Goal: Task Accomplishment & Management: Manage account settings

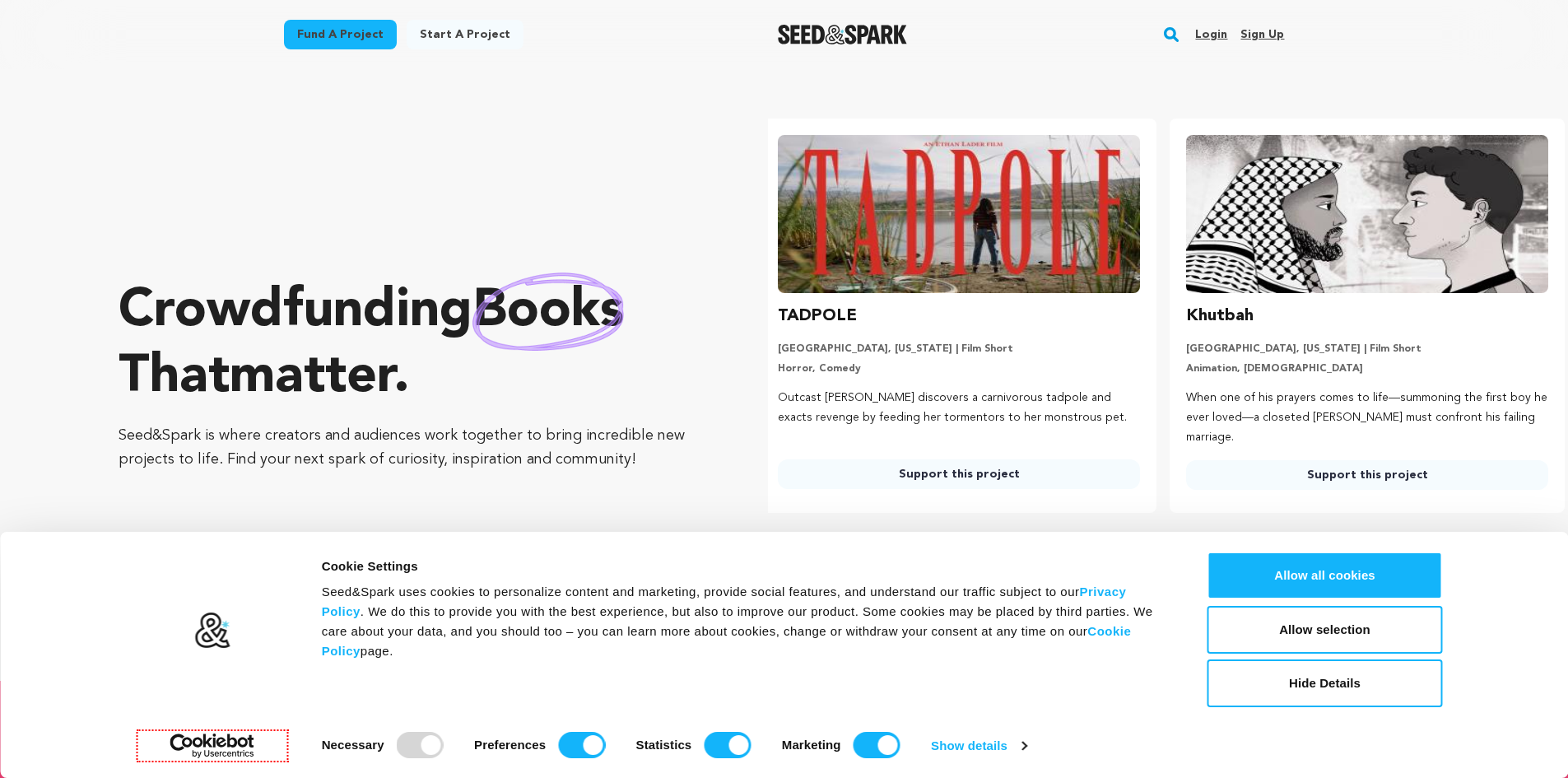
scroll to position [0, 422]
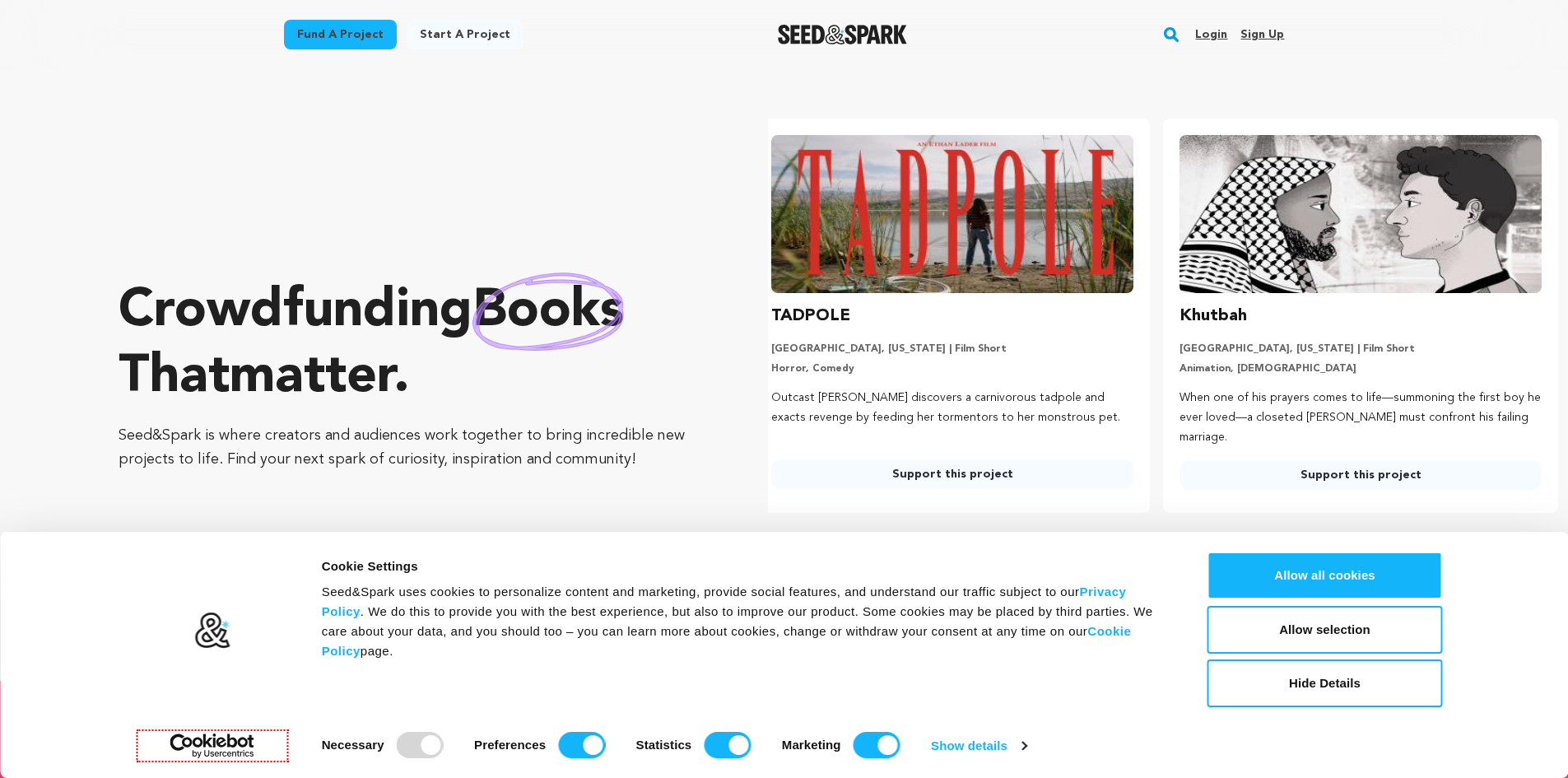
click at [1258, 27] on link "Sign up" at bounding box center [1262, 35] width 44 height 27
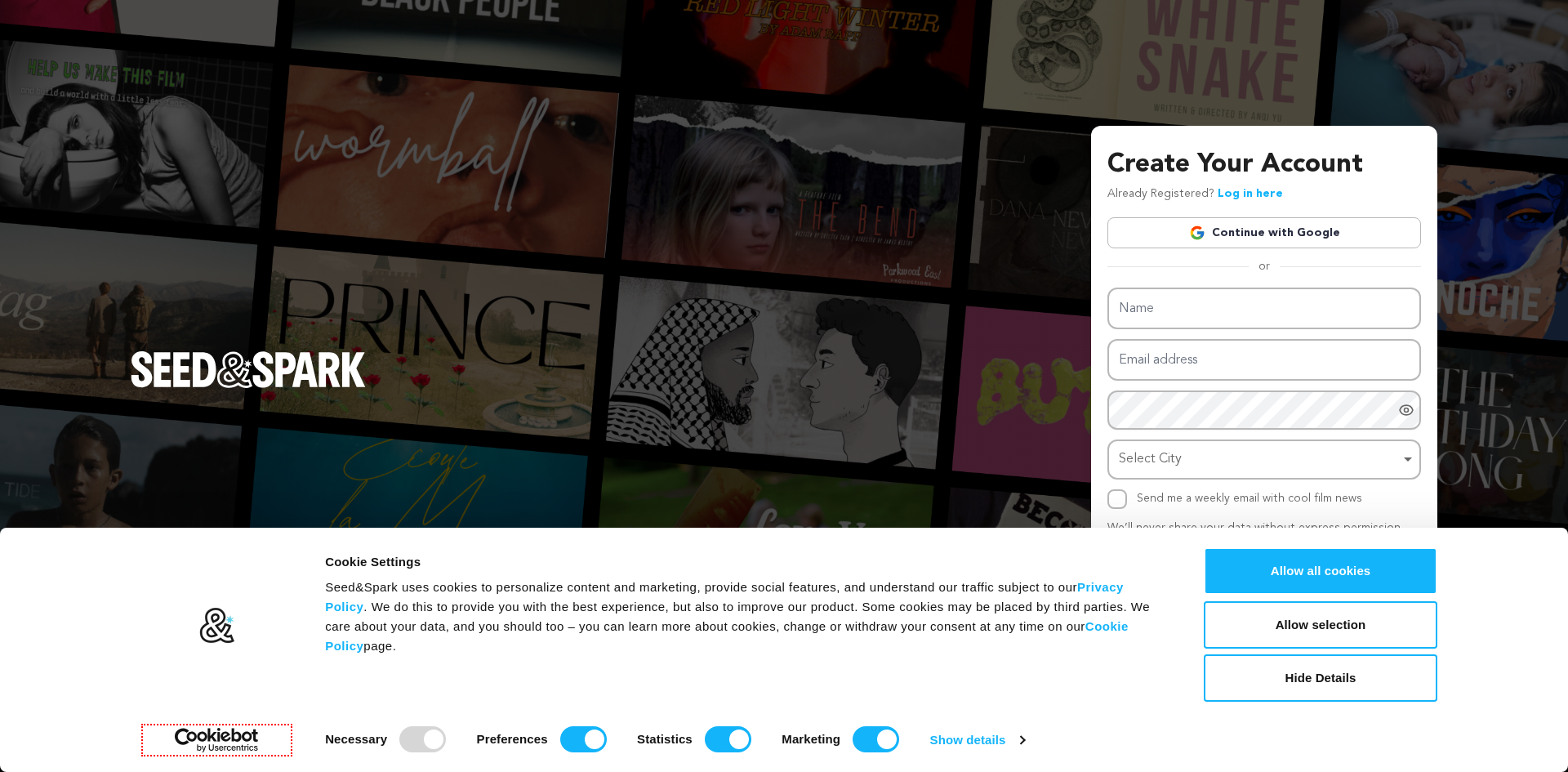
click at [1265, 229] on link "Continue with Google" at bounding box center [1264, 233] width 314 height 31
click at [1320, 571] on button "Allow all cookies" at bounding box center [1320, 571] width 234 height 47
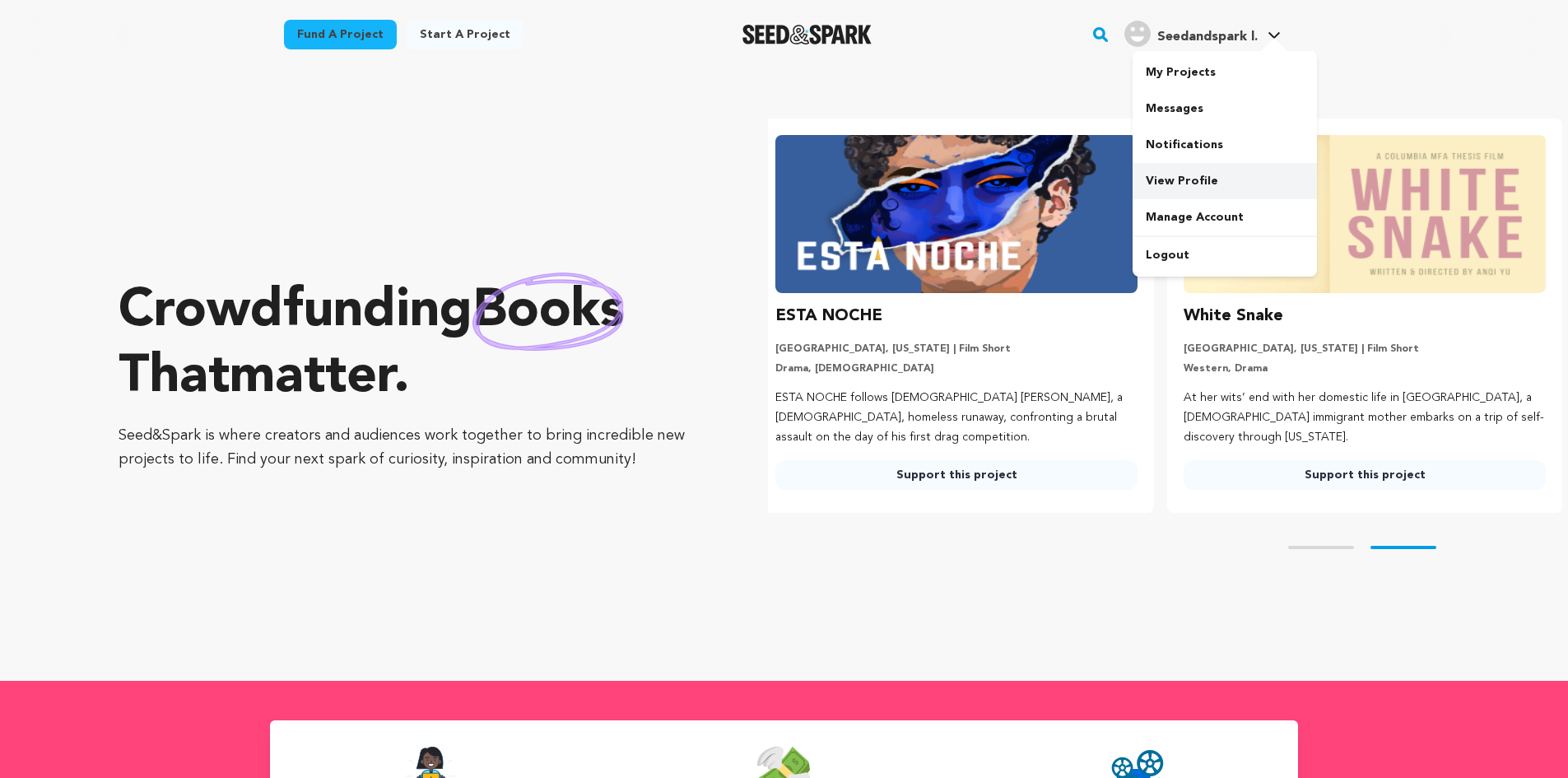
scroll to position [0, 422]
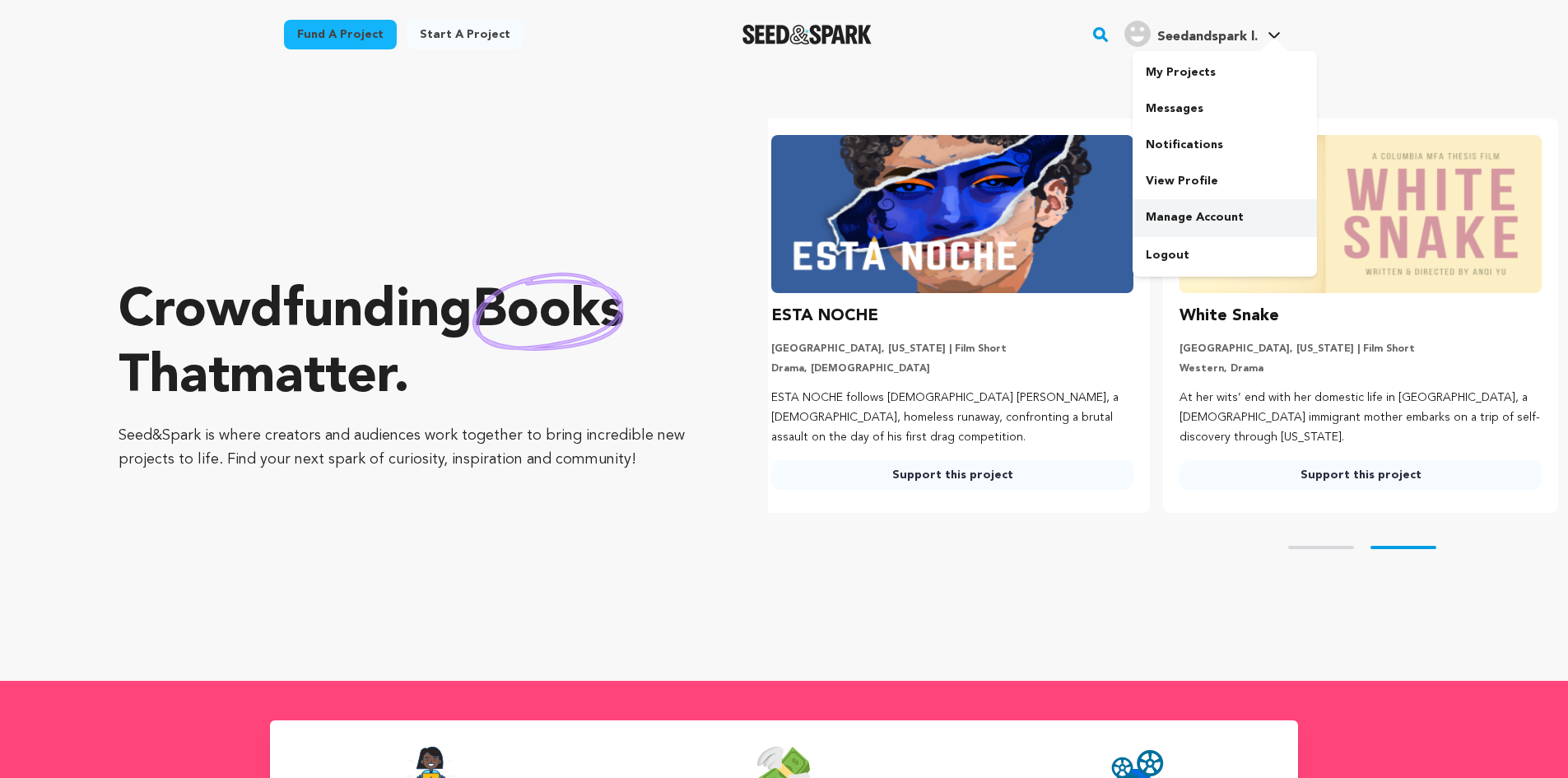
click at [1202, 221] on link "Manage Account" at bounding box center [1224, 218] width 184 height 36
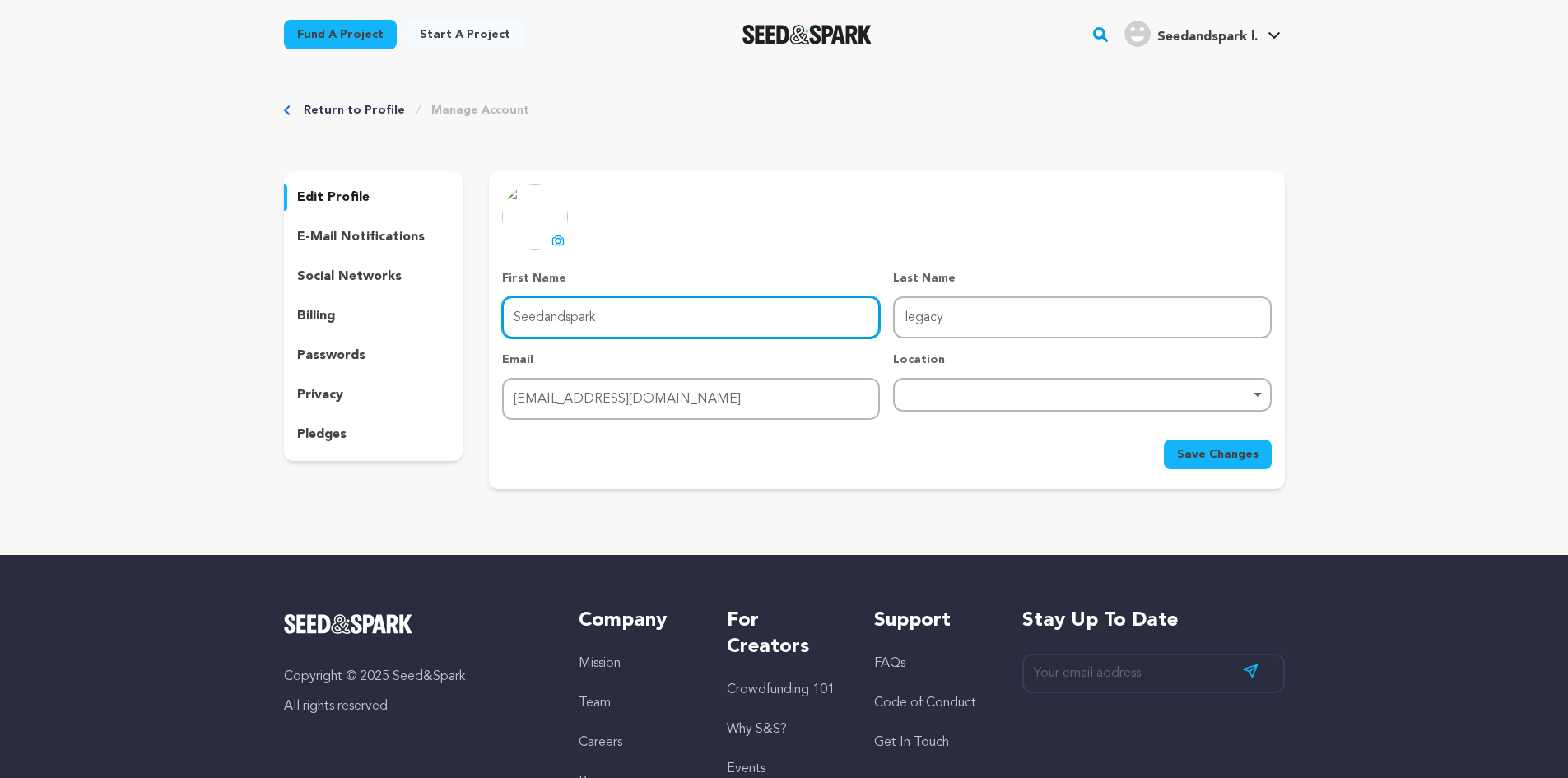
click at [770, 335] on input "Seedandspark" at bounding box center [691, 317] width 378 height 42
paste input "Legacy Venues & Catering"
type input "Legacy Venues"
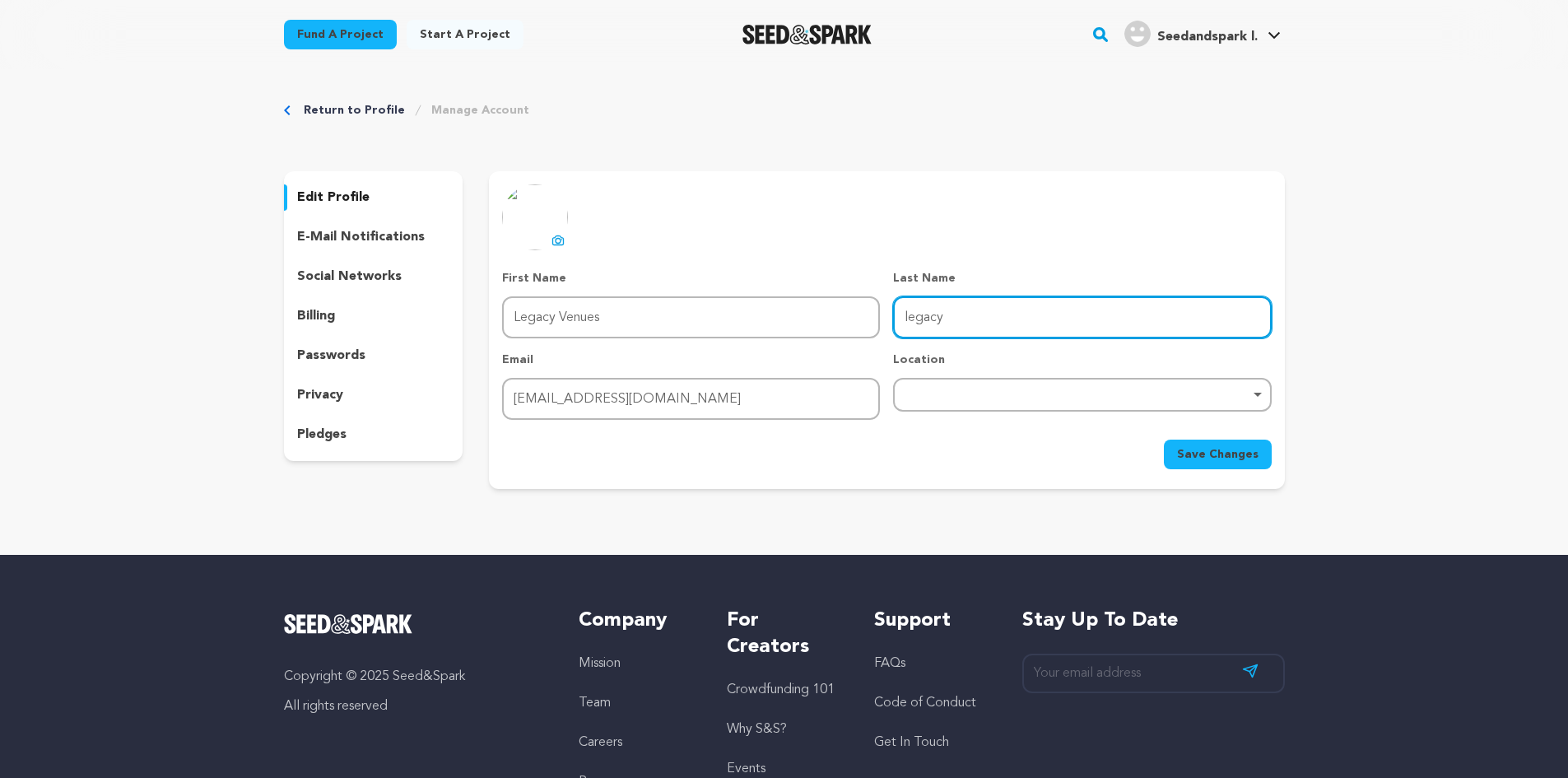
paste input "& Catering"
type input "& Catering"
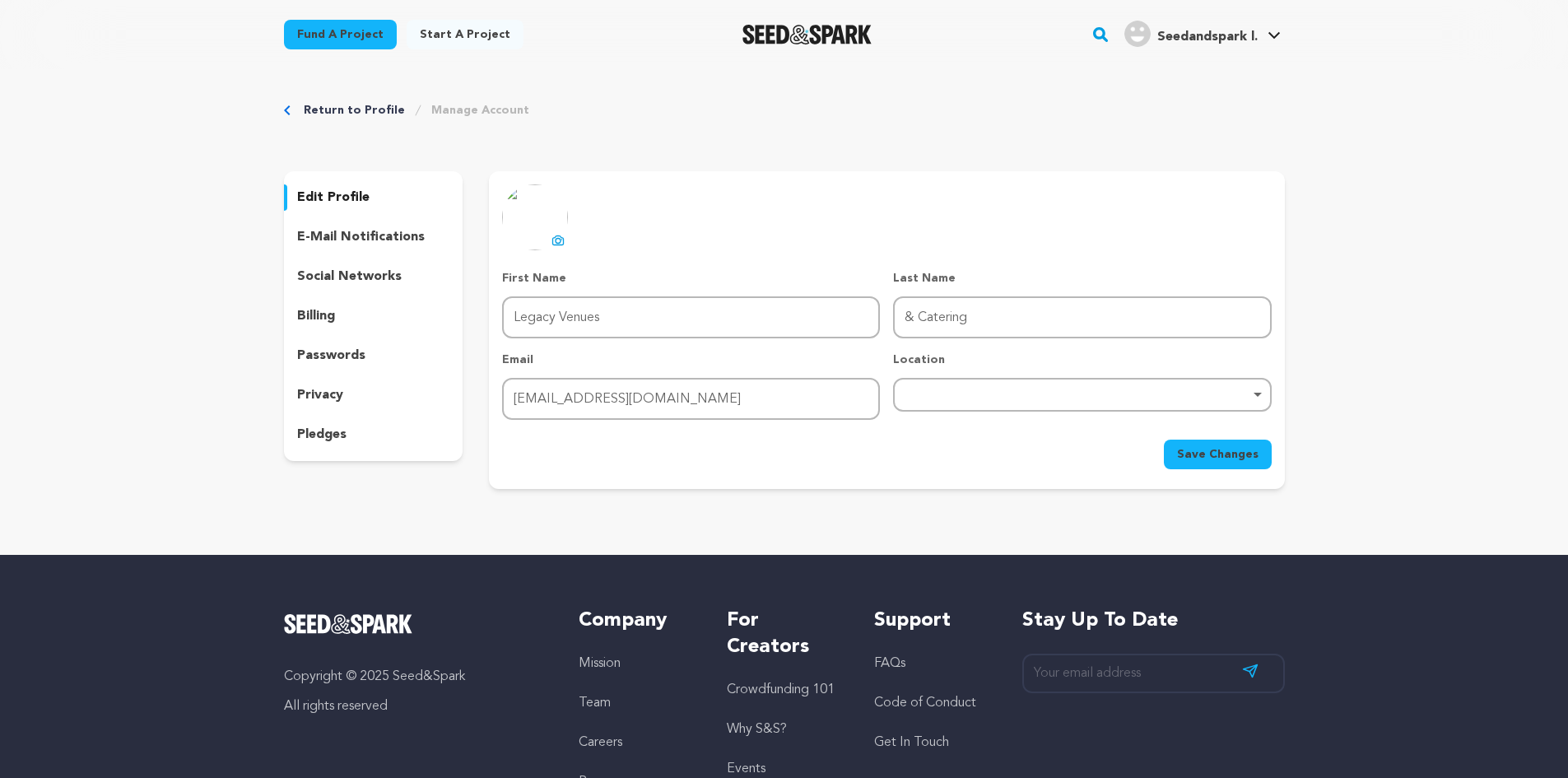
click at [1037, 411] on div "Location Remove item" at bounding box center [1082, 386] width 378 height 68
click at [1027, 400] on div "Remove item" at bounding box center [1082, 395] width 378 height 34
click at [944, 398] on div "Remove item" at bounding box center [1082, 394] width 361 height 7
paste input "United States"
type input "U"
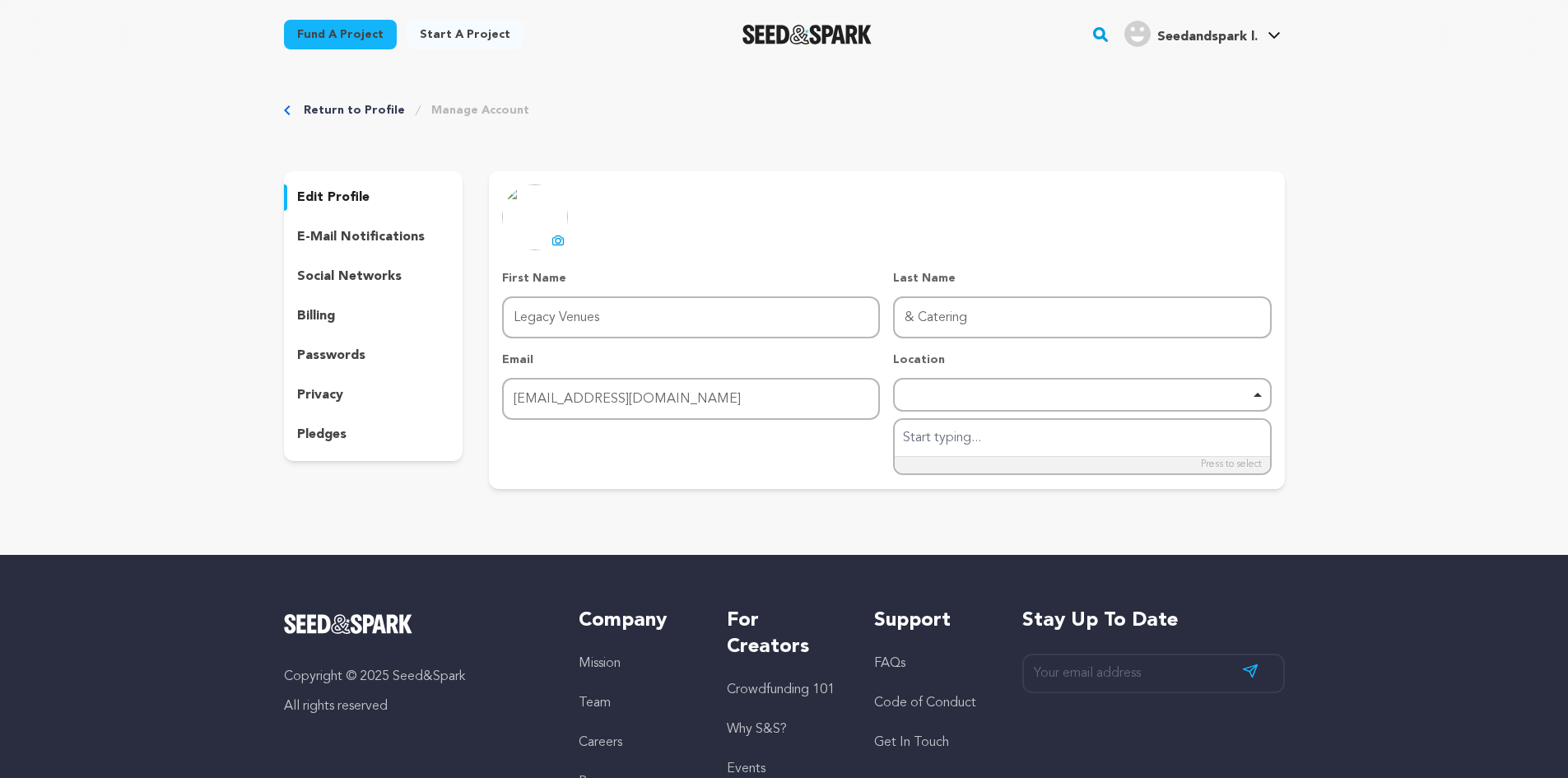
click at [821, 461] on div "Save Changes" at bounding box center [886, 454] width 768 height 29
click at [1219, 457] on span "Save Changes" at bounding box center [1218, 454] width 82 height 16
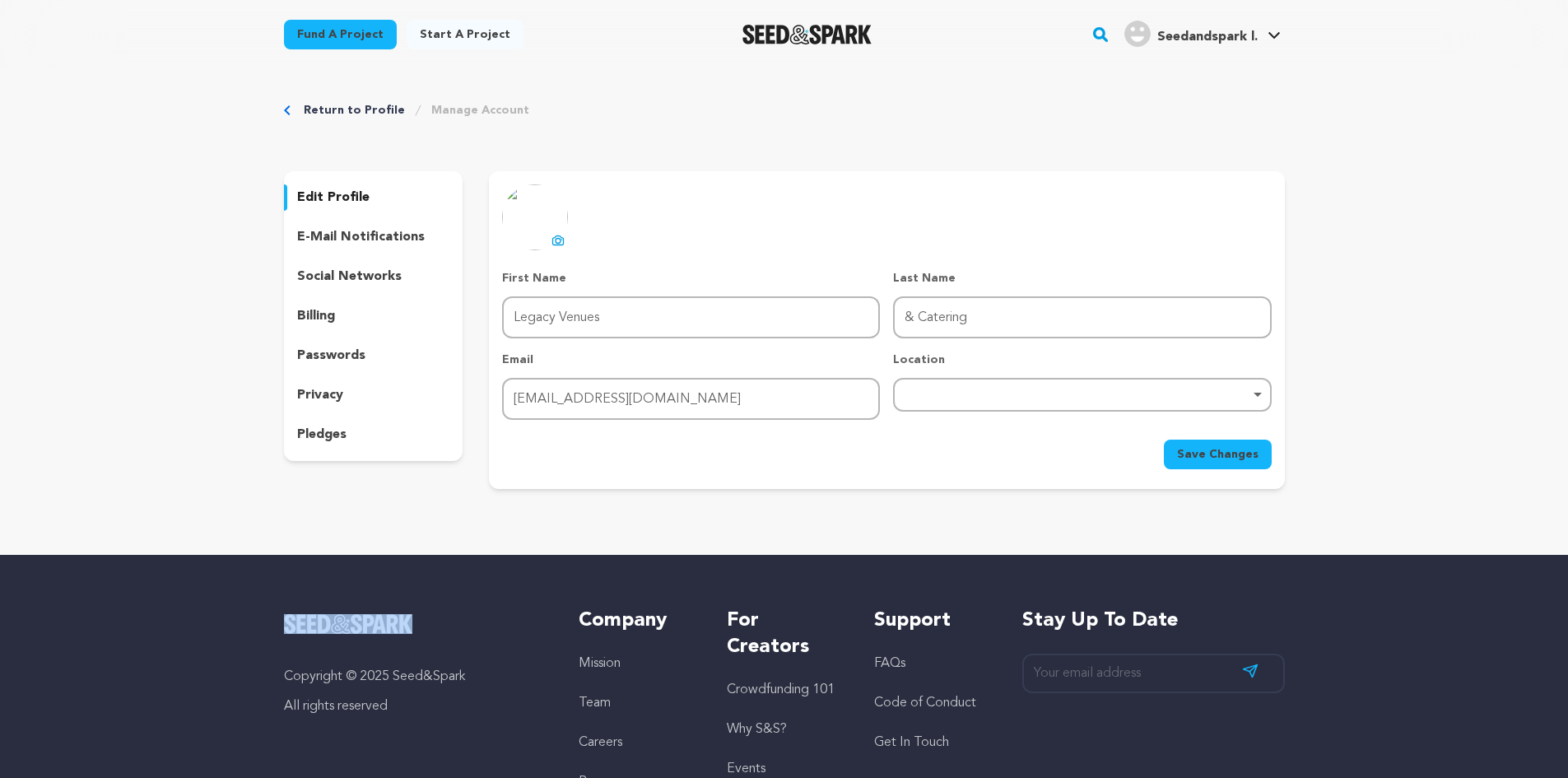
click at [1219, 457] on div "Save Changes" at bounding box center [886, 454] width 768 height 29
click at [1206, 30] on span "Seedandspark l." at bounding box center [1207, 37] width 101 height 13
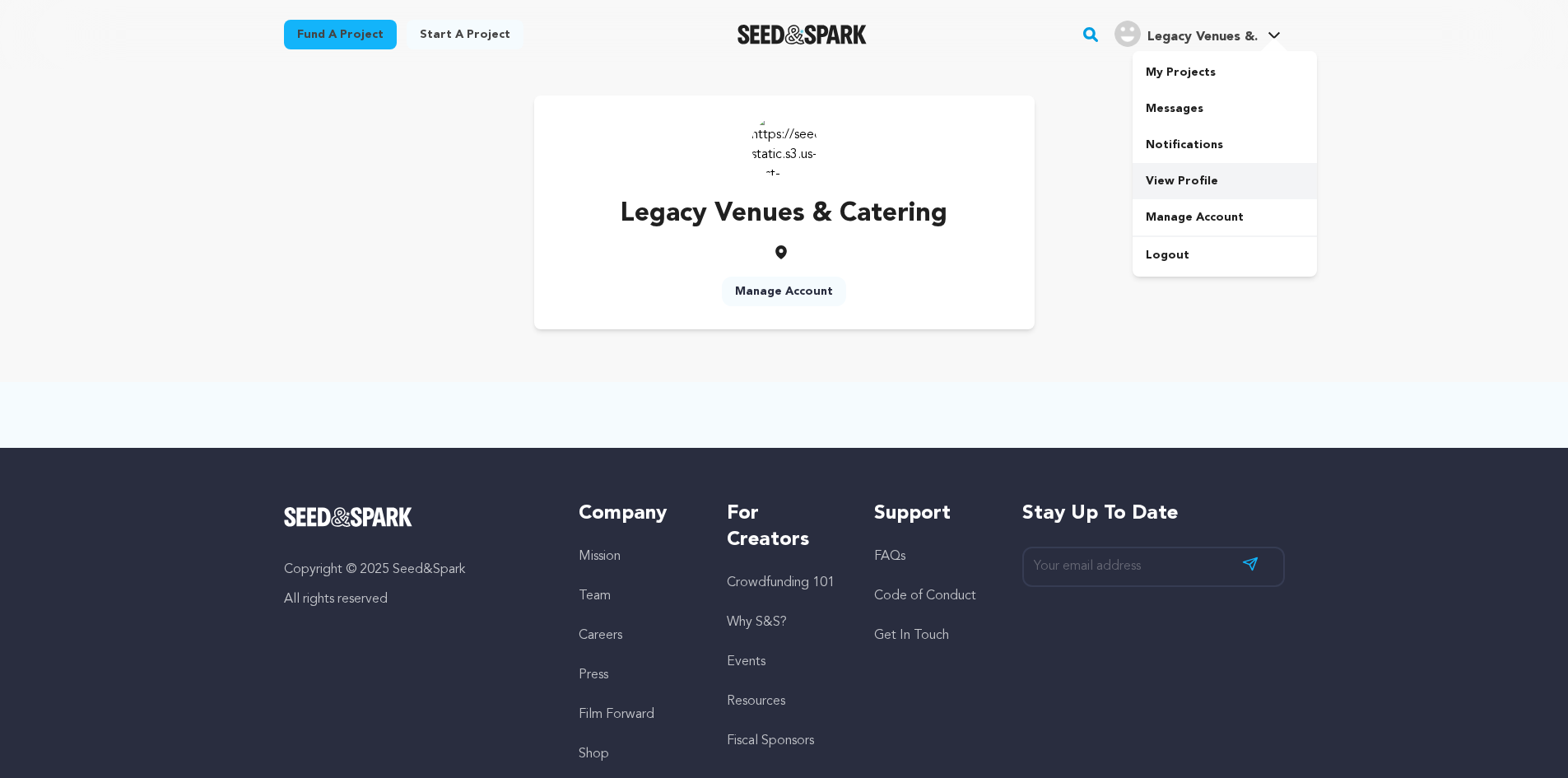
click at [1175, 190] on link "View Profile" at bounding box center [1224, 181] width 184 height 36
click at [1160, 224] on link "Manage Account" at bounding box center [1224, 218] width 184 height 36
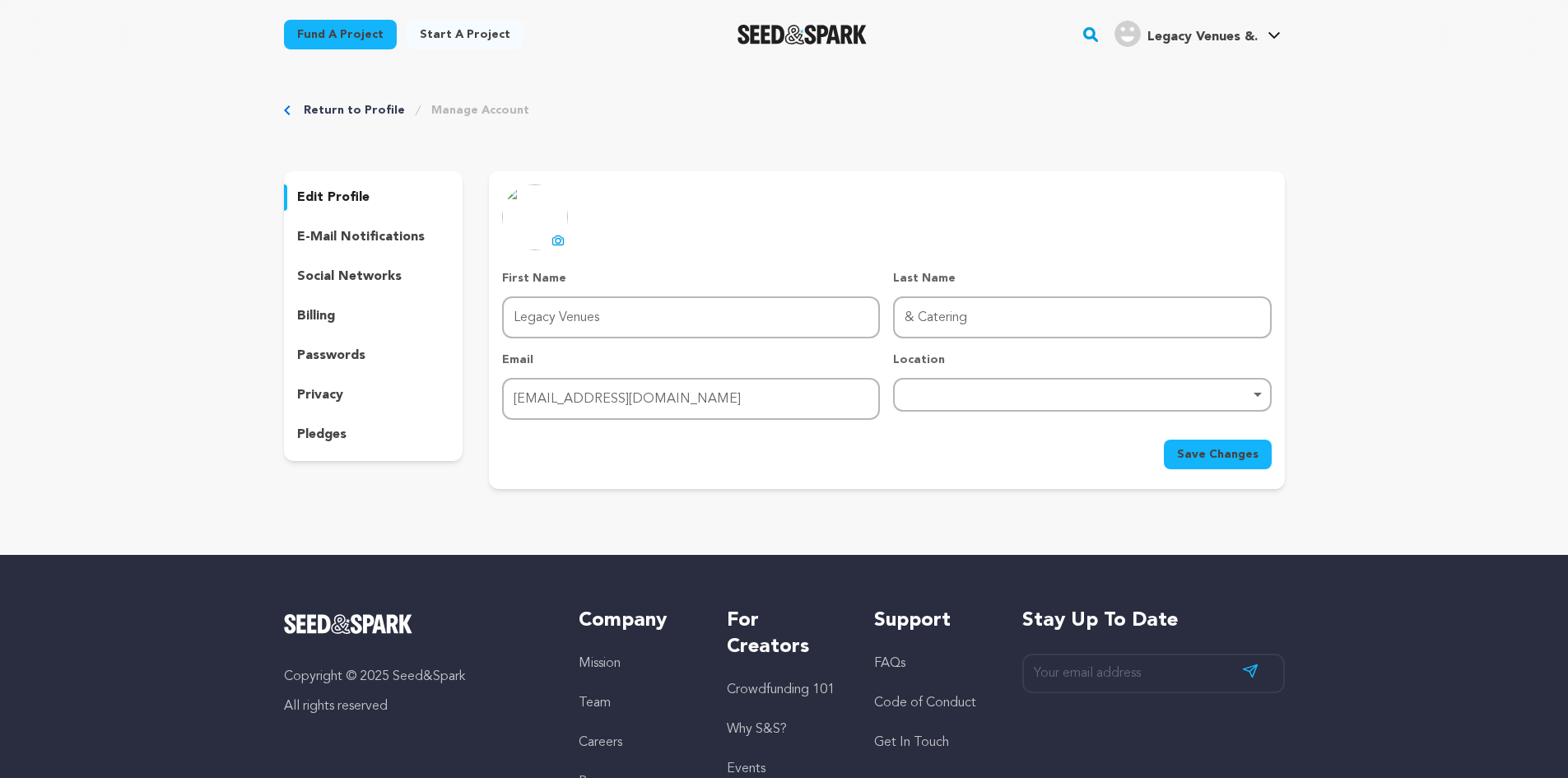
click at [561, 239] on icon at bounding box center [558, 240] width 7 height 5
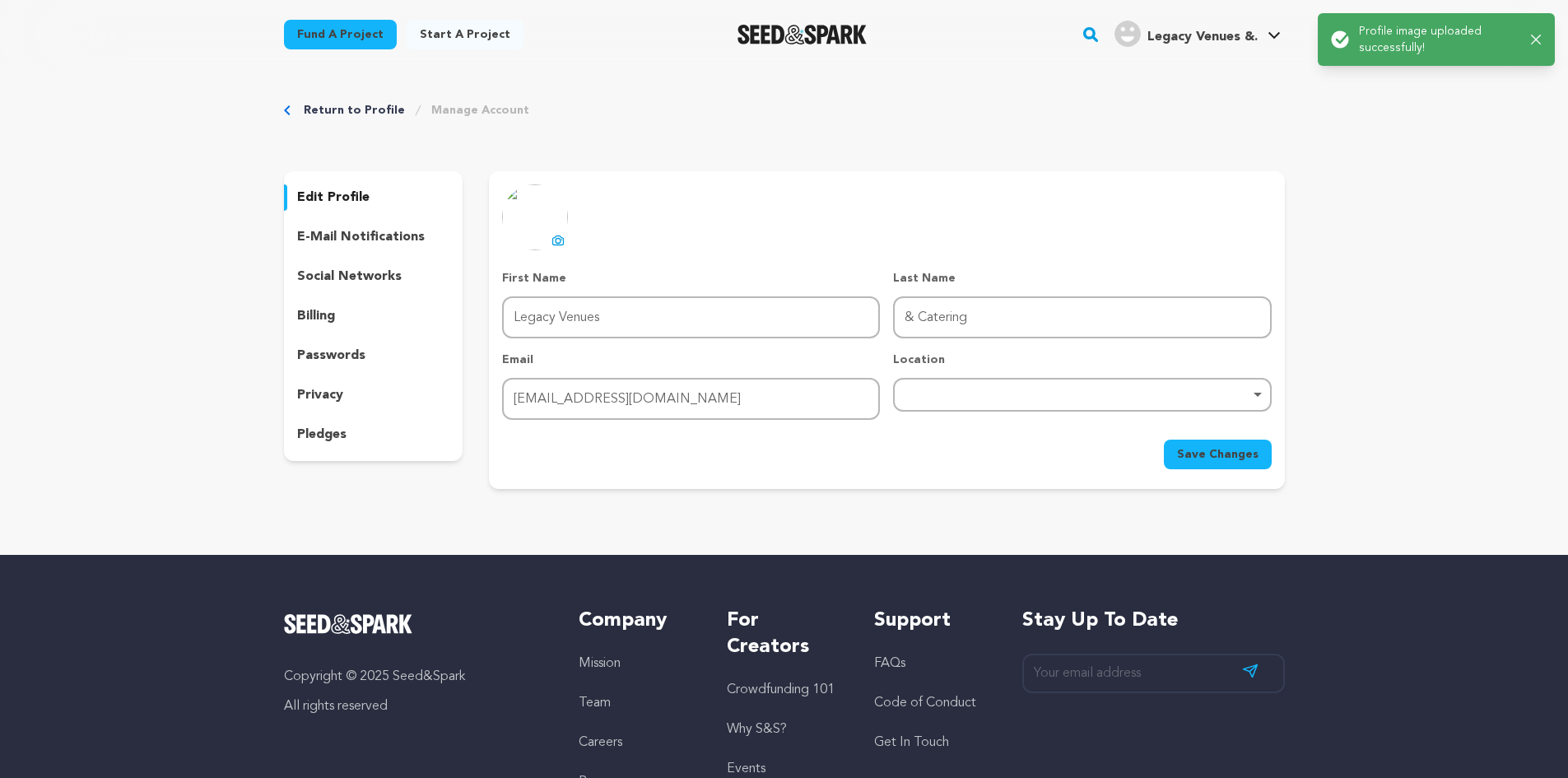
click at [1194, 459] on span "Save Changes" at bounding box center [1218, 454] width 82 height 16
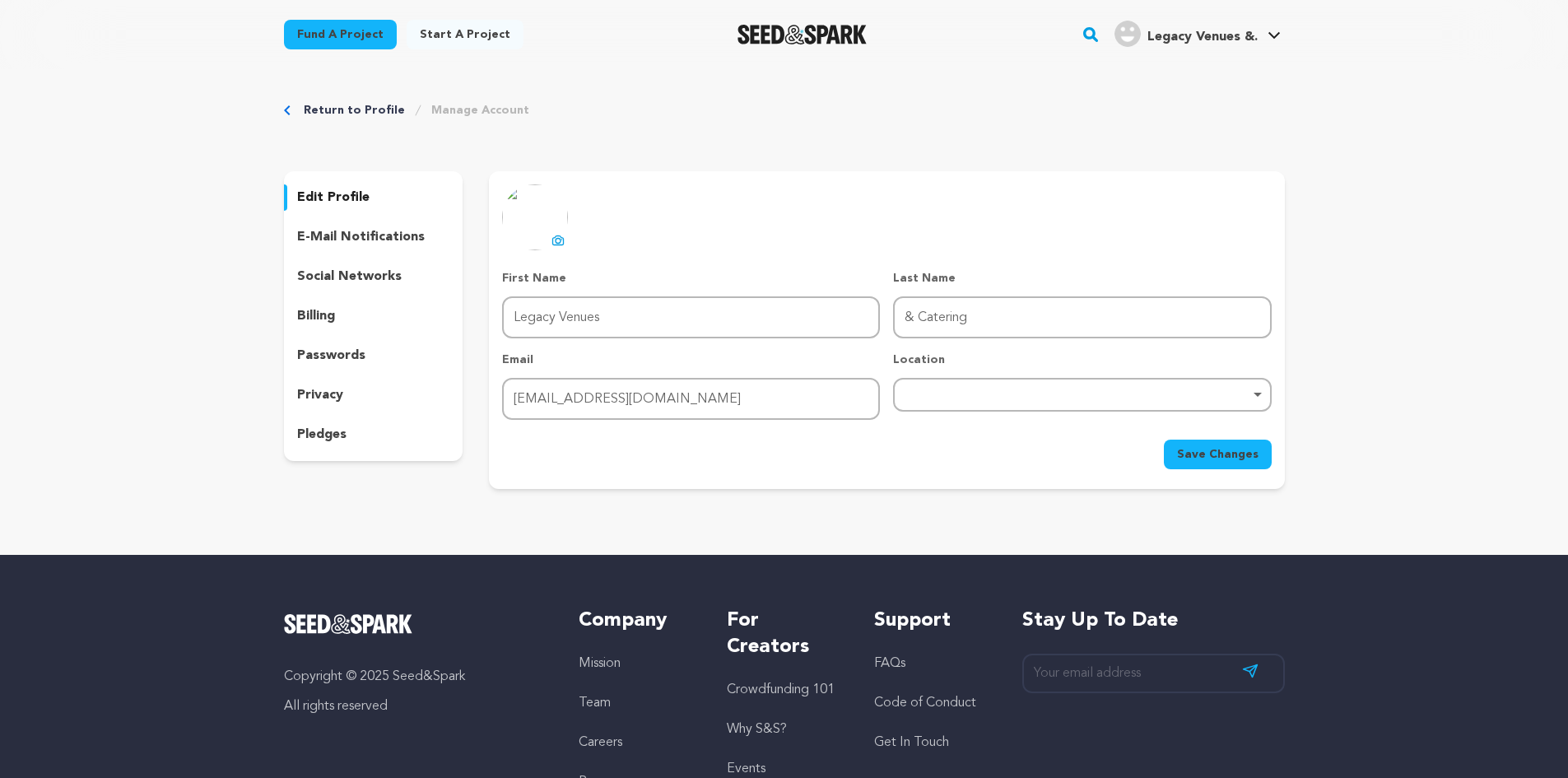
click at [336, 435] on p "pledges" at bounding box center [322, 434] width 49 height 20
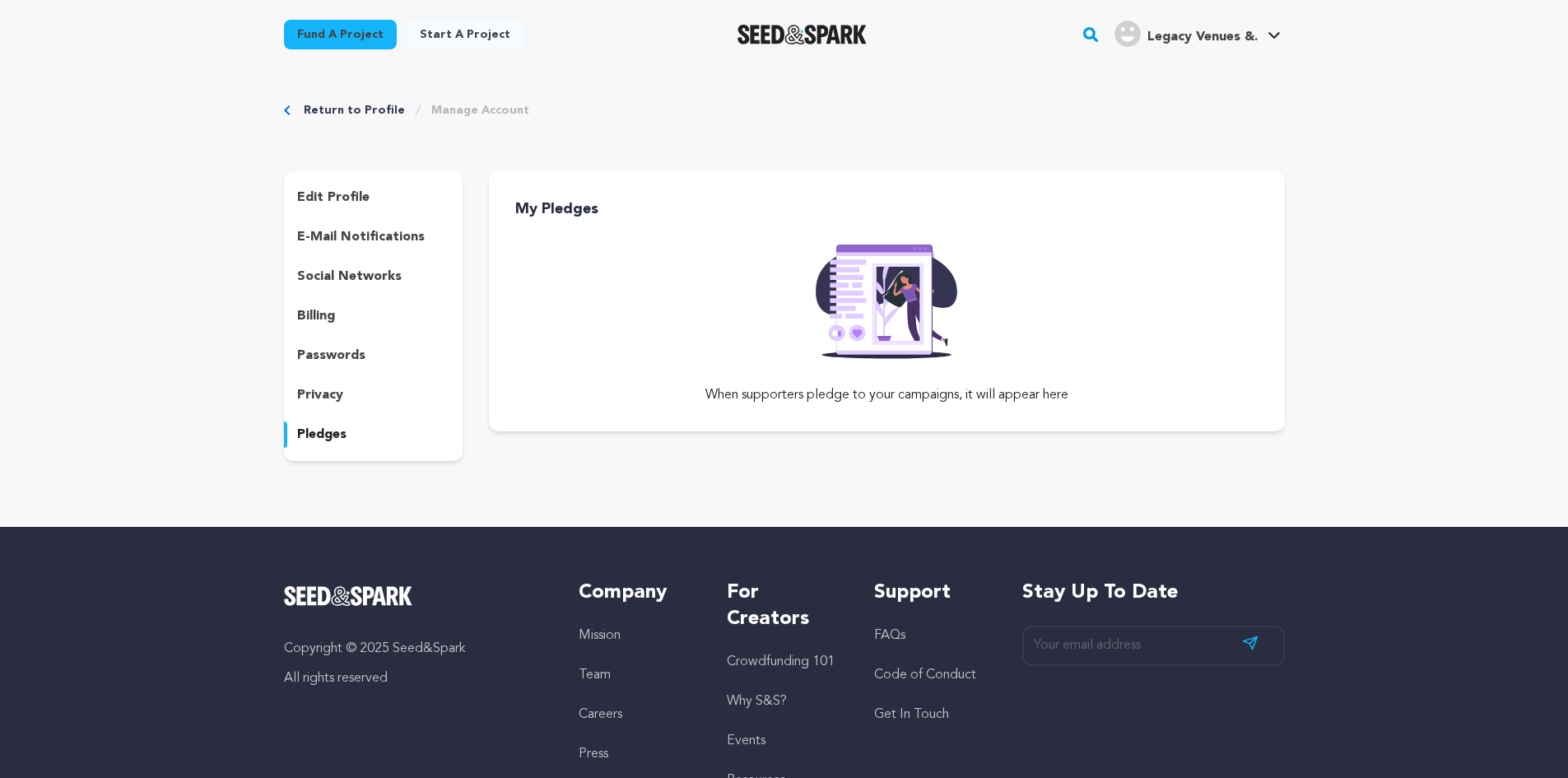
click at [324, 398] on p "privacy" at bounding box center [320, 395] width 47 height 20
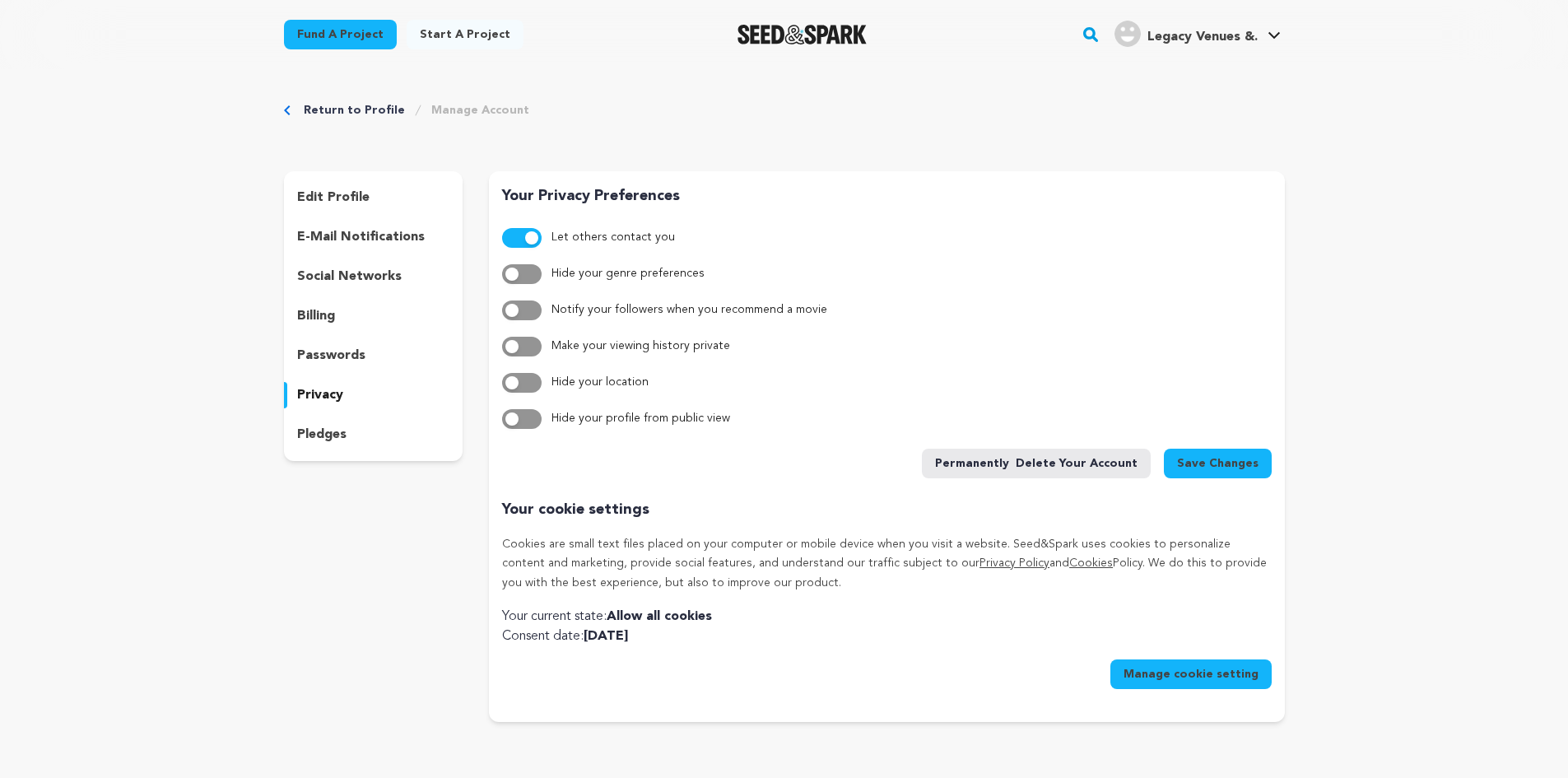
click at [321, 314] on p "billing" at bounding box center [316, 315] width 38 height 20
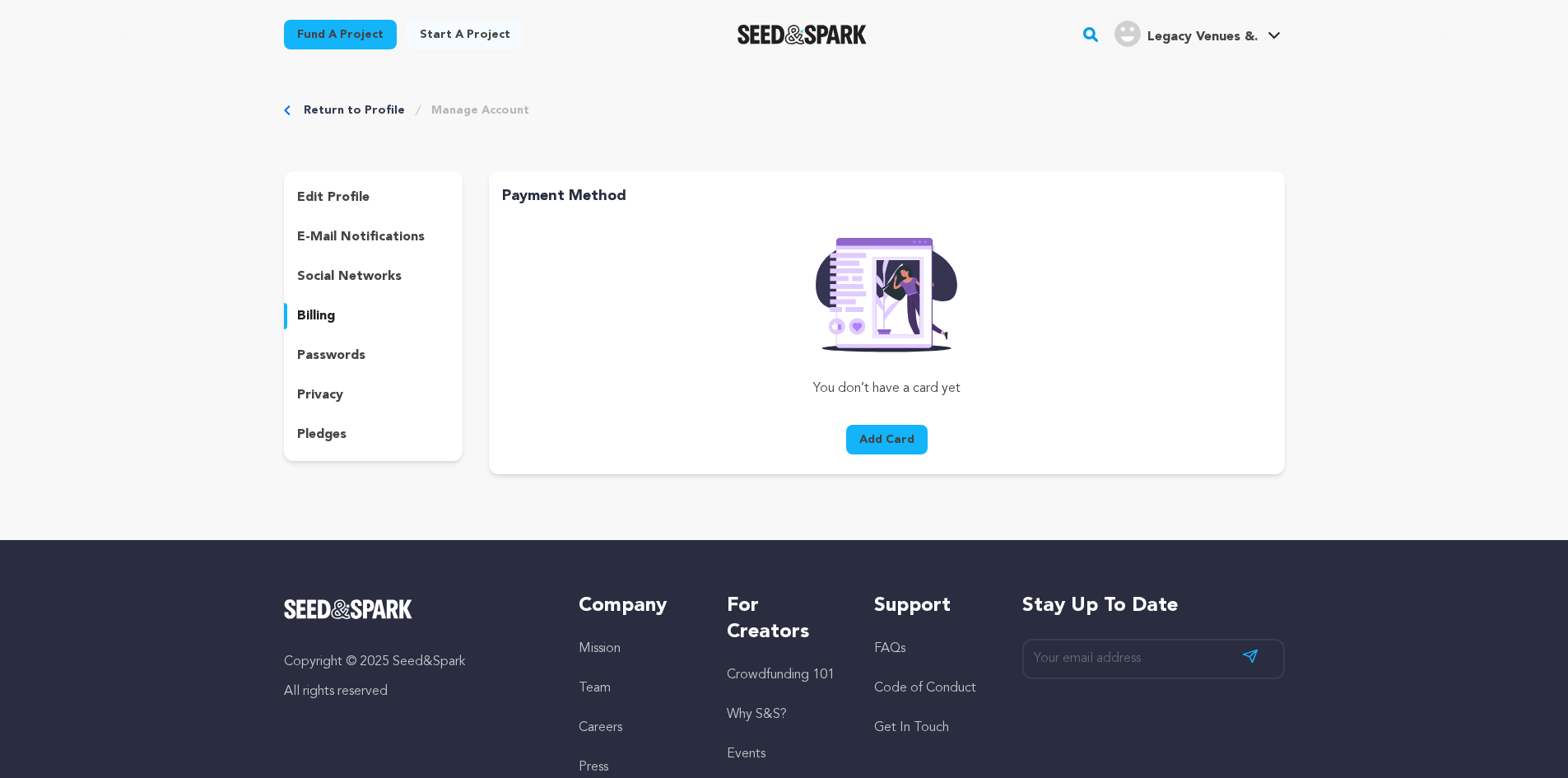
click at [339, 273] on p "social networks" at bounding box center [349, 276] width 104 height 20
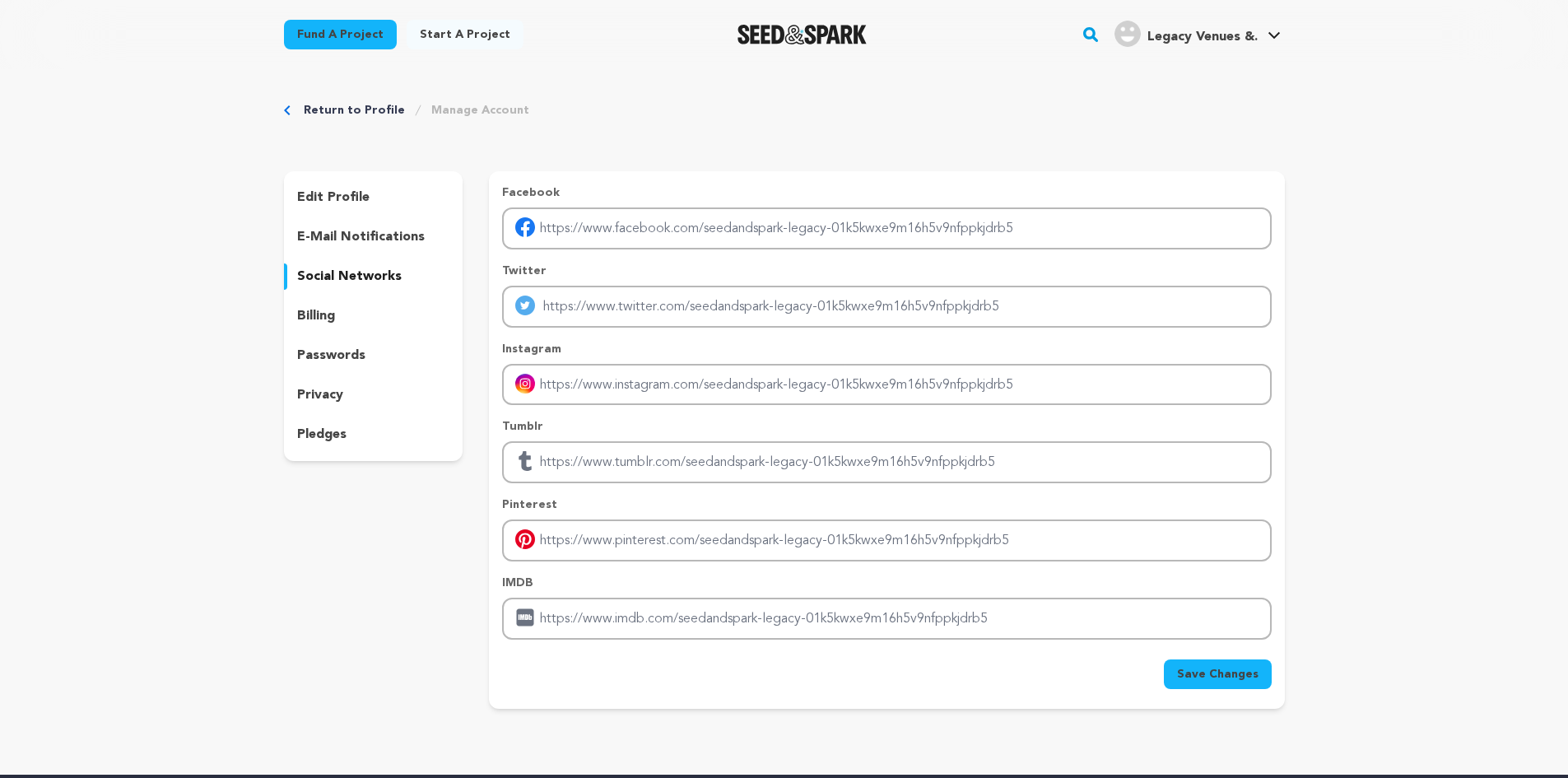
click at [360, 237] on p "e-mail notifications" at bounding box center [361, 237] width 127 height 20
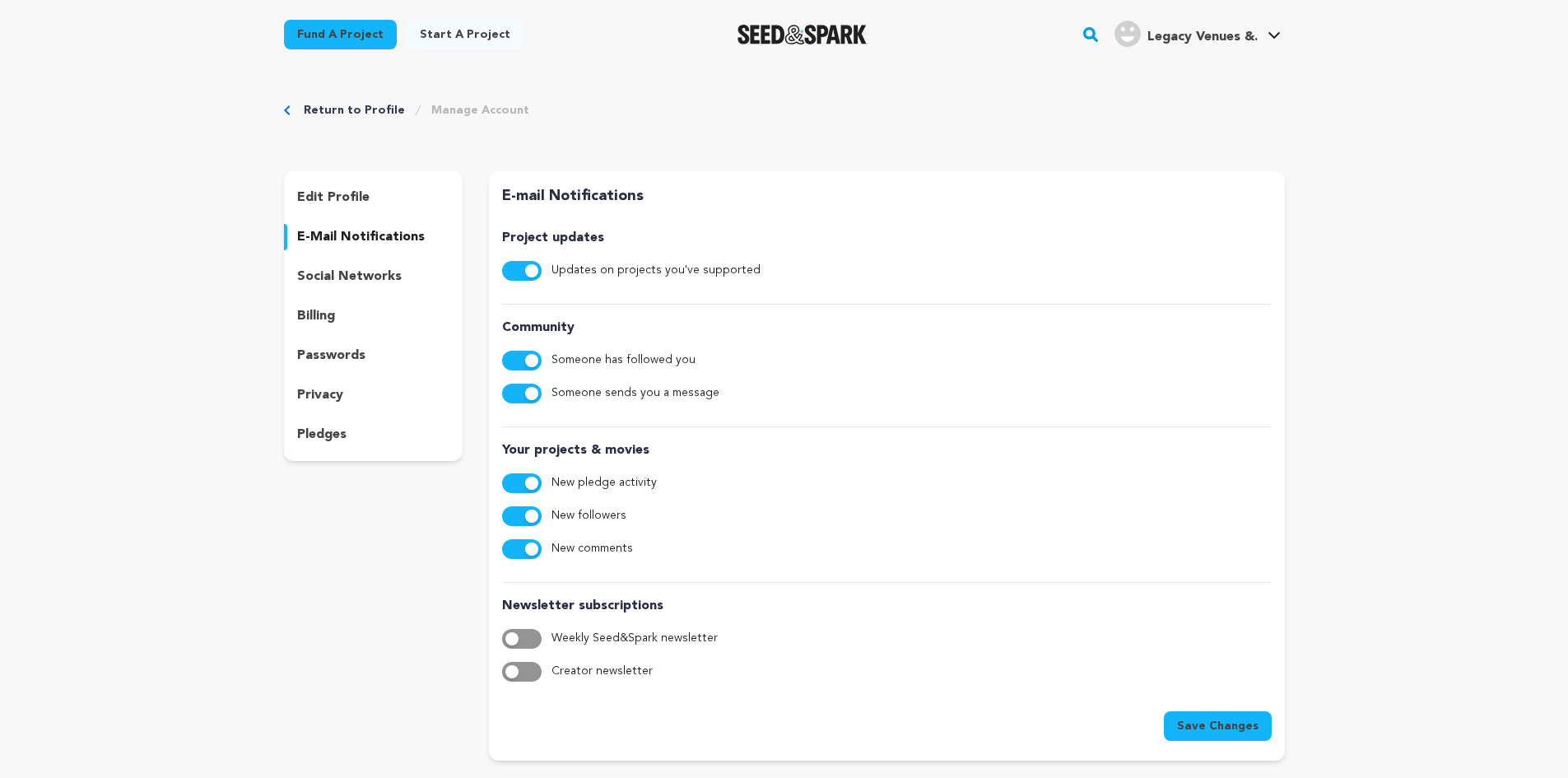
click at [339, 199] on p "edit profile" at bounding box center [333, 198] width 72 height 20
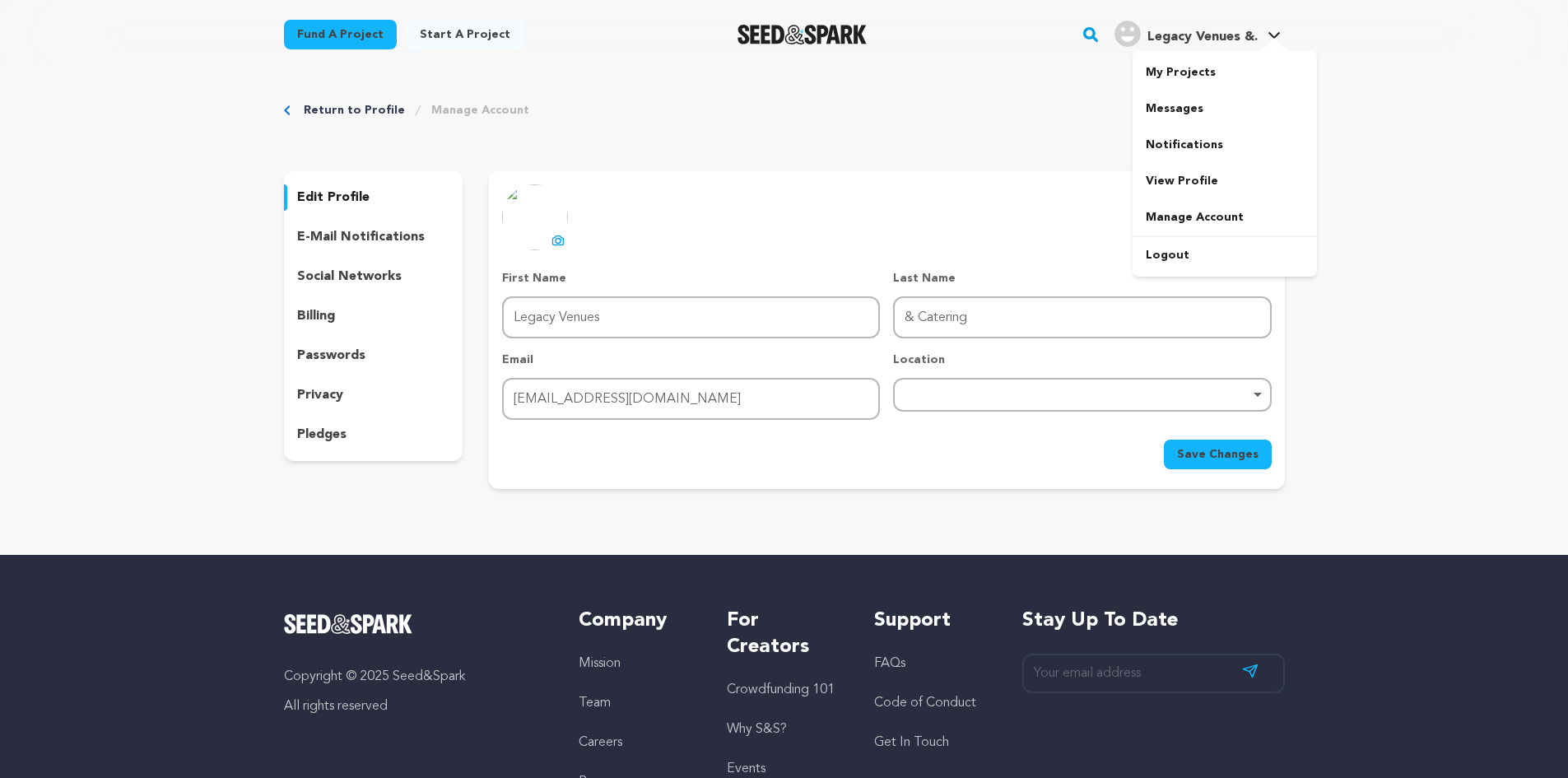
click at [1173, 30] on span "Legacy Venues &." at bounding box center [1202, 37] width 110 height 13
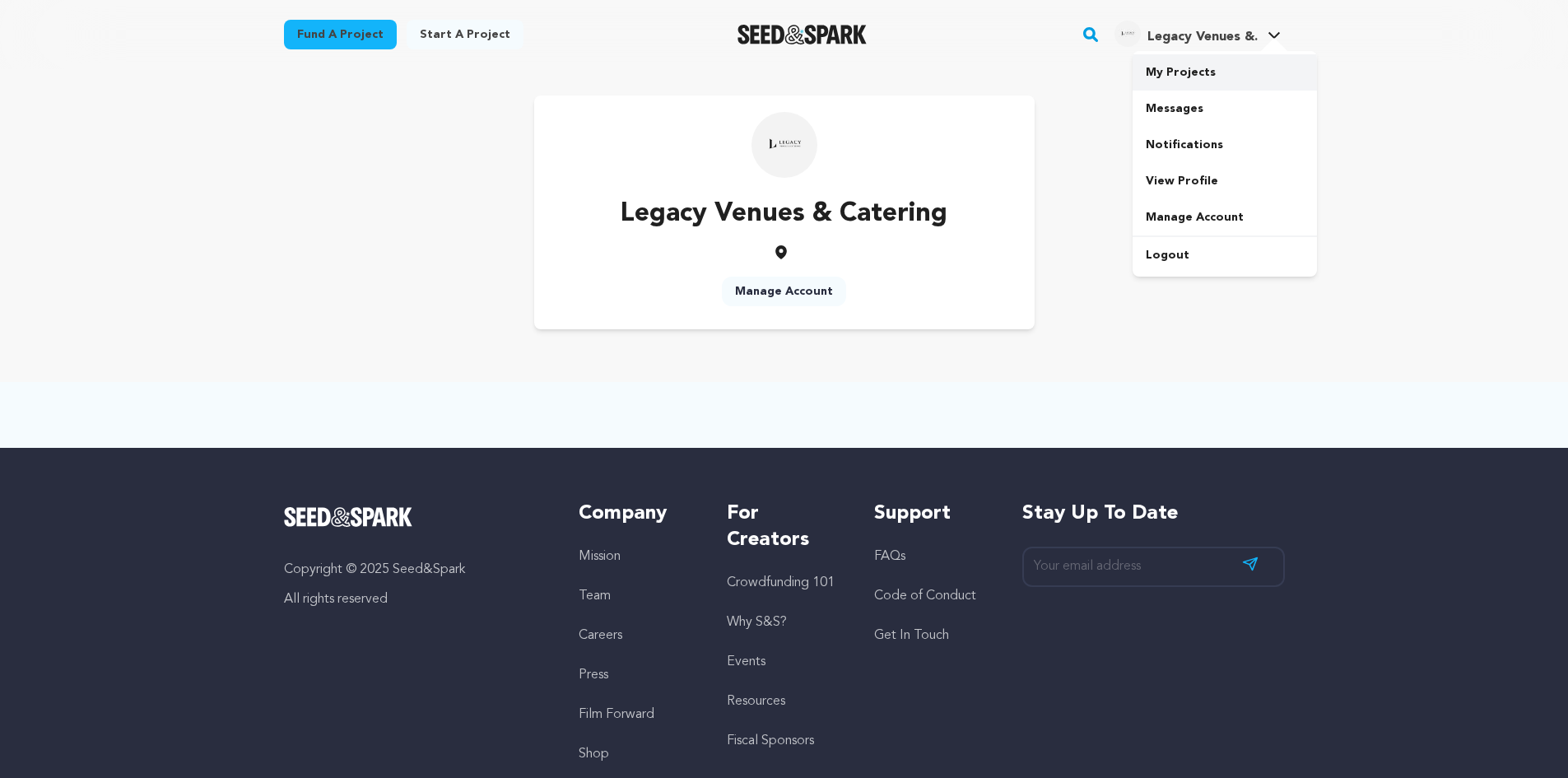
click at [1174, 72] on link "My Projects" at bounding box center [1224, 72] width 184 height 36
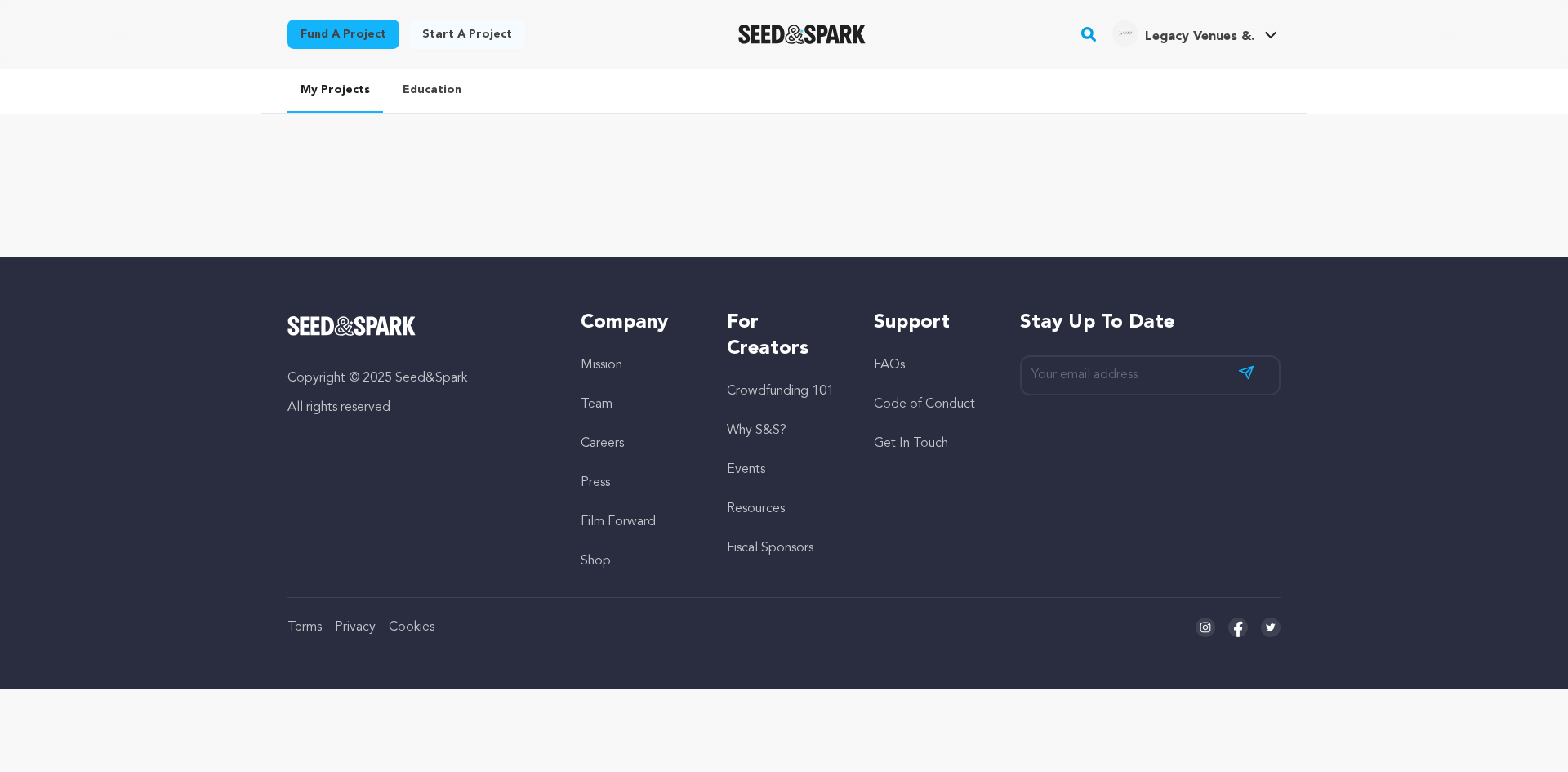
click at [436, 87] on link "Education" at bounding box center [432, 90] width 85 height 42
click at [450, 35] on link "Start a project" at bounding box center [466, 34] width 116 height 29
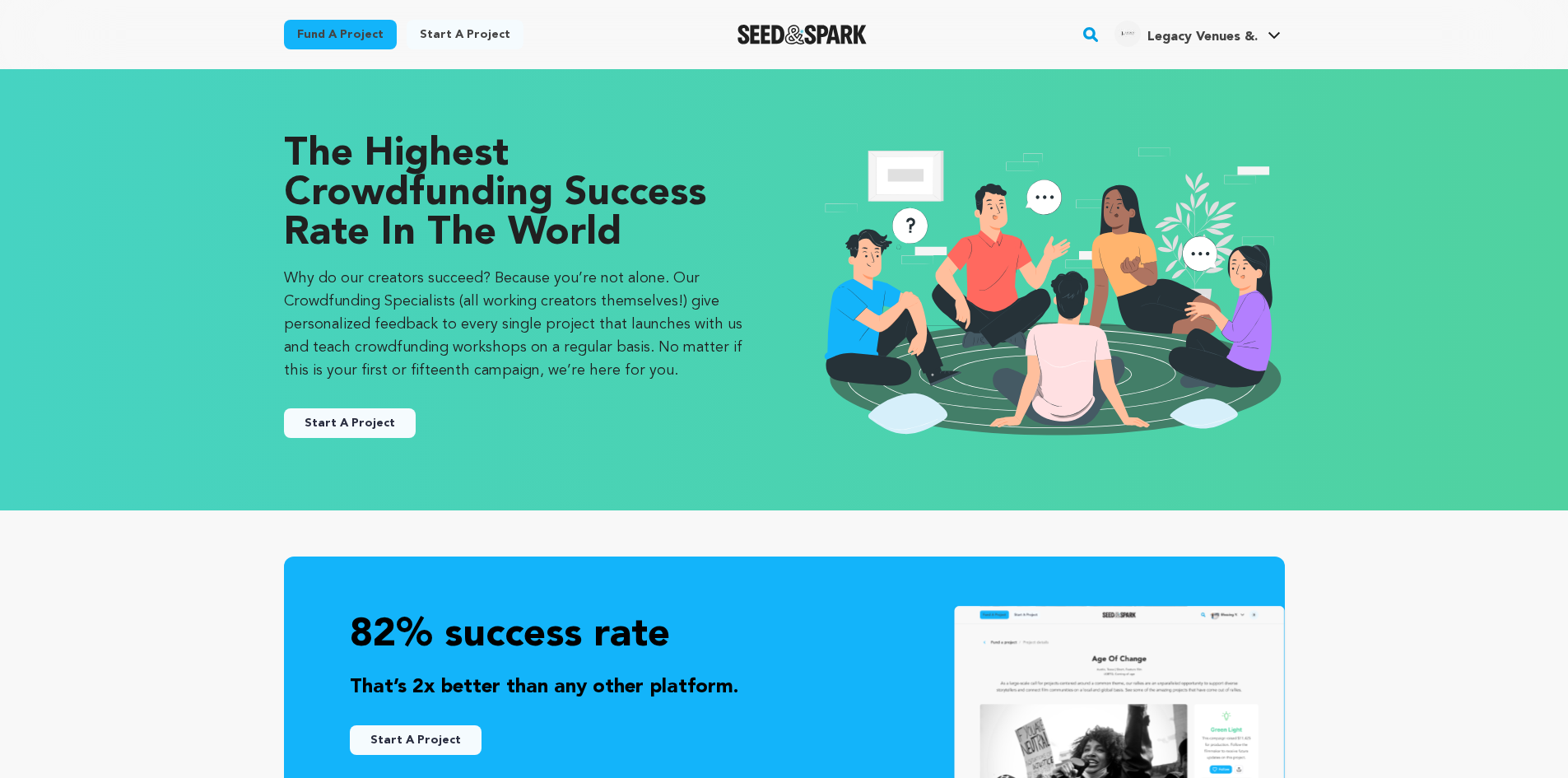
click at [367, 428] on button "Start A Project" at bounding box center [349, 423] width 132 height 29
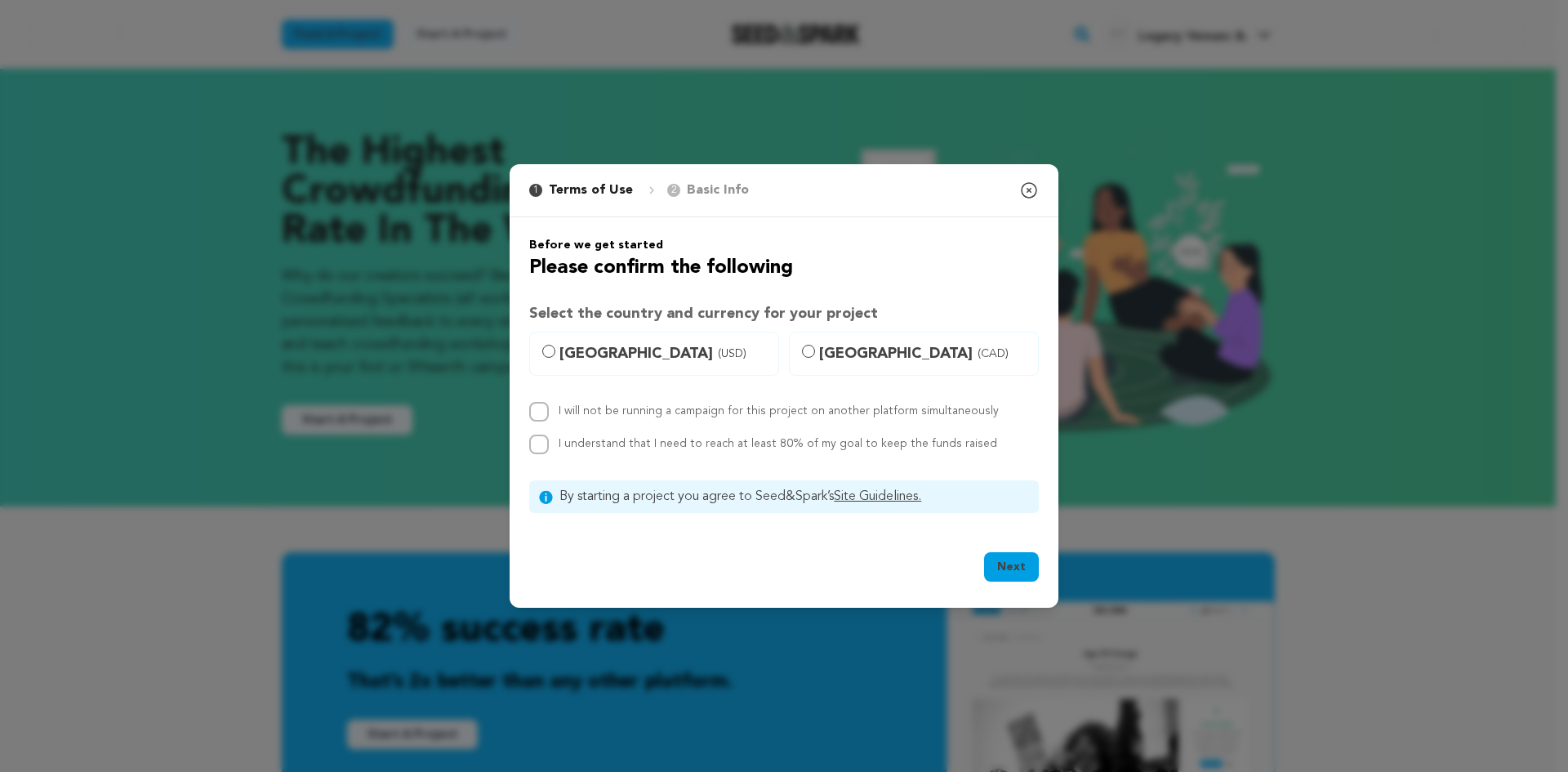
click at [554, 345] on label "United States (USD)" at bounding box center [654, 353] width 250 height 44
click at [554, 345] on input "United States (USD)" at bounding box center [548, 352] width 13 height 13
radio input "true"
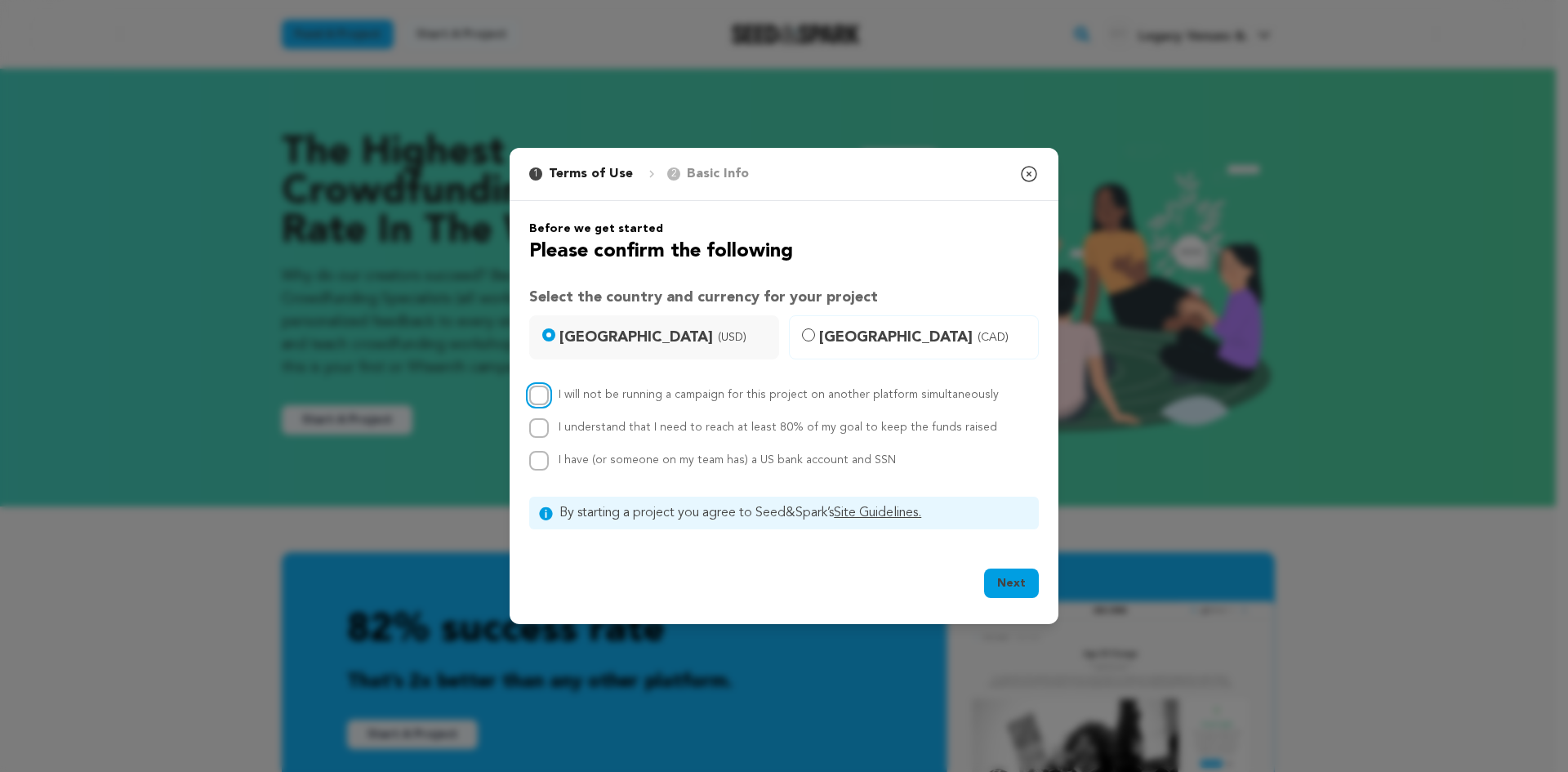
click at [536, 392] on input "I will not be running a campaign for this project on another platform simultane…" at bounding box center [539, 395] width 20 height 20
checkbox input "true"
click at [544, 428] on input "I understand that I need to reach at least 80% of my goal to keep the funds rai…" at bounding box center [539, 428] width 20 height 20
checkbox input "true"
click at [544, 465] on input "I have (or someone on my team has) a US bank account and SSN" at bounding box center [539, 460] width 20 height 20
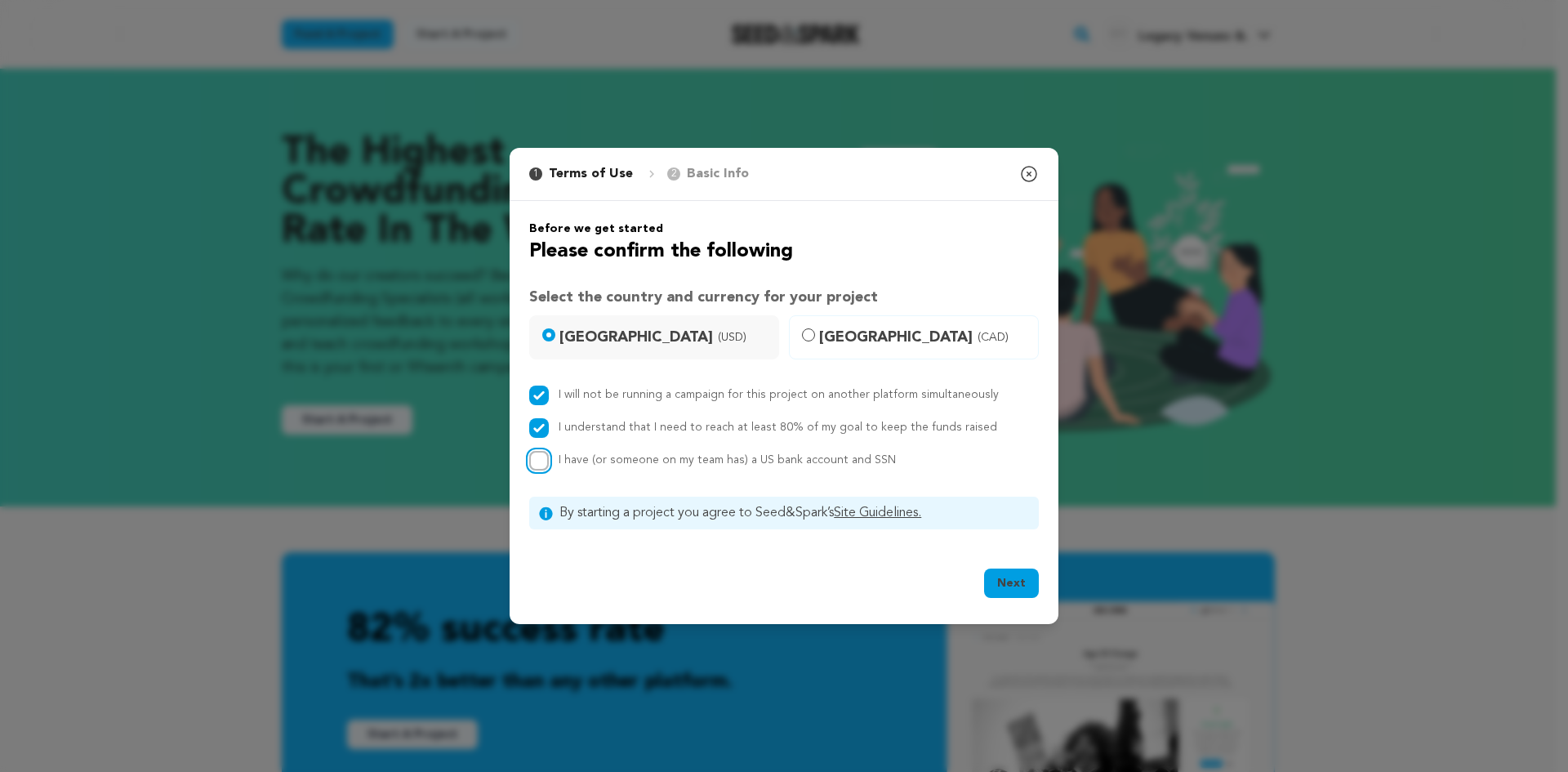
checkbox input "true"
click at [1020, 589] on button "Next" at bounding box center [1011, 583] width 55 height 29
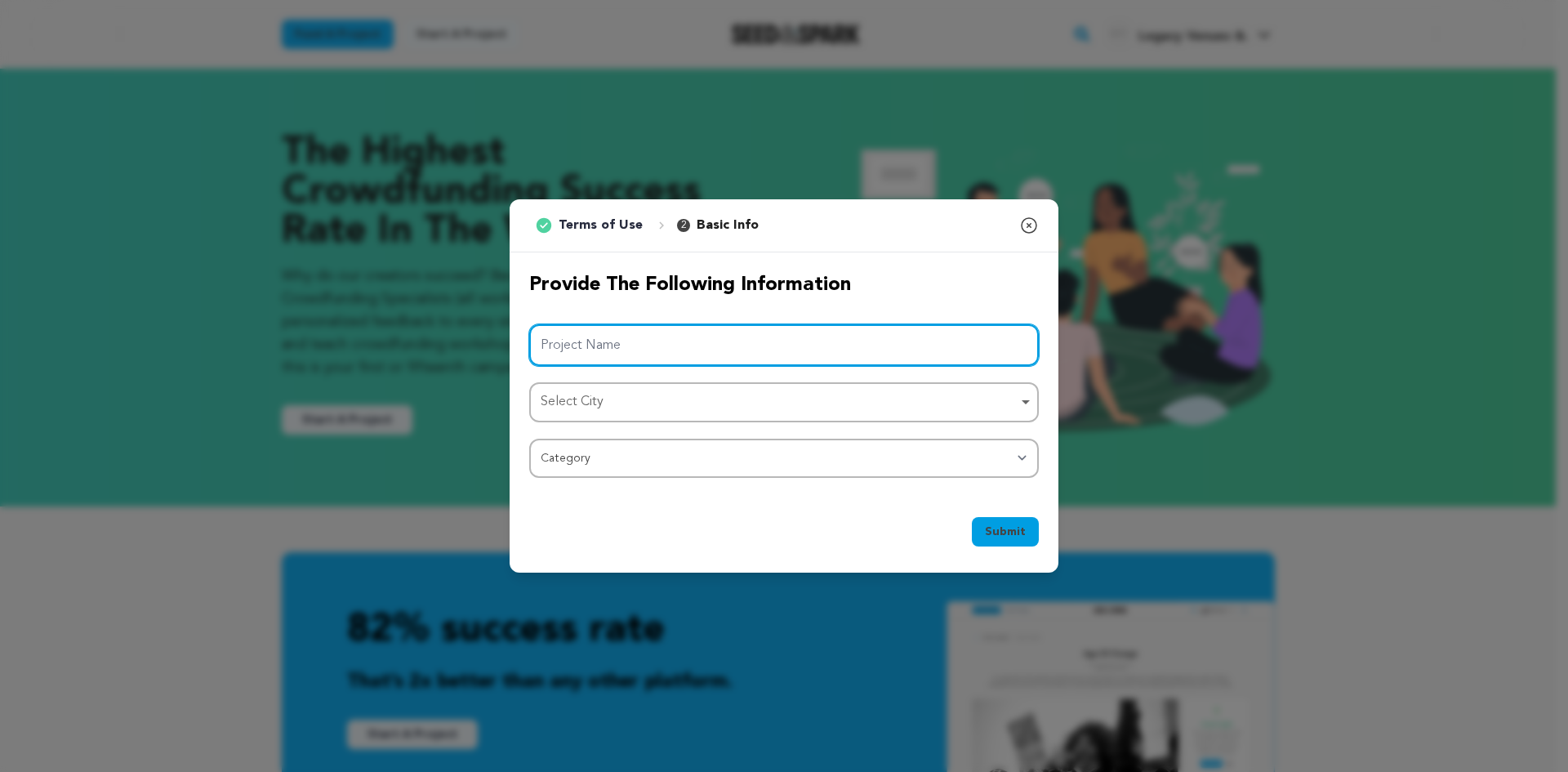
click at [639, 340] on input "Project Name" at bounding box center [784, 345] width 510 height 41
paste input "legacy"
type input "legacy"
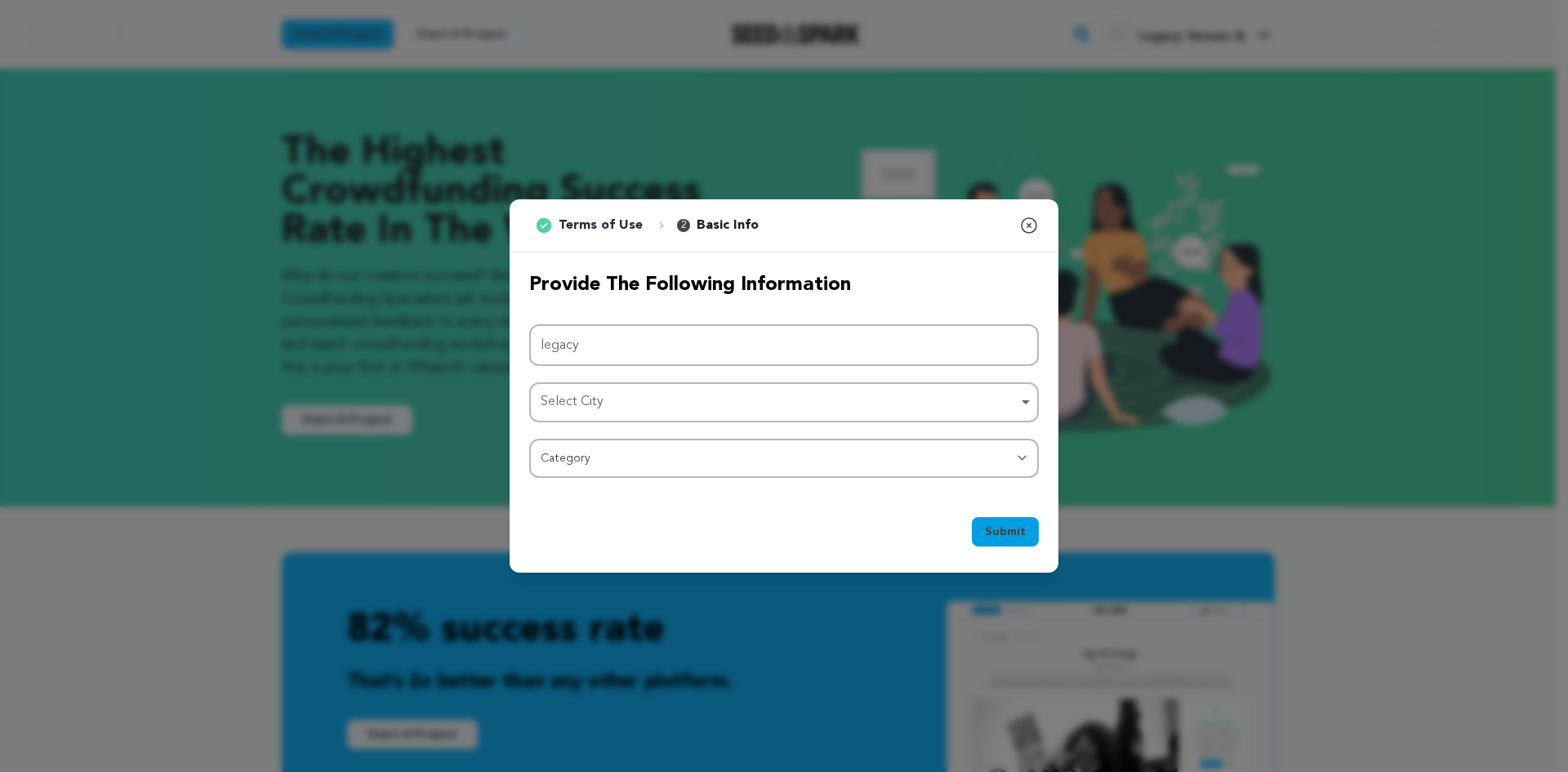
click at [799, 400] on div "Select City Remove item" at bounding box center [779, 402] width 477 height 24
drag, startPoint x: 677, startPoint y: 386, endPoint x: 677, endPoint y: 400, distance: 14.0
click at [677, 388] on div "Select City Select City Remove item" at bounding box center [784, 402] width 510 height 40
paste input "[GEOGRAPHIC_DATA]"
type input "[GEOGRAPHIC_DATA]"
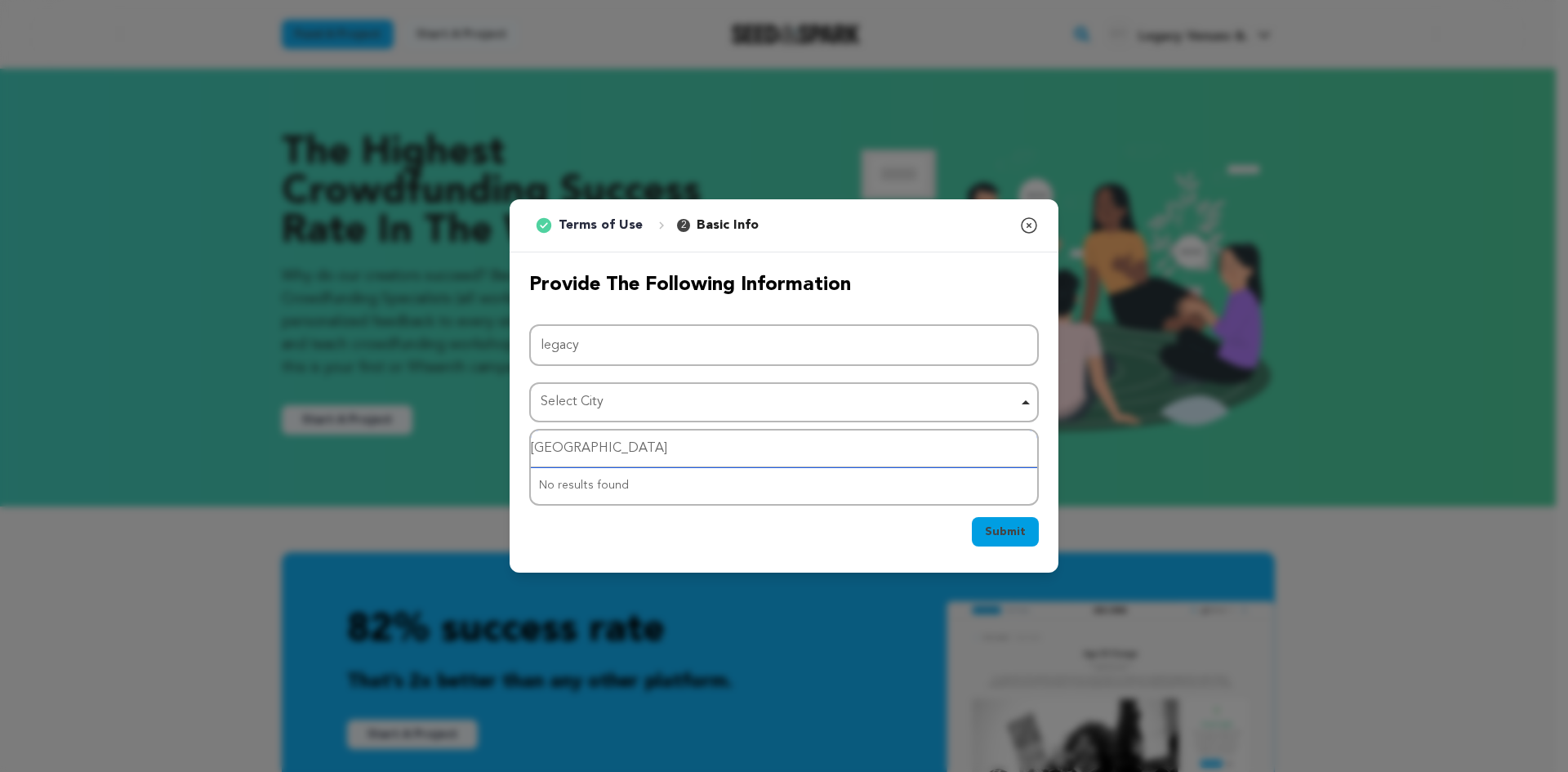
click at [715, 452] on input "[GEOGRAPHIC_DATA]" at bounding box center [783, 449] width 506 height 37
type input "\"
click at [664, 523] on div "Submit Ok, Got it" at bounding box center [784, 535] width 510 height 36
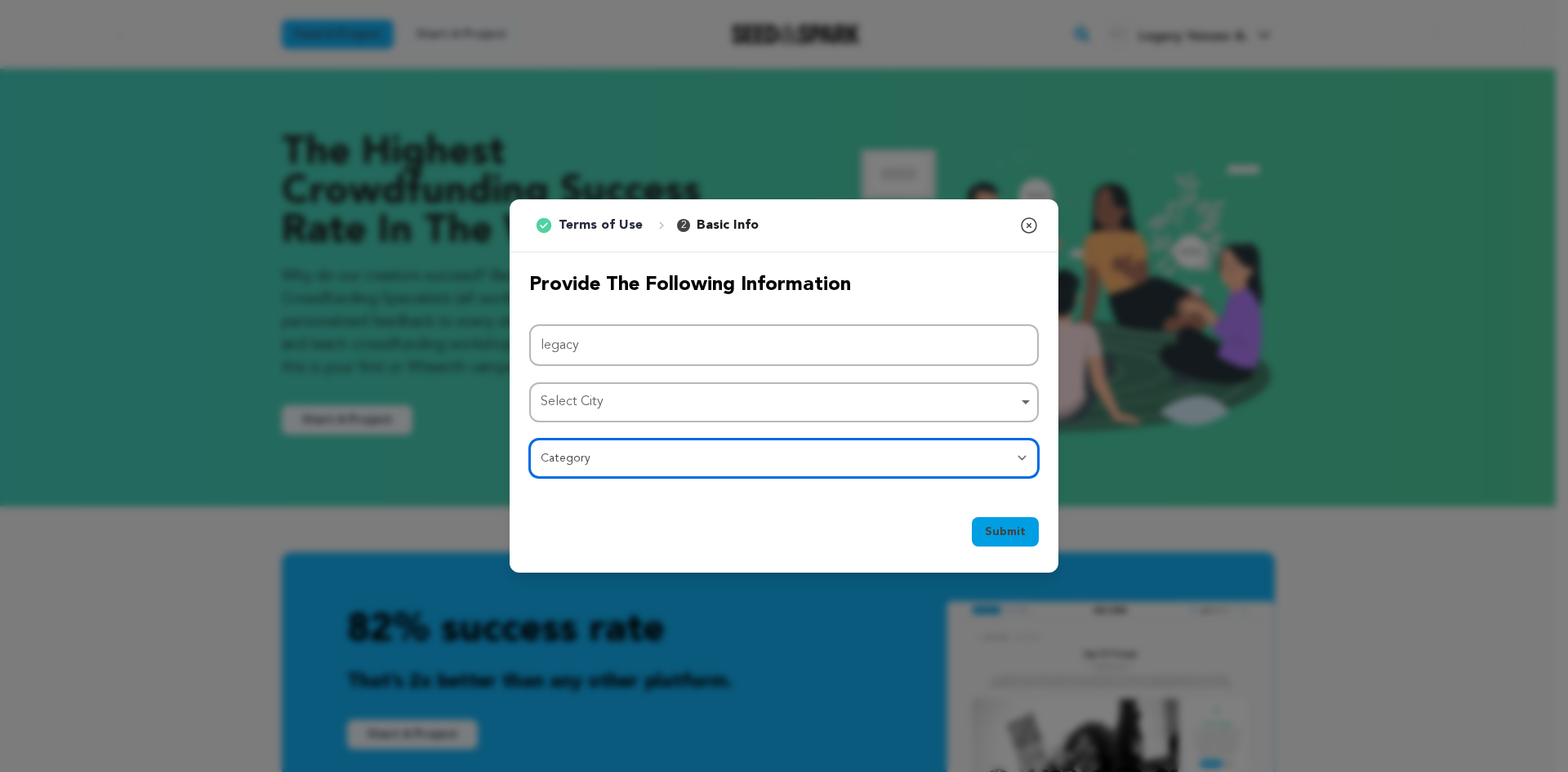
click at [689, 466] on select "Category Film Feature Film Short Series Film Festival Company Music Video VR Ex…" at bounding box center [784, 458] width 510 height 40
select select "10892"
click at [530, 438] on select "Category Film Feature Film Short Series Film Festival Company Music Video VR Ex…" at bounding box center [784, 458] width 510 height 40
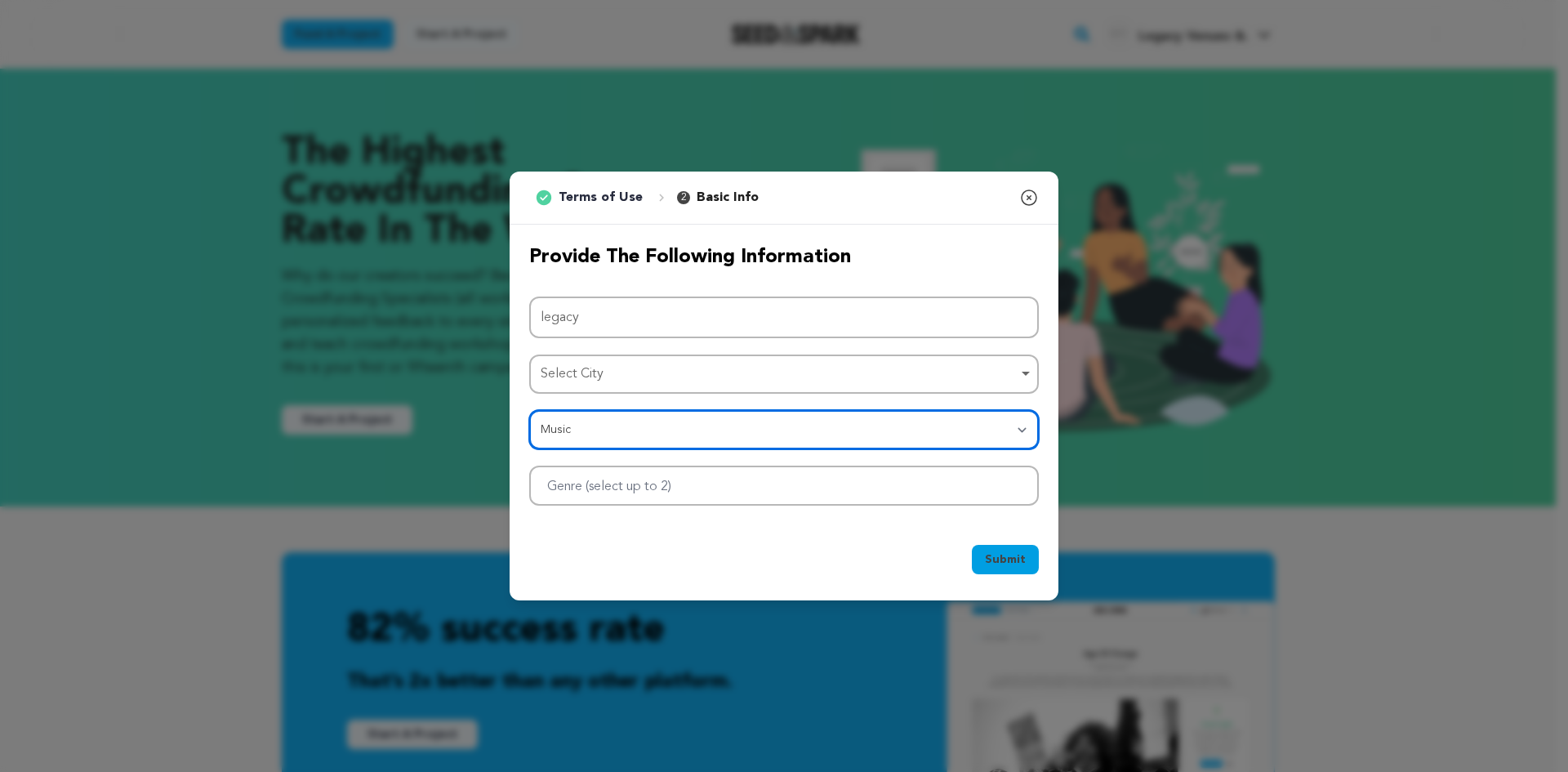
click at [710, 482] on div at bounding box center [784, 485] width 510 height 40
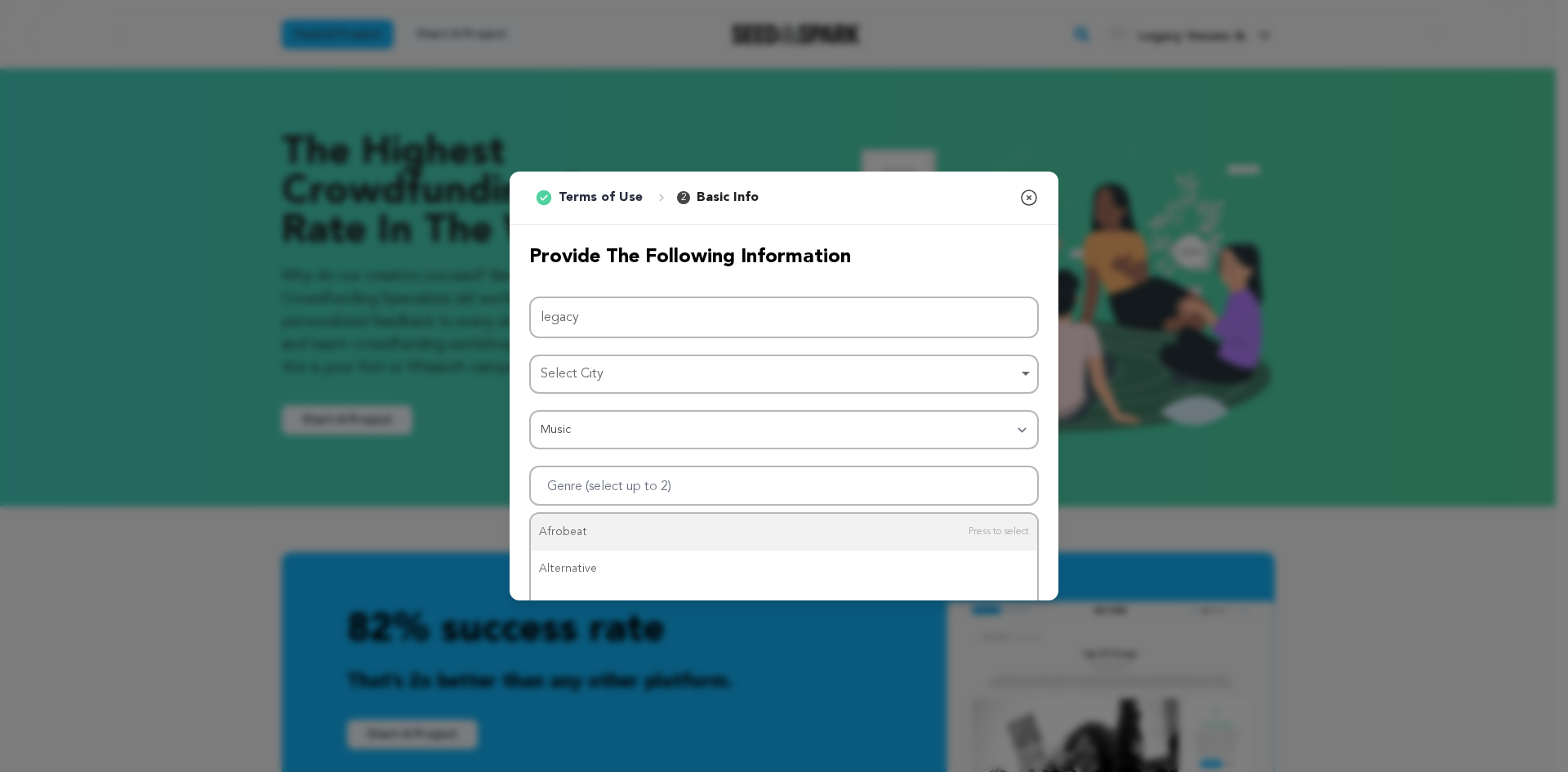
click at [1009, 193] on div "1 Terms of Use 2 Basic Info You started your project! Close modal" at bounding box center [784, 198] width 548 height 53
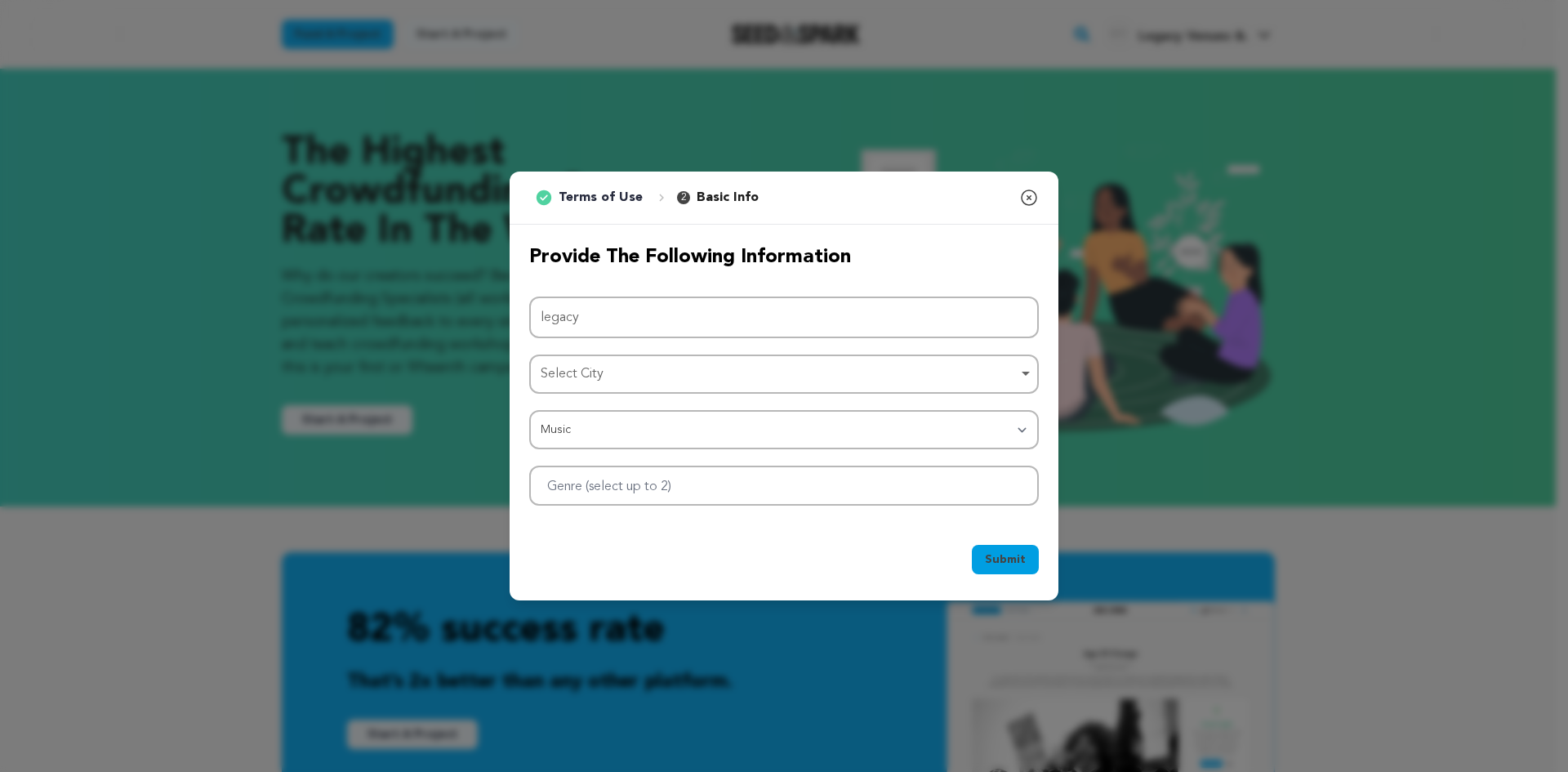
click at [1035, 196] on icon "button" at bounding box center [1029, 197] width 20 height 20
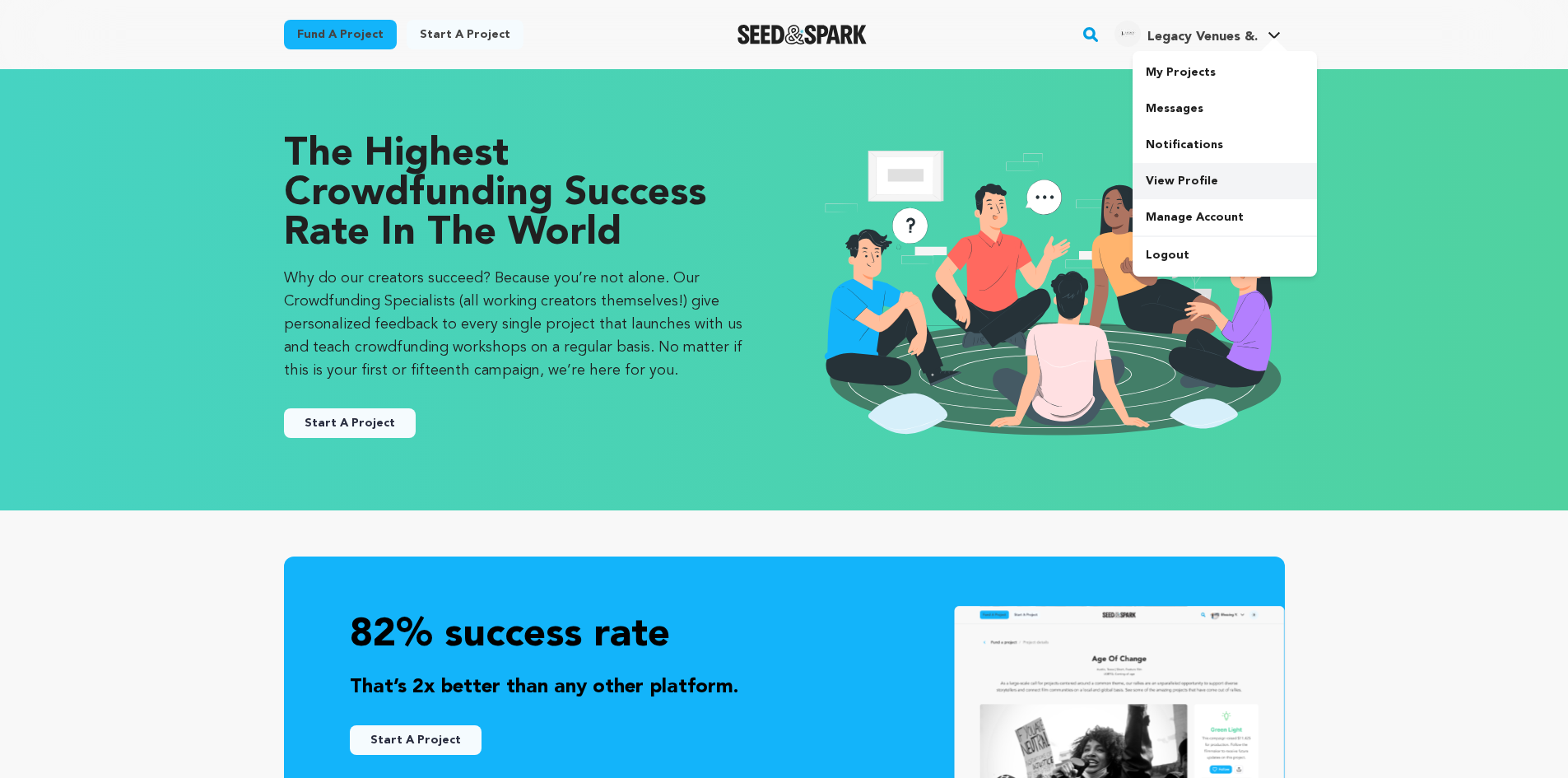
click at [1213, 186] on link "View Profile" at bounding box center [1224, 181] width 184 height 36
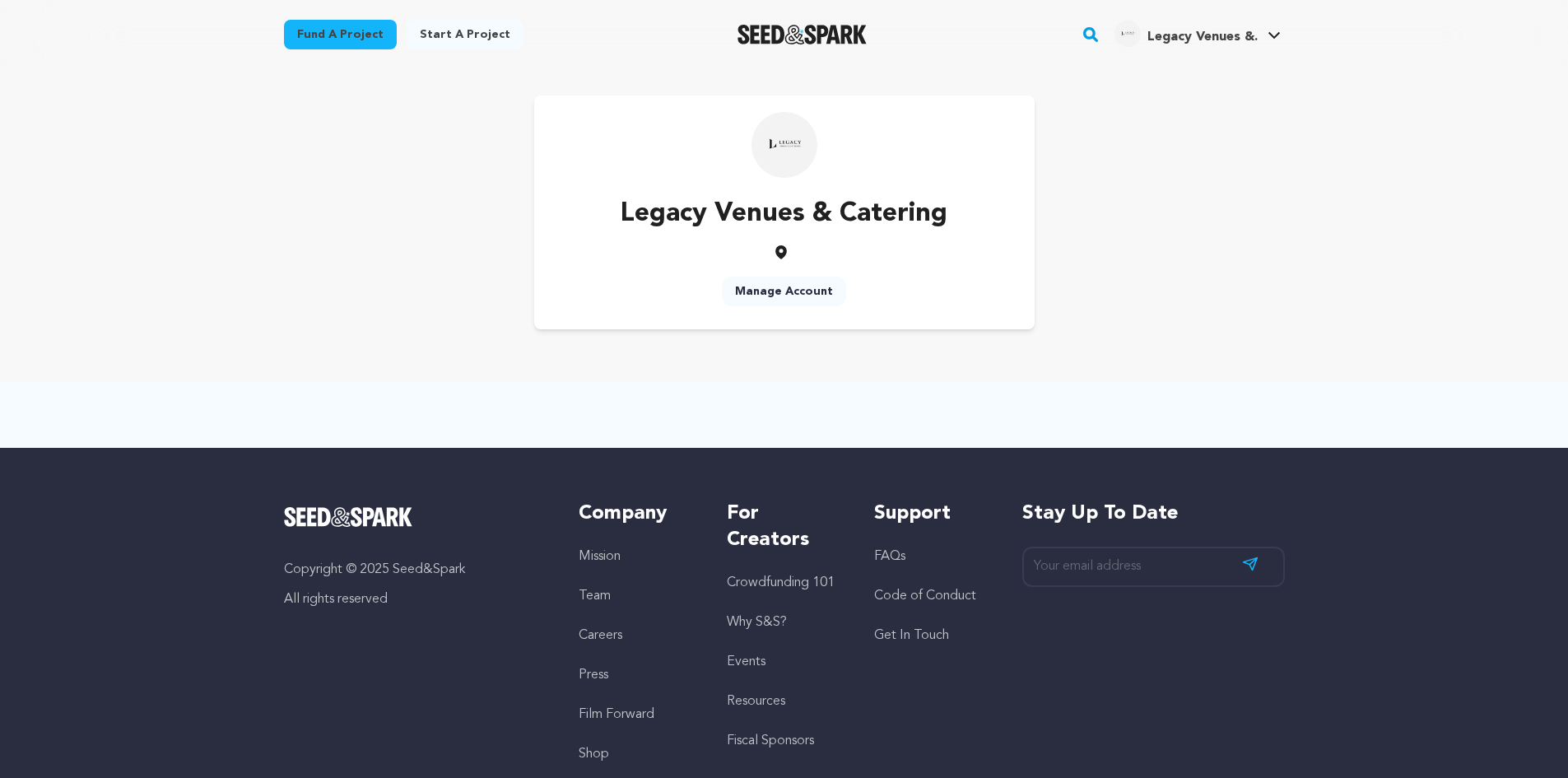
click at [785, 295] on link "Manage Account" at bounding box center [784, 291] width 124 height 29
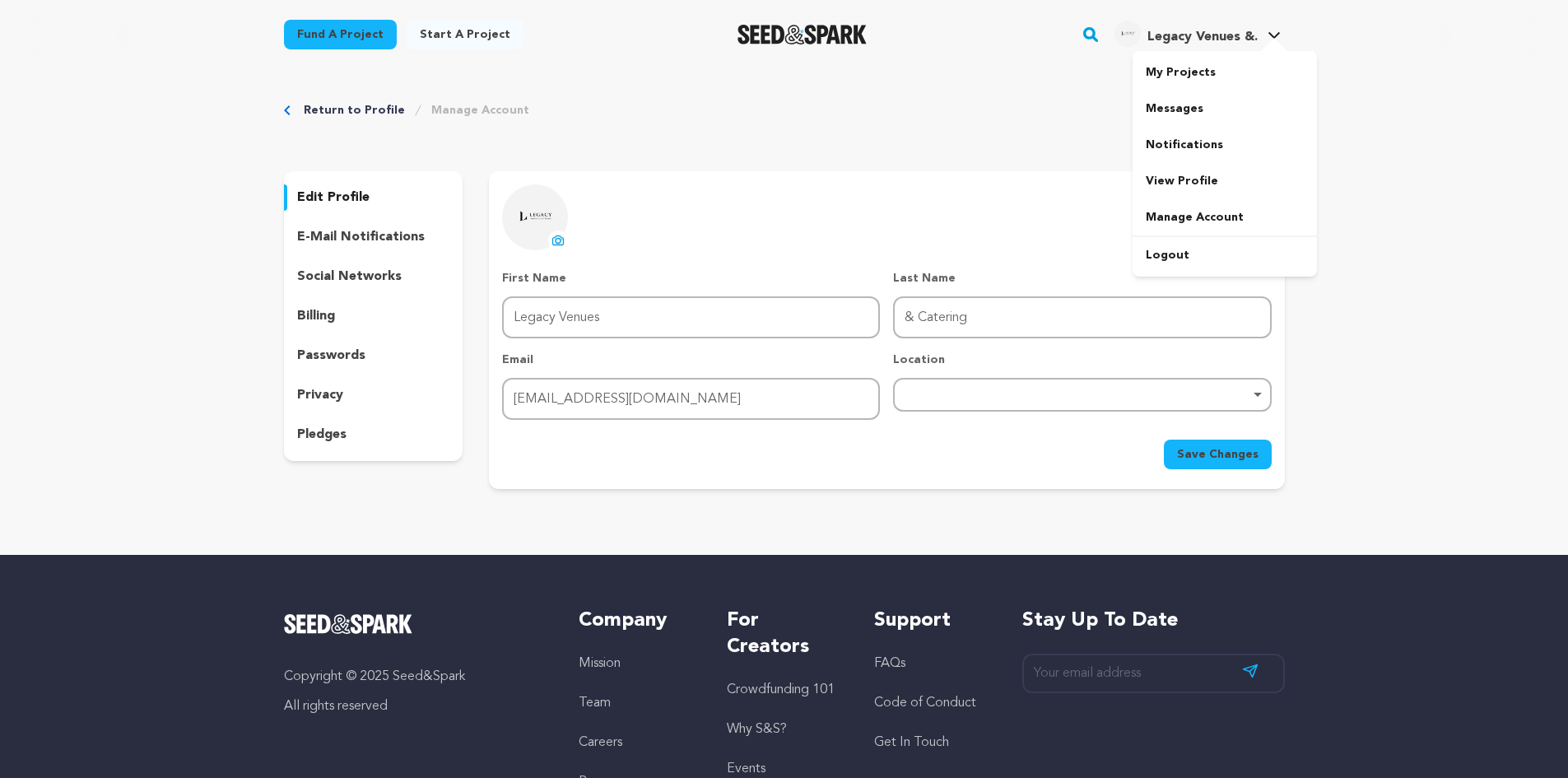
click at [1270, 19] on link "Legacy Venues &. Legacy Venues &." at bounding box center [1198, 31] width 173 height 29
click at [1268, 43] on link "Legacy Venues &. Legacy Venues &." at bounding box center [1198, 31] width 173 height 29
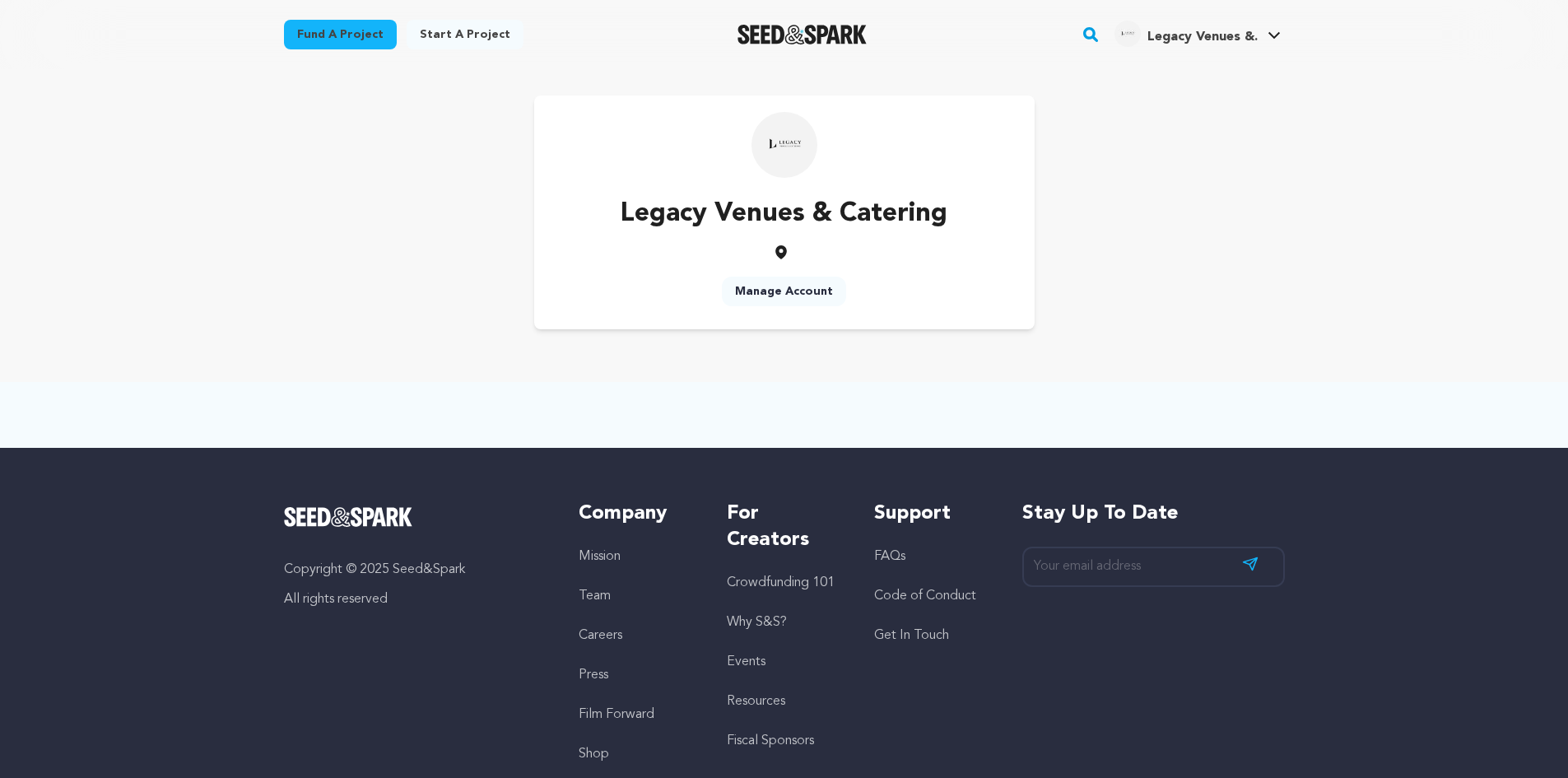
click at [487, 34] on link "Start a project" at bounding box center [464, 34] width 117 height 29
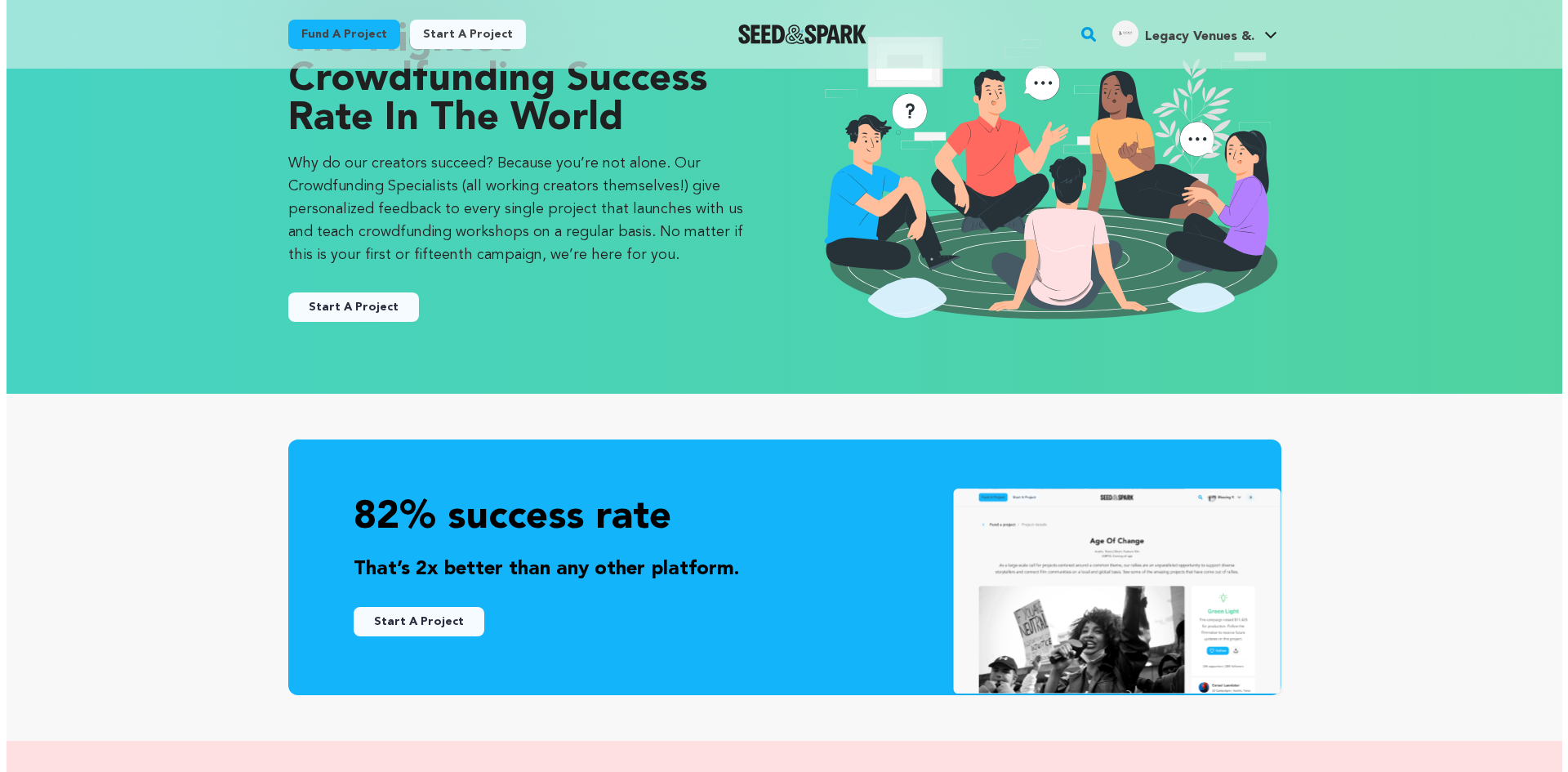
scroll to position [82, 0]
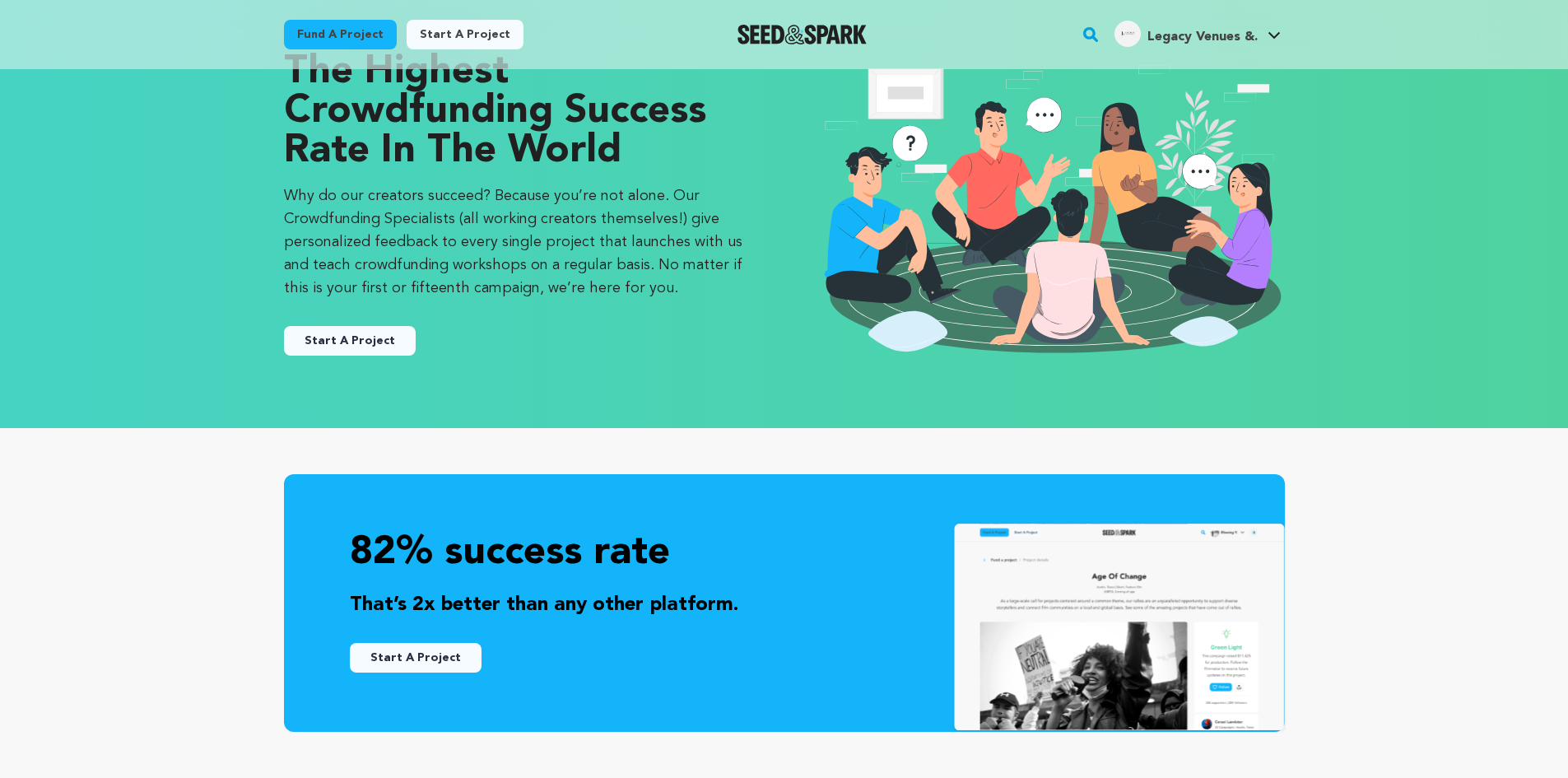
click at [386, 350] on button "Start A Project" at bounding box center [349, 340] width 132 height 29
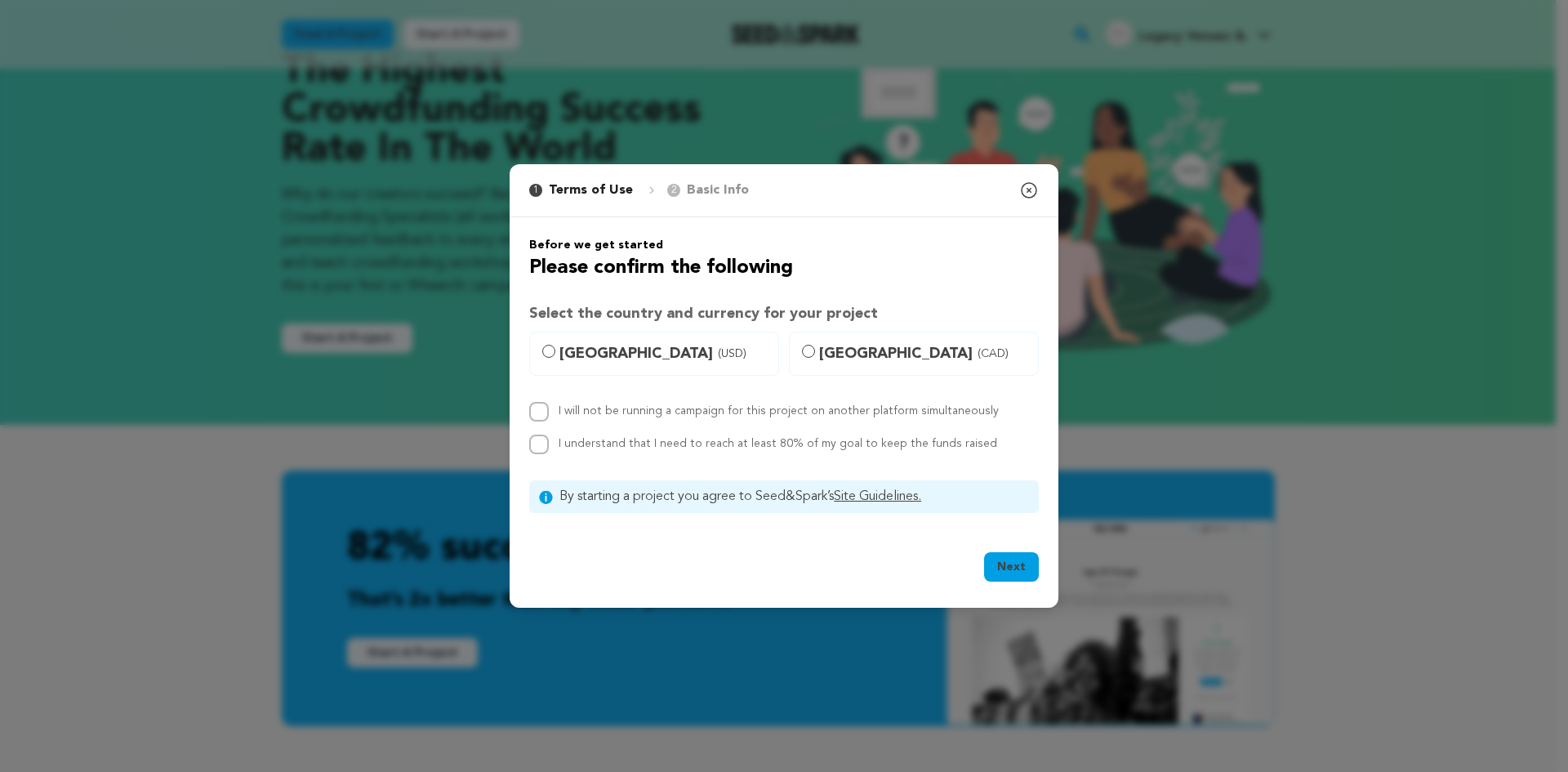
click at [696, 191] on p "Basic Info" at bounding box center [718, 190] width 62 height 20
click at [551, 356] on input "United States (USD)" at bounding box center [548, 352] width 13 height 13
radio input "true"
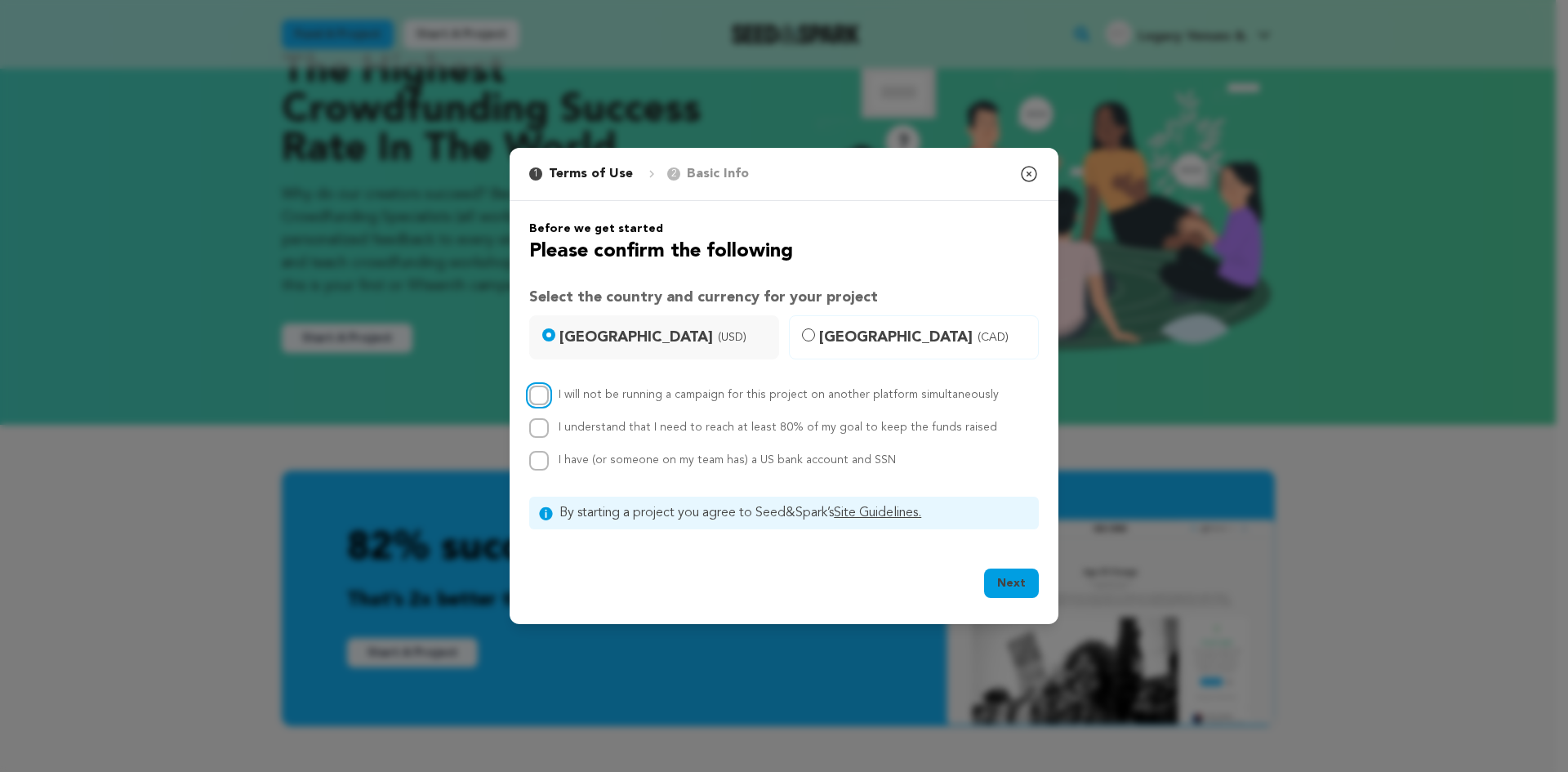
drag, startPoint x: 540, startPoint y: 402, endPoint x: 545, endPoint y: 383, distance: 19.6
click at [544, 384] on div "Before we get started Please confirm the following Select the country and curre…" at bounding box center [784, 375] width 510 height 309
click at [539, 430] on input "I understand that I need to reach at least 80% of my goal to keep the funds rai…" at bounding box center [539, 428] width 20 height 20
checkbox input "true"
click at [543, 399] on input "I will not be running a campaign for this project on another platform simultane…" at bounding box center [539, 395] width 20 height 20
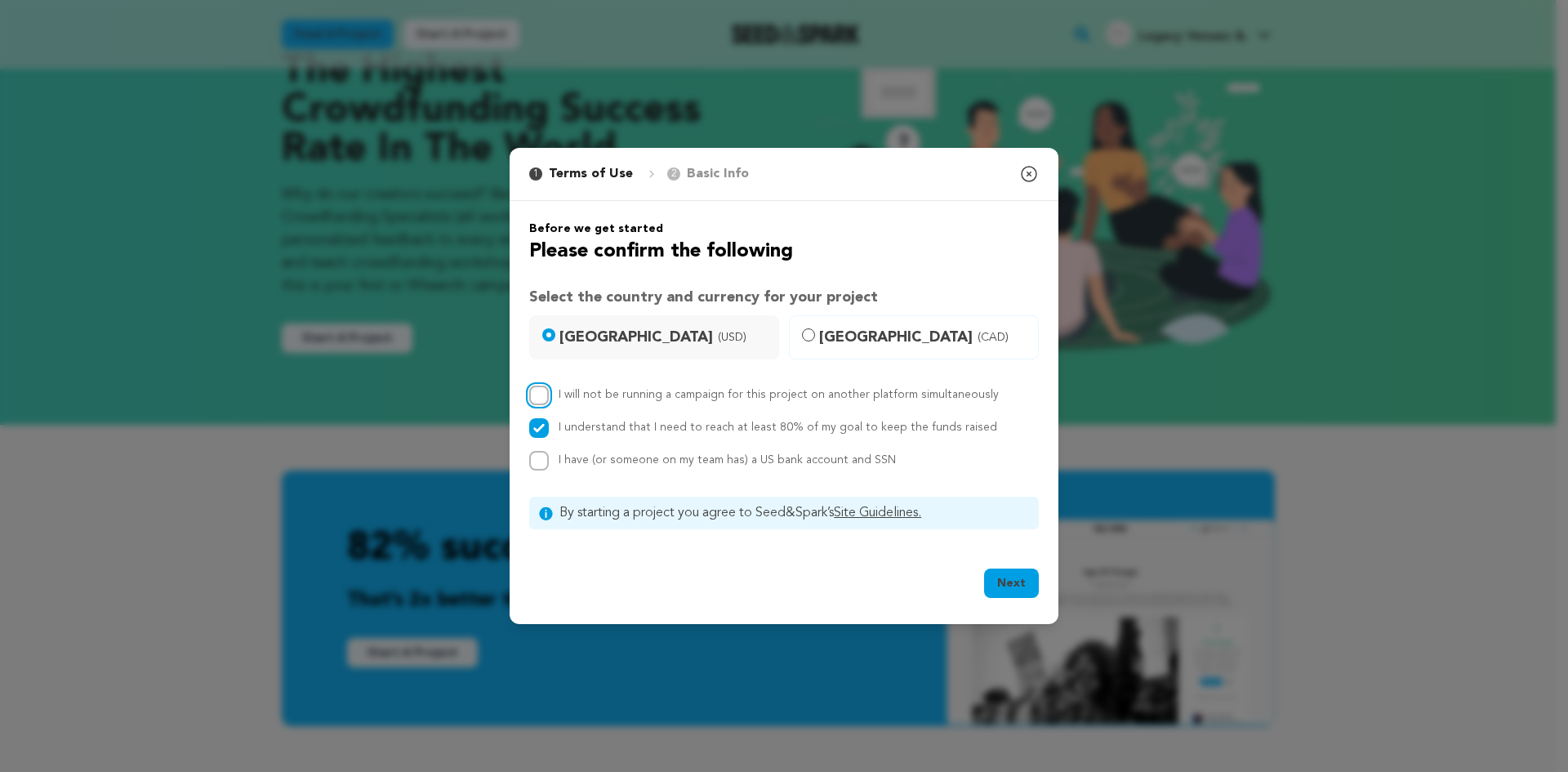
checkbox input "true"
click at [539, 461] on input "I have (or someone on my team has) a US bank account and SSN" at bounding box center [539, 460] width 20 height 20
checkbox input "true"
click at [1022, 577] on button "Next" at bounding box center [1011, 583] width 55 height 29
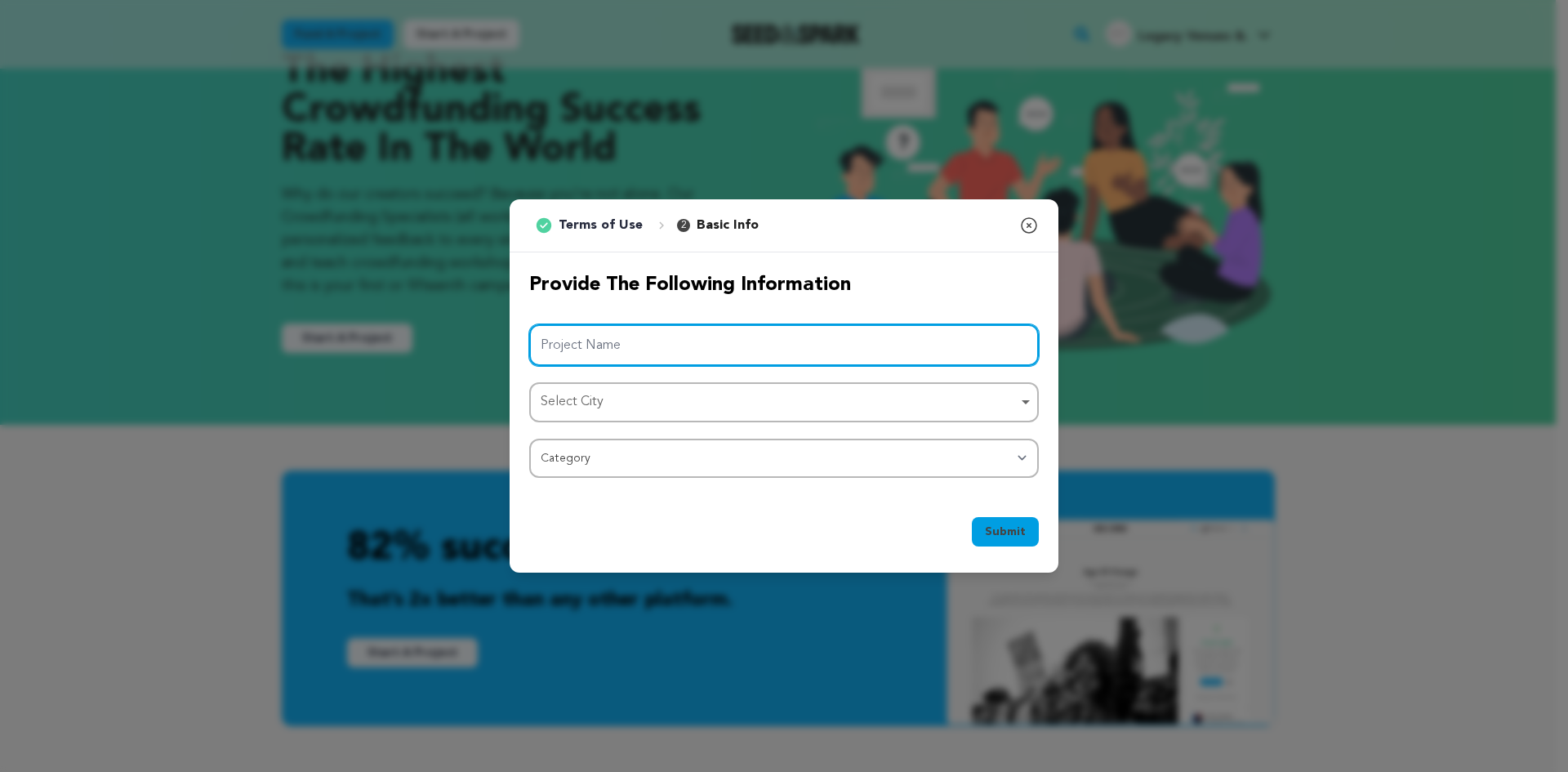
click at [640, 345] on input "Project Name" at bounding box center [784, 345] width 510 height 41
type input "legacy"
click at [636, 407] on div "Select City Remove item" at bounding box center [779, 402] width 477 height 24
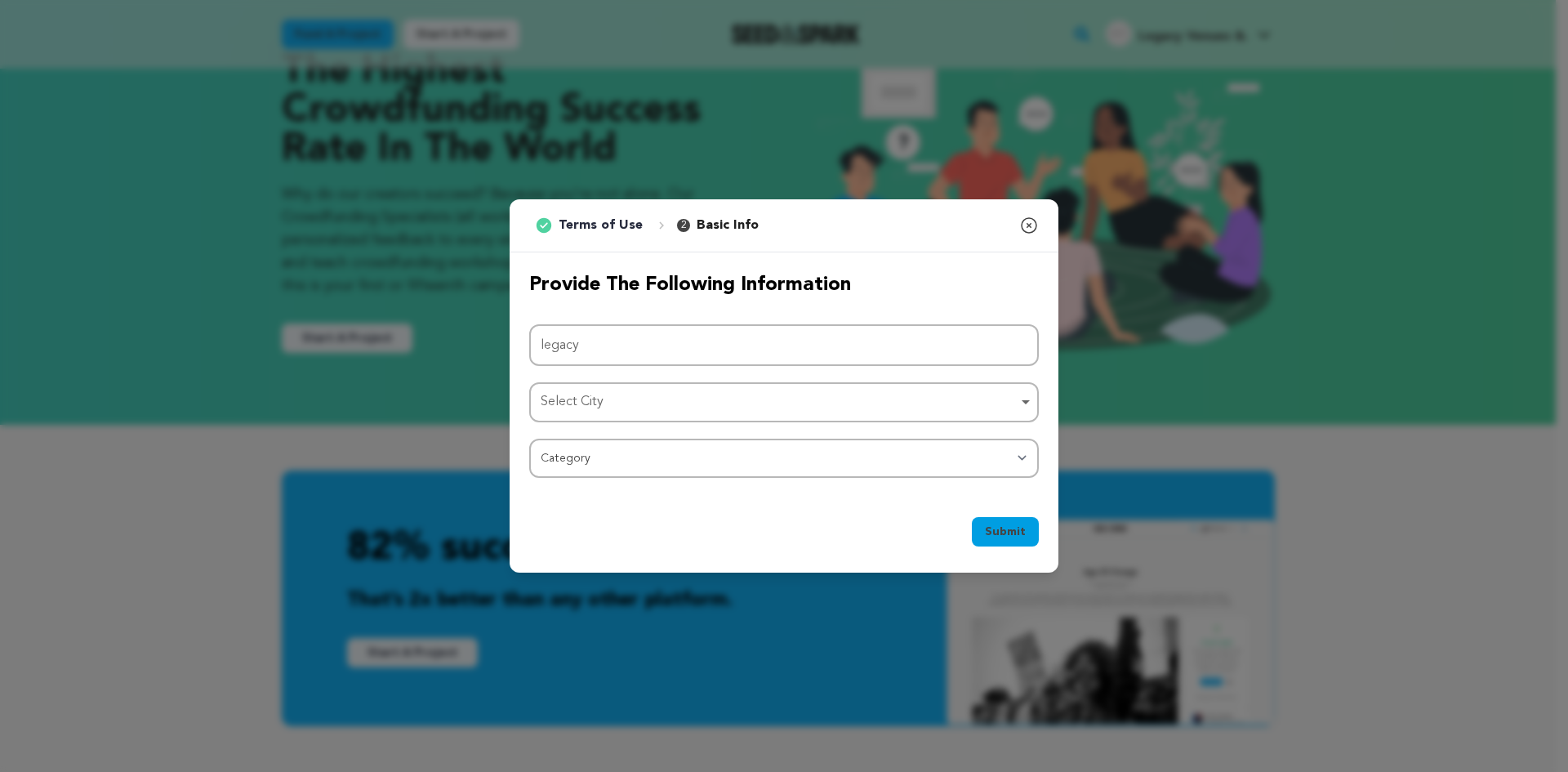
click at [611, 402] on div "Select City Remove item" at bounding box center [779, 402] width 477 height 24
paste input "Glendale"
type input "Glendale"
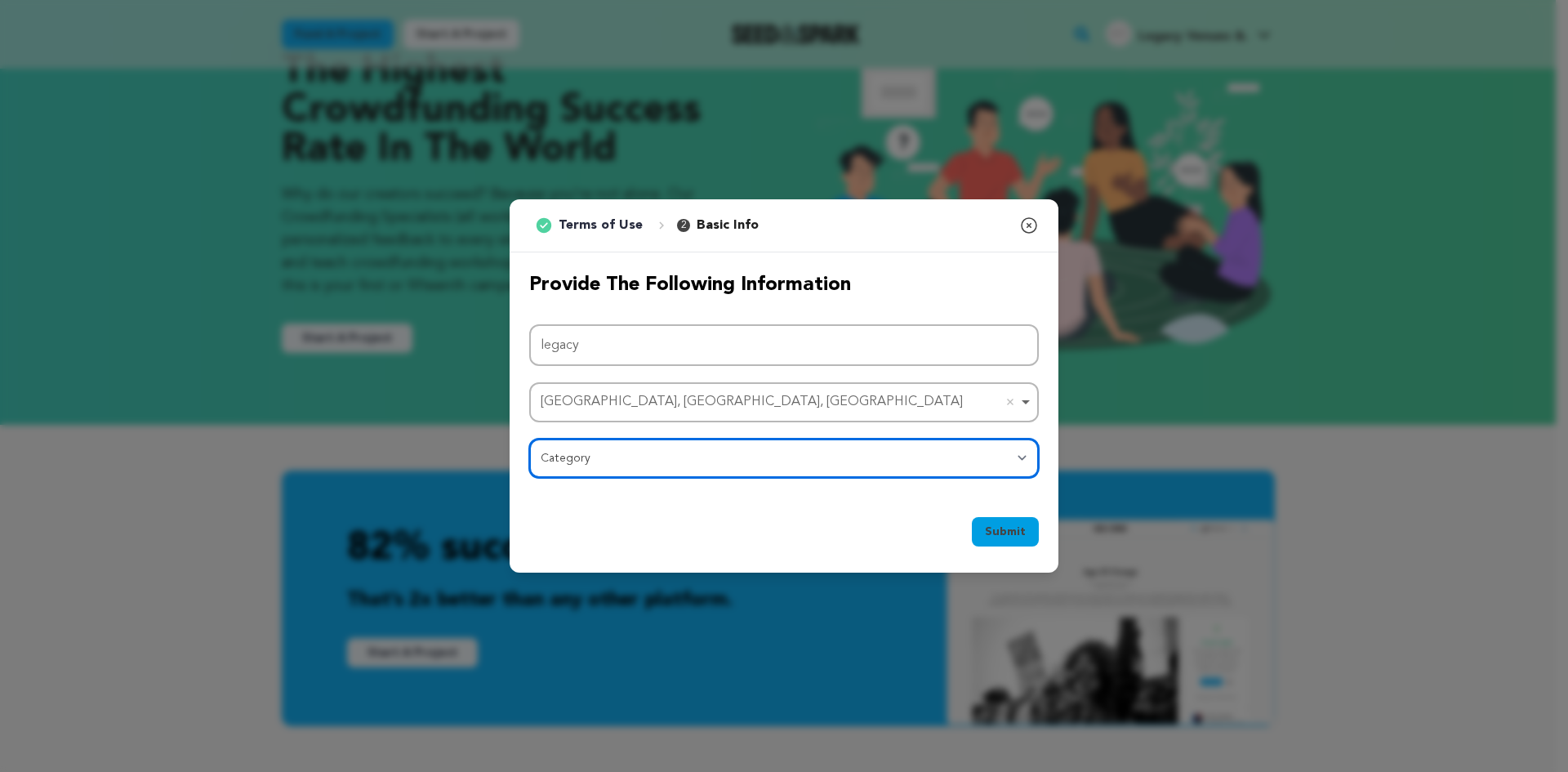
click at [695, 449] on select "Category Film Feature Film Short Series Film Festival Company Music Video VR Ex…" at bounding box center [784, 458] width 510 height 40
click at [695, 452] on select "Category Film Feature Film Short Series Film Festival Company Music Video VR Ex…" at bounding box center [784, 458] width 510 height 40
select select "10892"
click at [530, 438] on select "Category Film Feature Film Short Series Film Festival Company Music Video VR Ex…" at bounding box center [784, 458] width 510 height 40
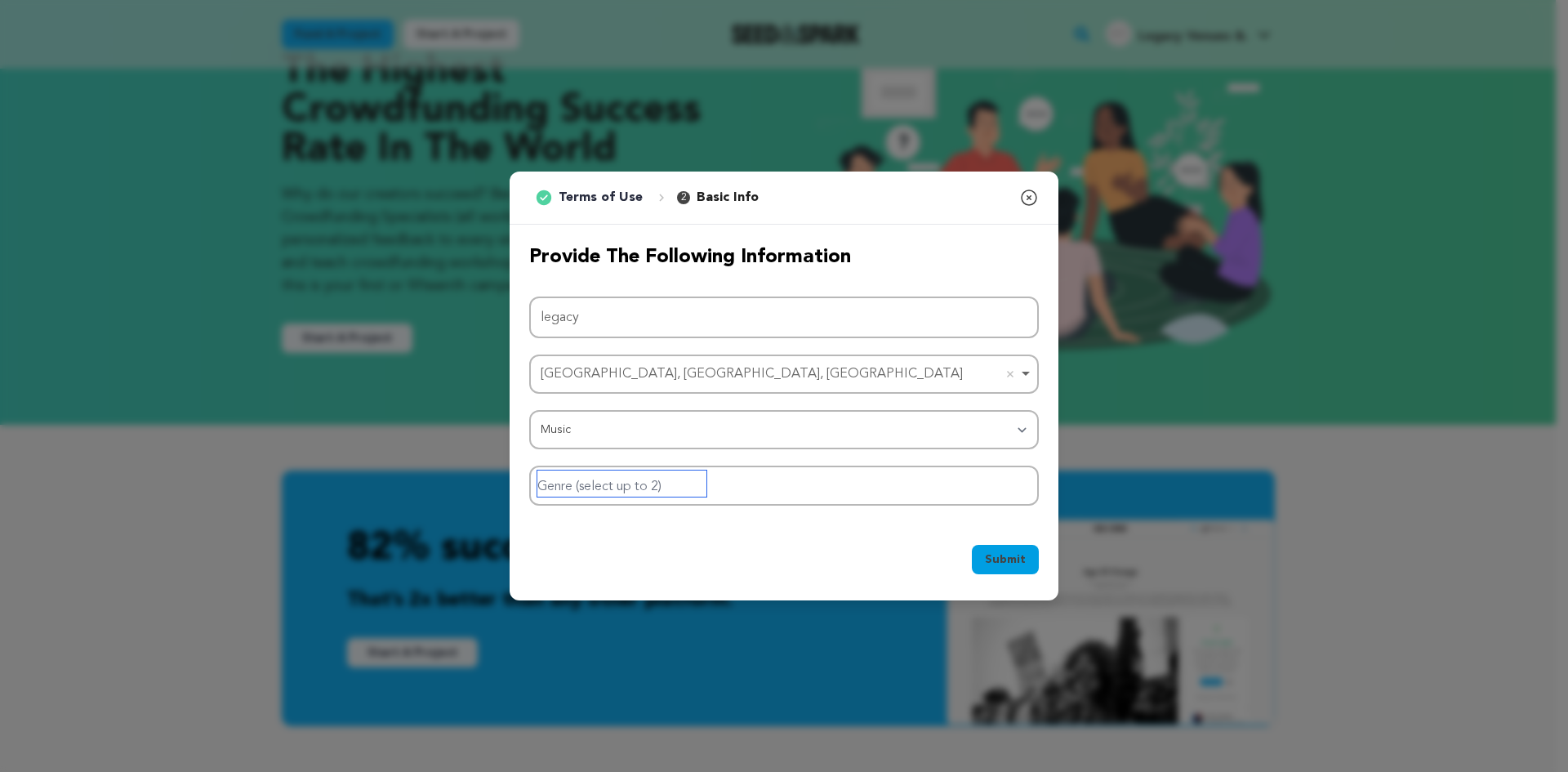
click at [644, 473] on input "Genre (select up to 2)" at bounding box center [621, 484] width 169 height 26
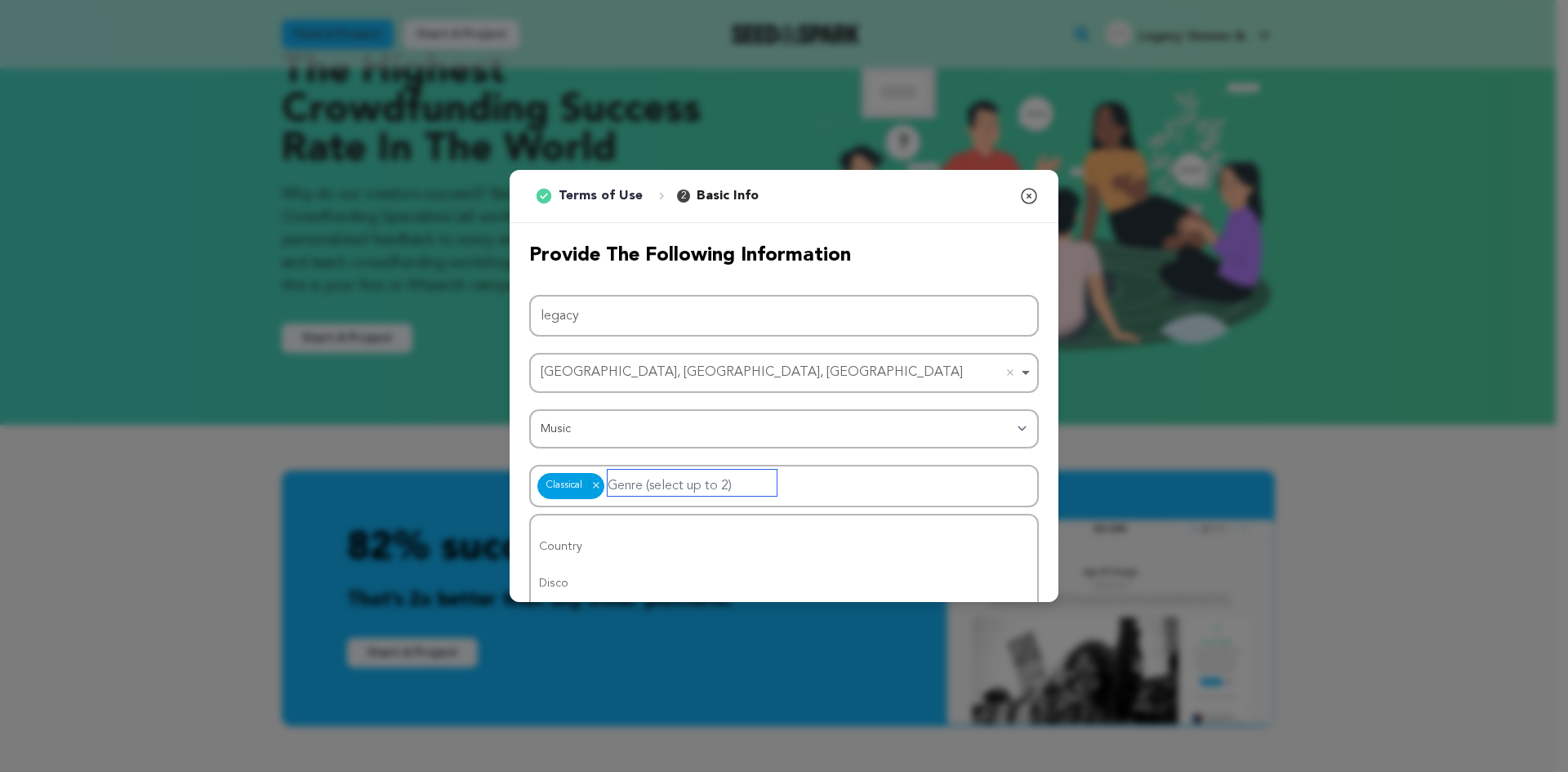
scroll to position [0, 0]
click at [1009, 566] on span "Submit" at bounding box center [1004, 561] width 41 height 16
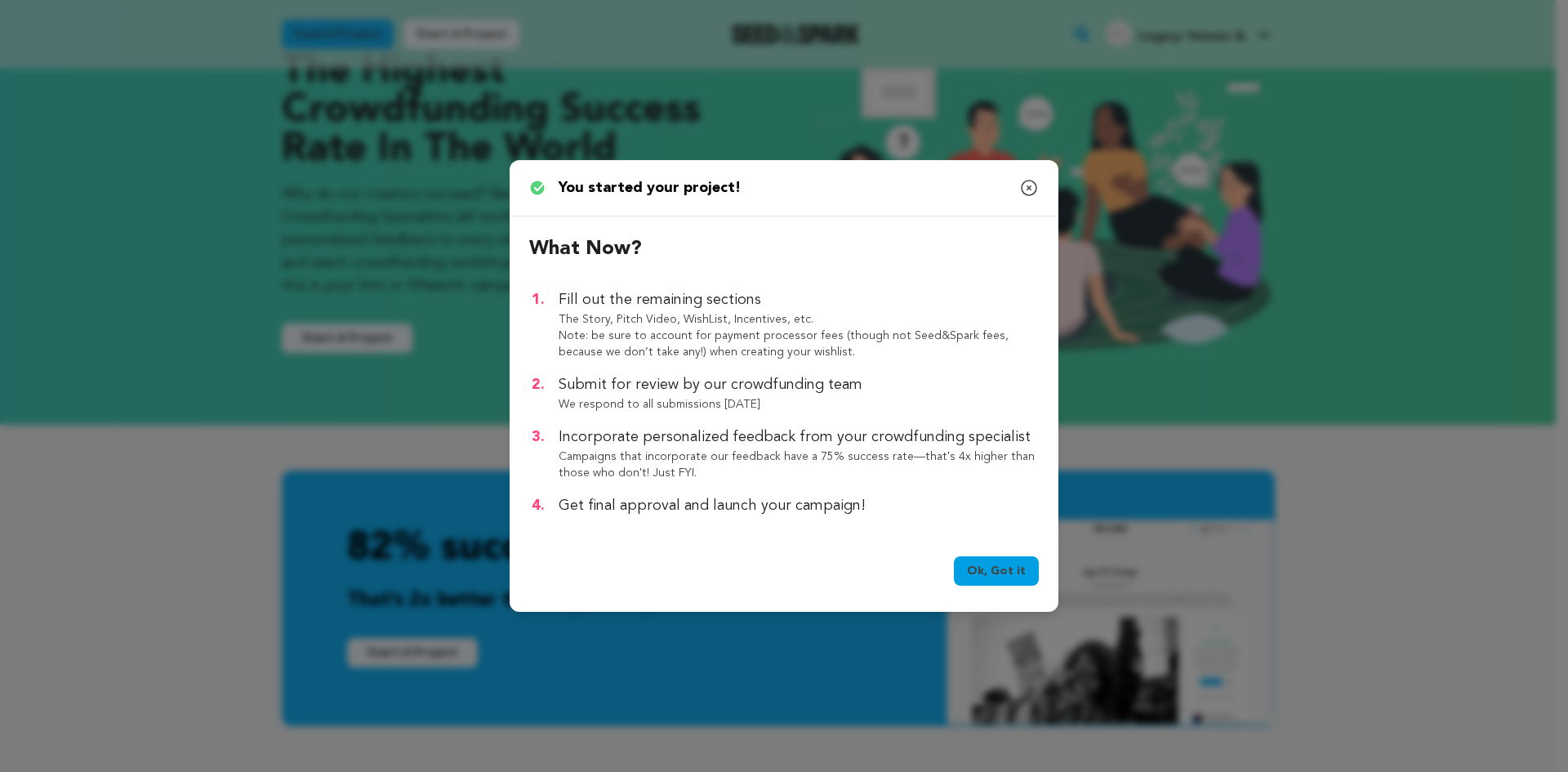
click at [1001, 567] on link "Ok, Got it" at bounding box center [996, 570] width 85 height 29
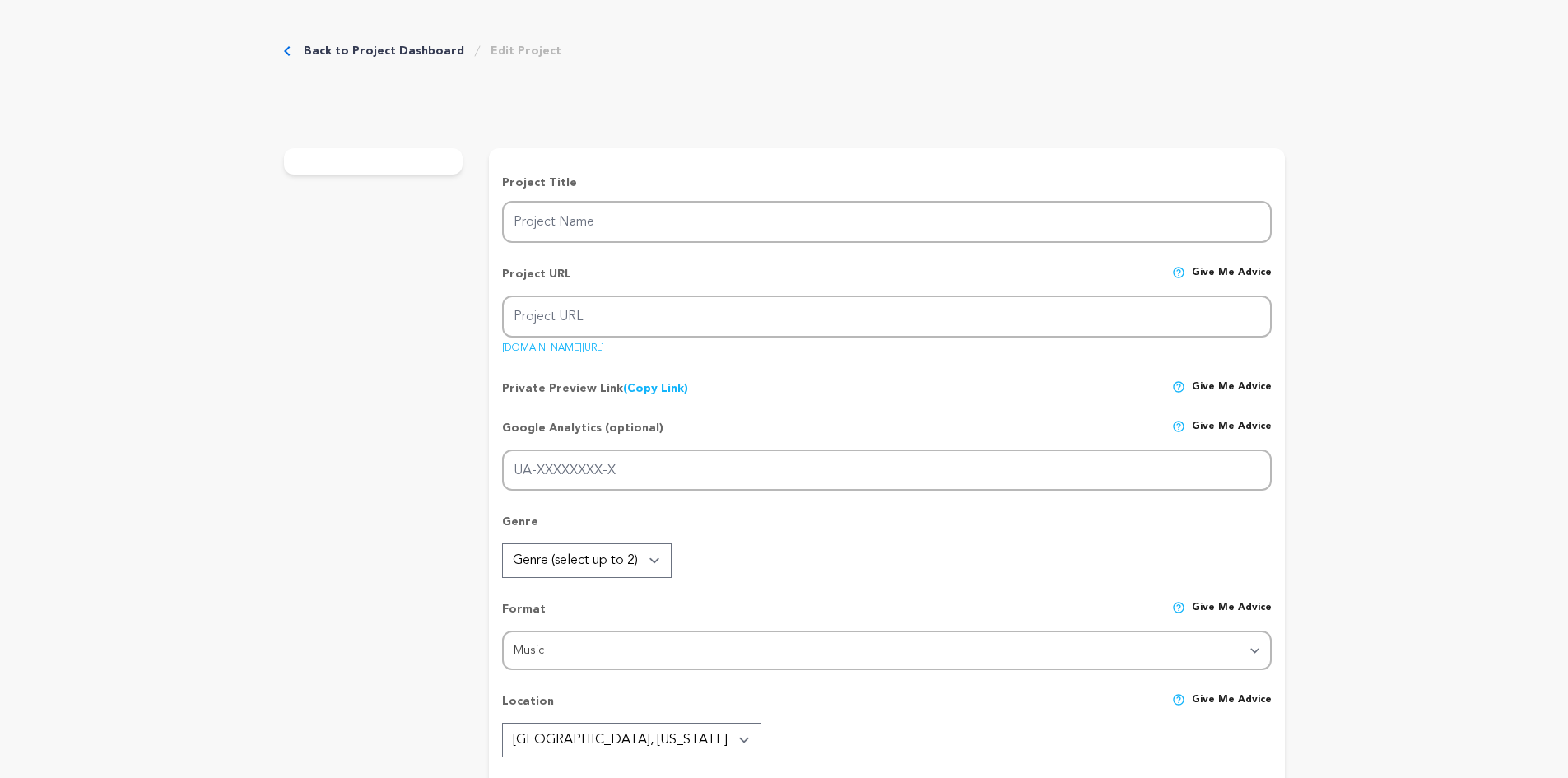
type input "legacy"
type input "legacy-2"
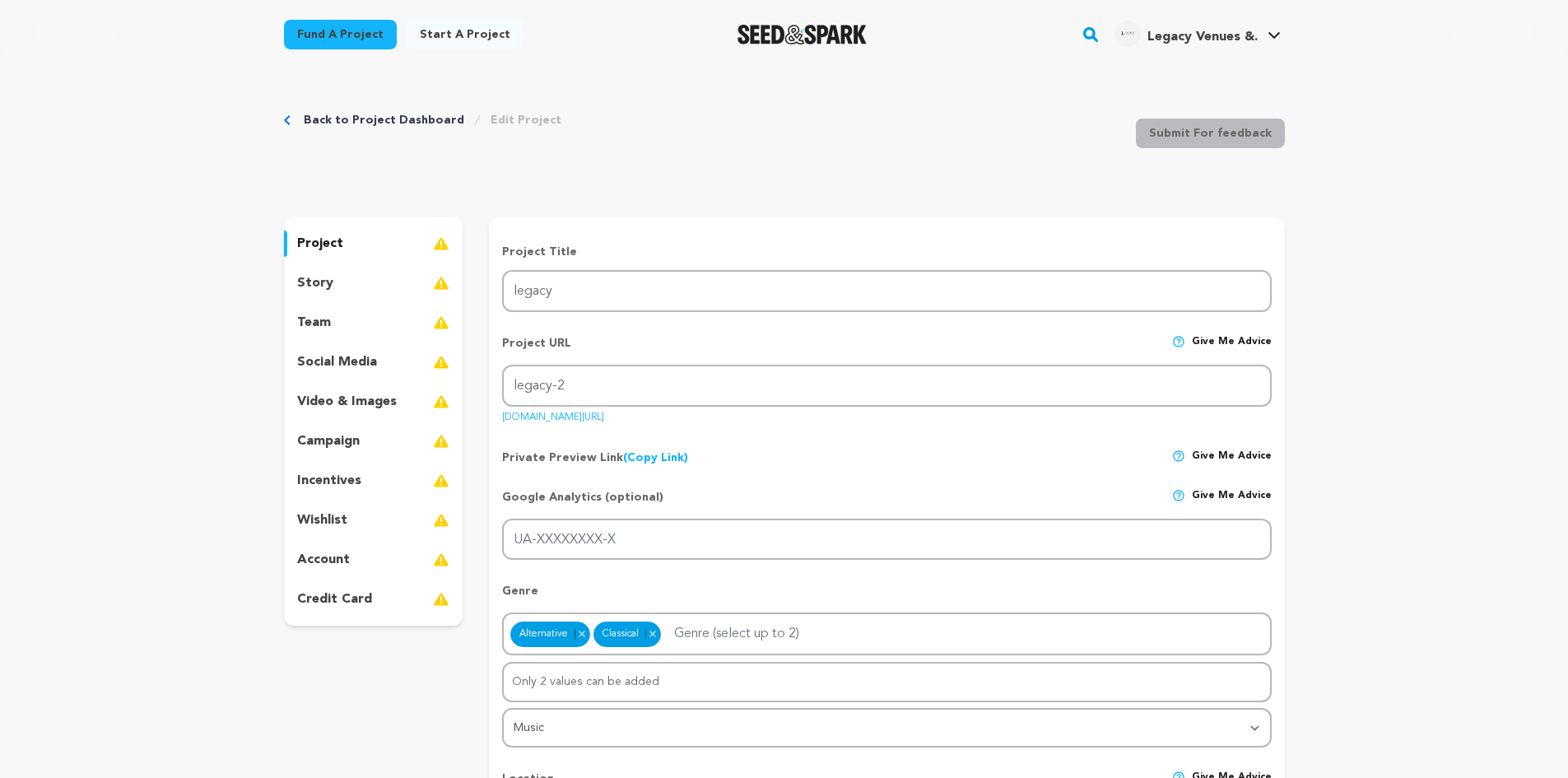
click at [634, 350] on div "Project URL Give me advice" at bounding box center [886, 350] width 768 height 29
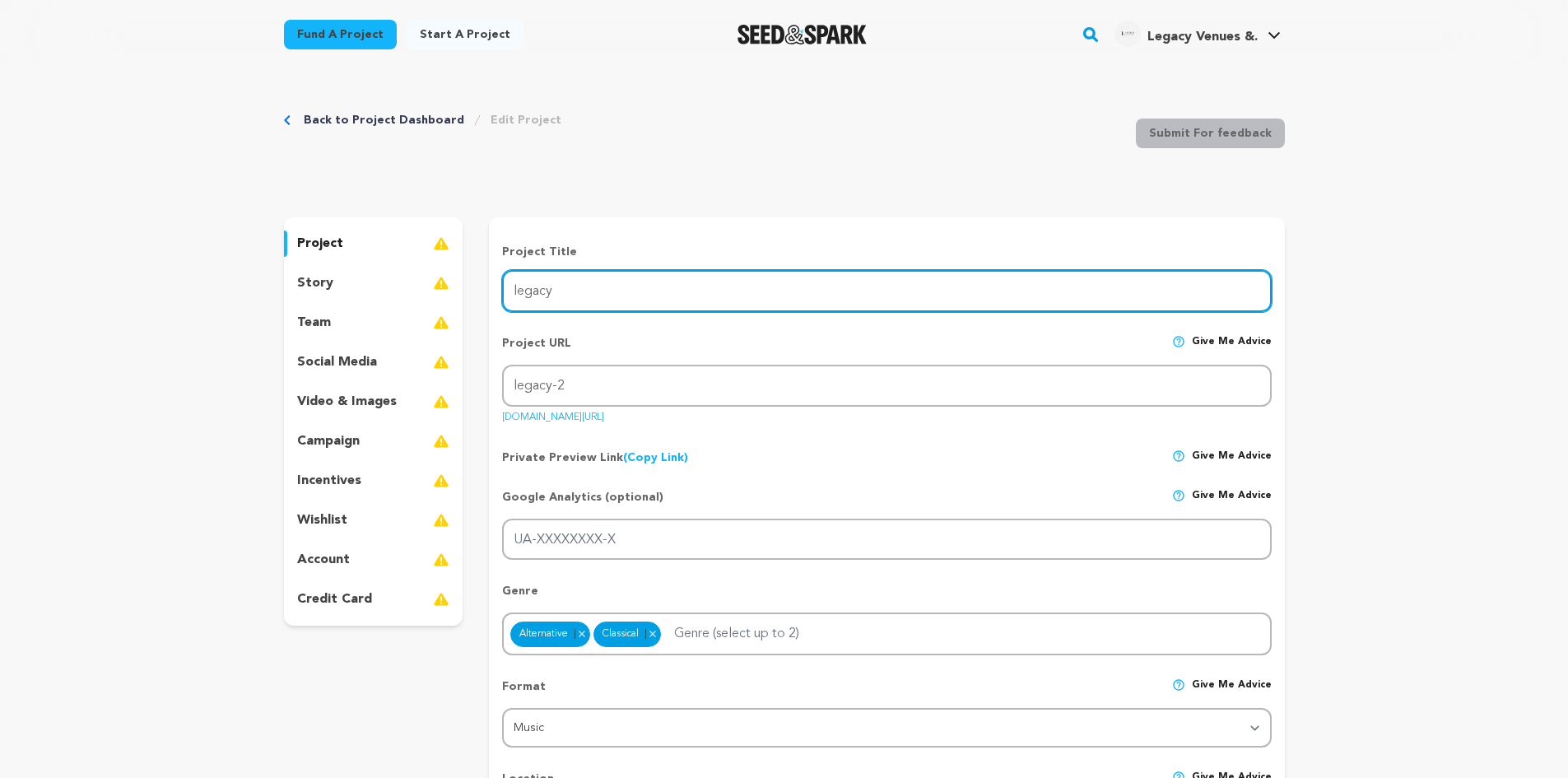
click at [631, 294] on input "legacy" at bounding box center [886, 291] width 768 height 42
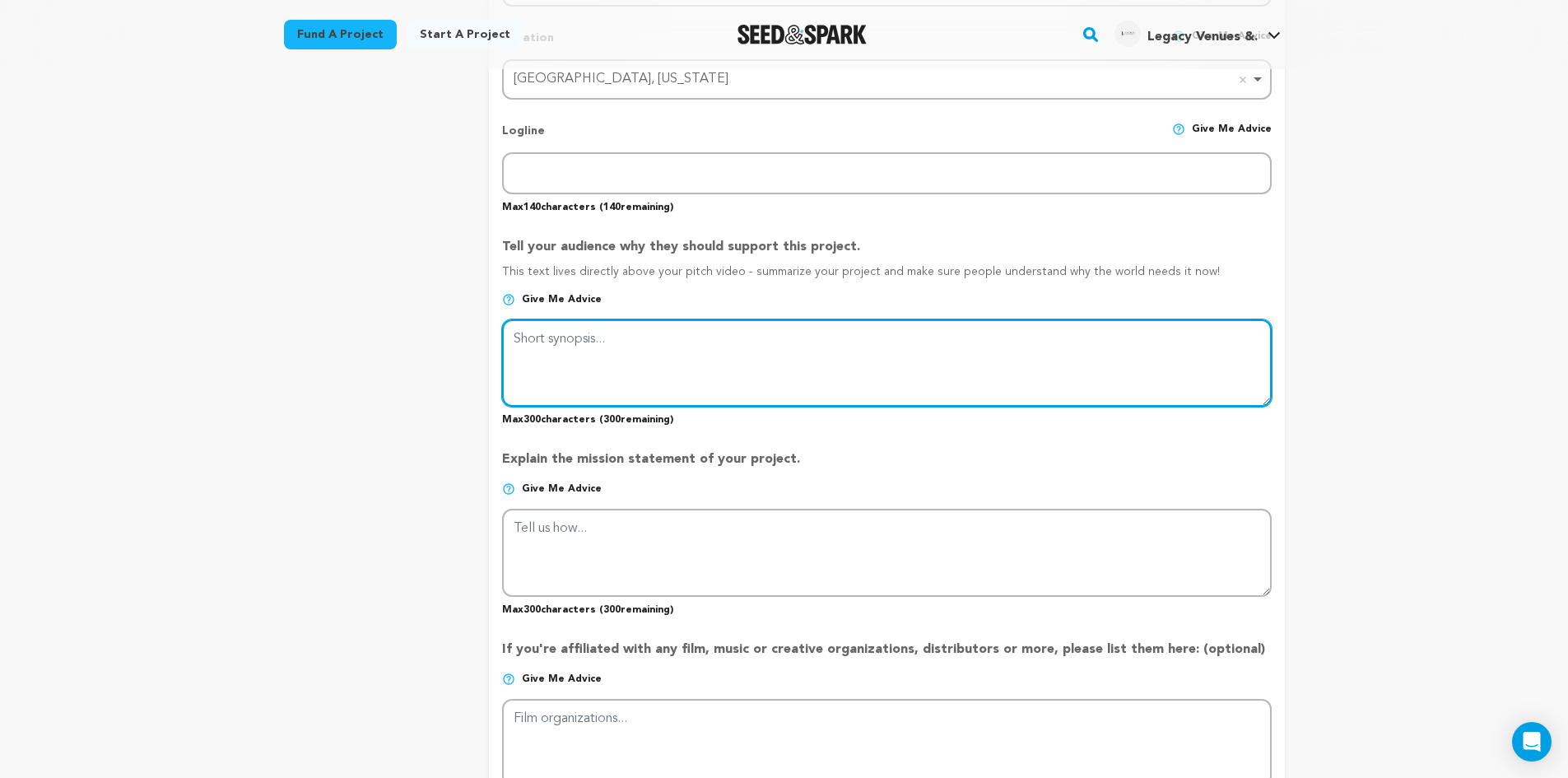
click at [763, 355] on textarea at bounding box center [886, 363] width 768 height 87
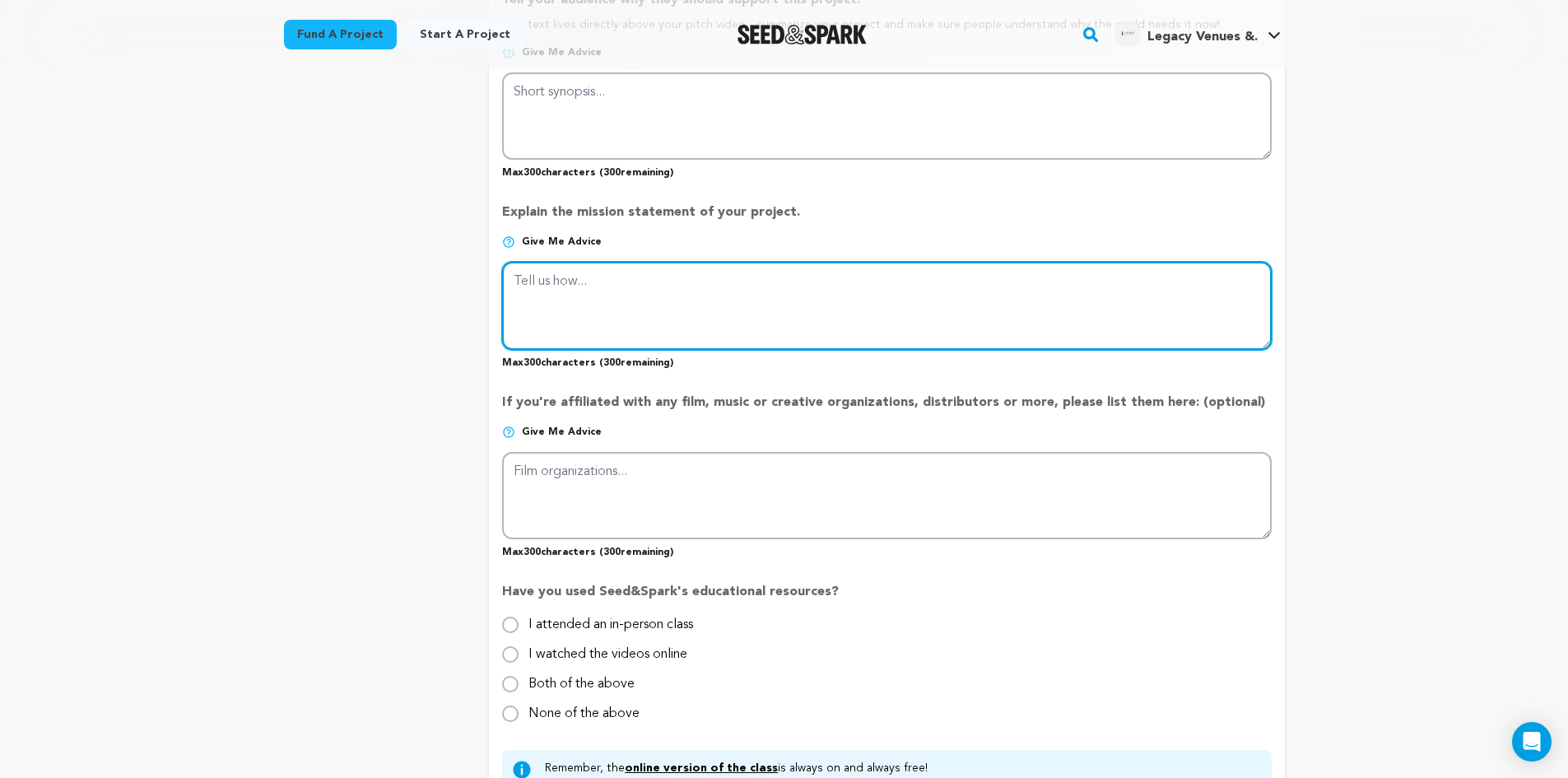
click at [773, 300] on textarea at bounding box center [886, 306] width 768 height 87
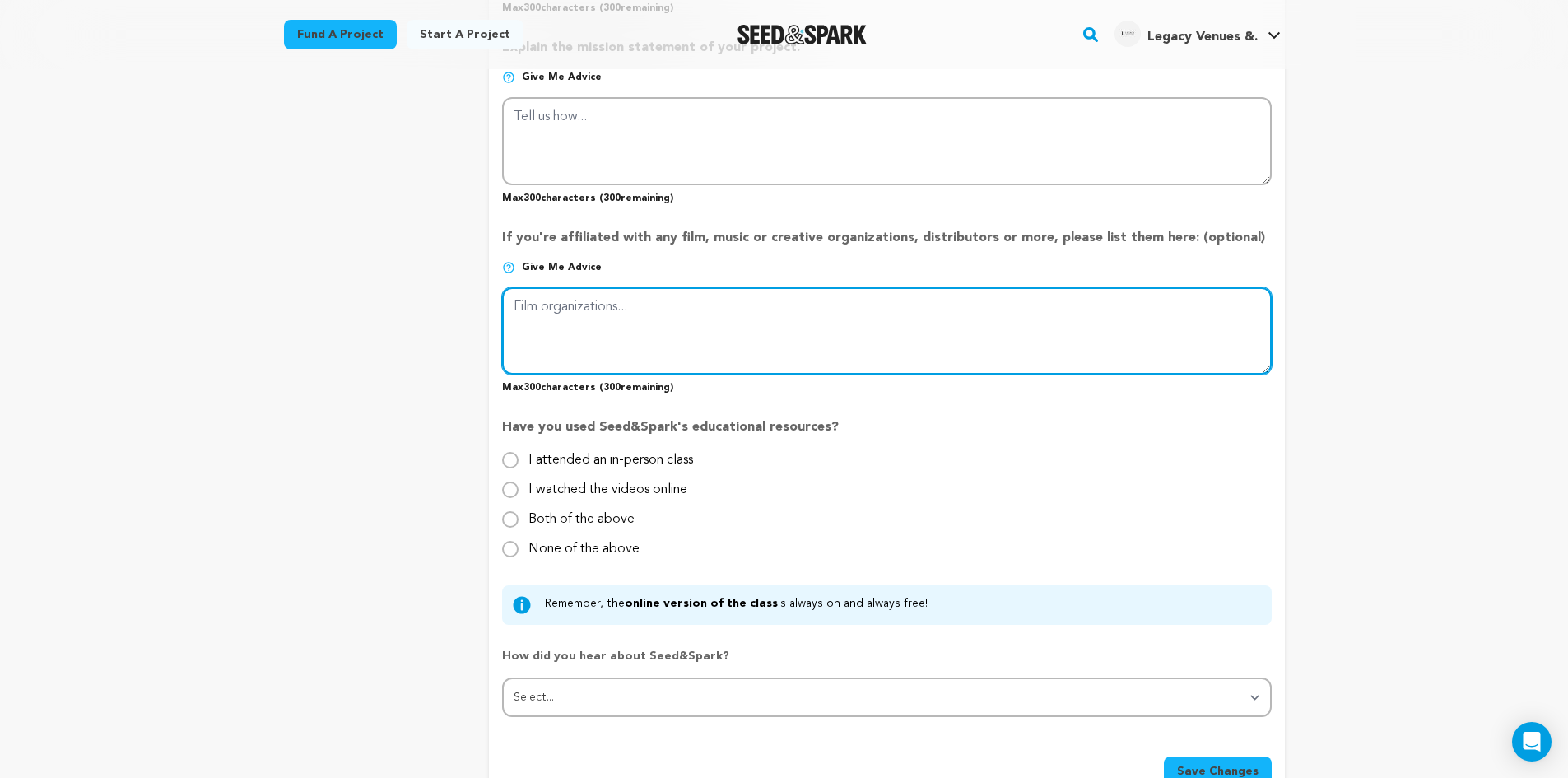
click at [787, 332] on textarea at bounding box center [886, 331] width 768 height 87
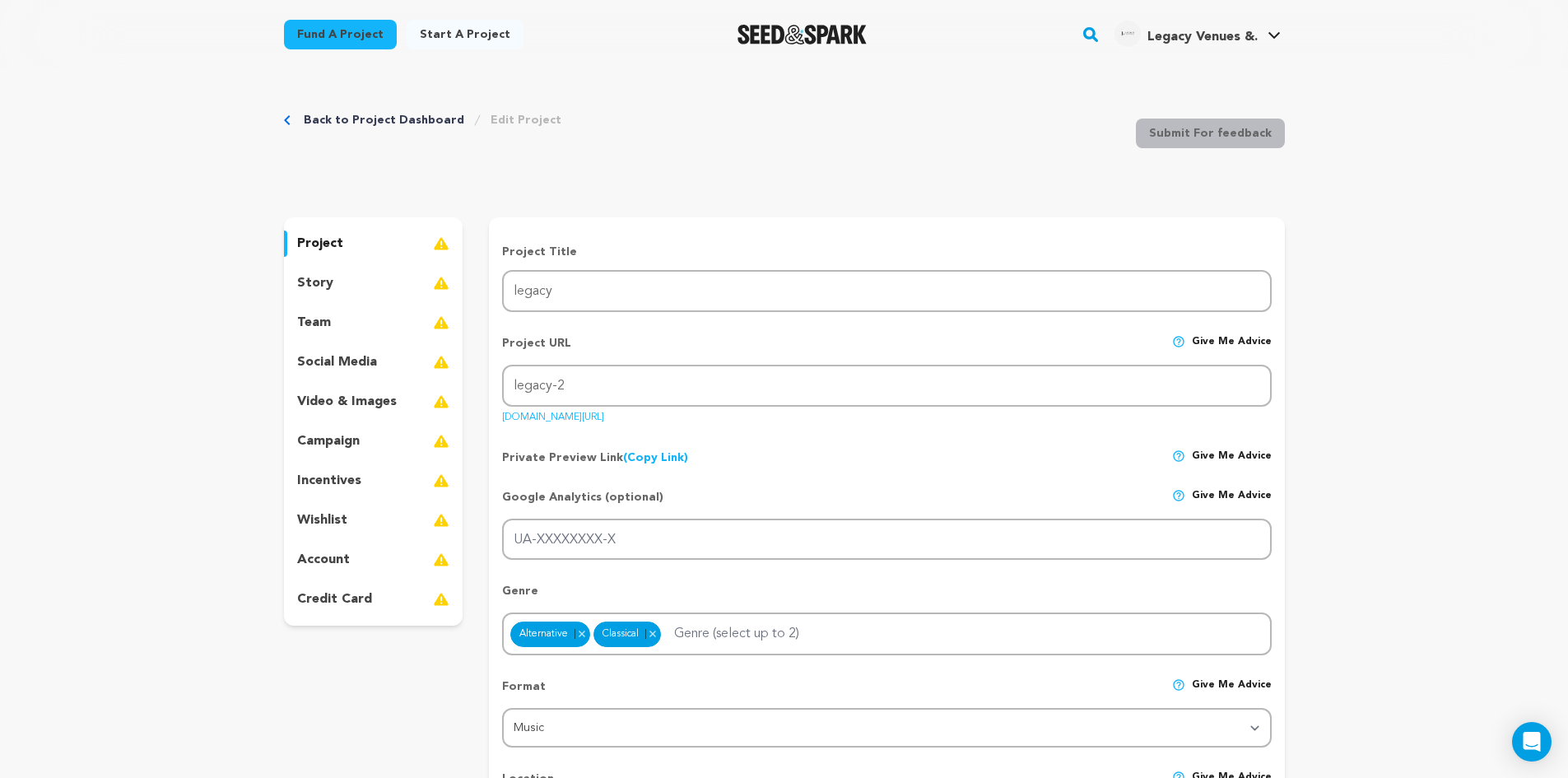
drag, startPoint x: 608, startPoint y: 88, endPoint x: 629, endPoint y: 82, distance: 21.8
click at [608, 87] on div "Back to Project Dashboard Edit Project Submit For feedback Submit For feedback" at bounding box center [784, 137] width 1001 height 108
click at [1173, 176] on link "View Profile" at bounding box center [1224, 181] width 184 height 36
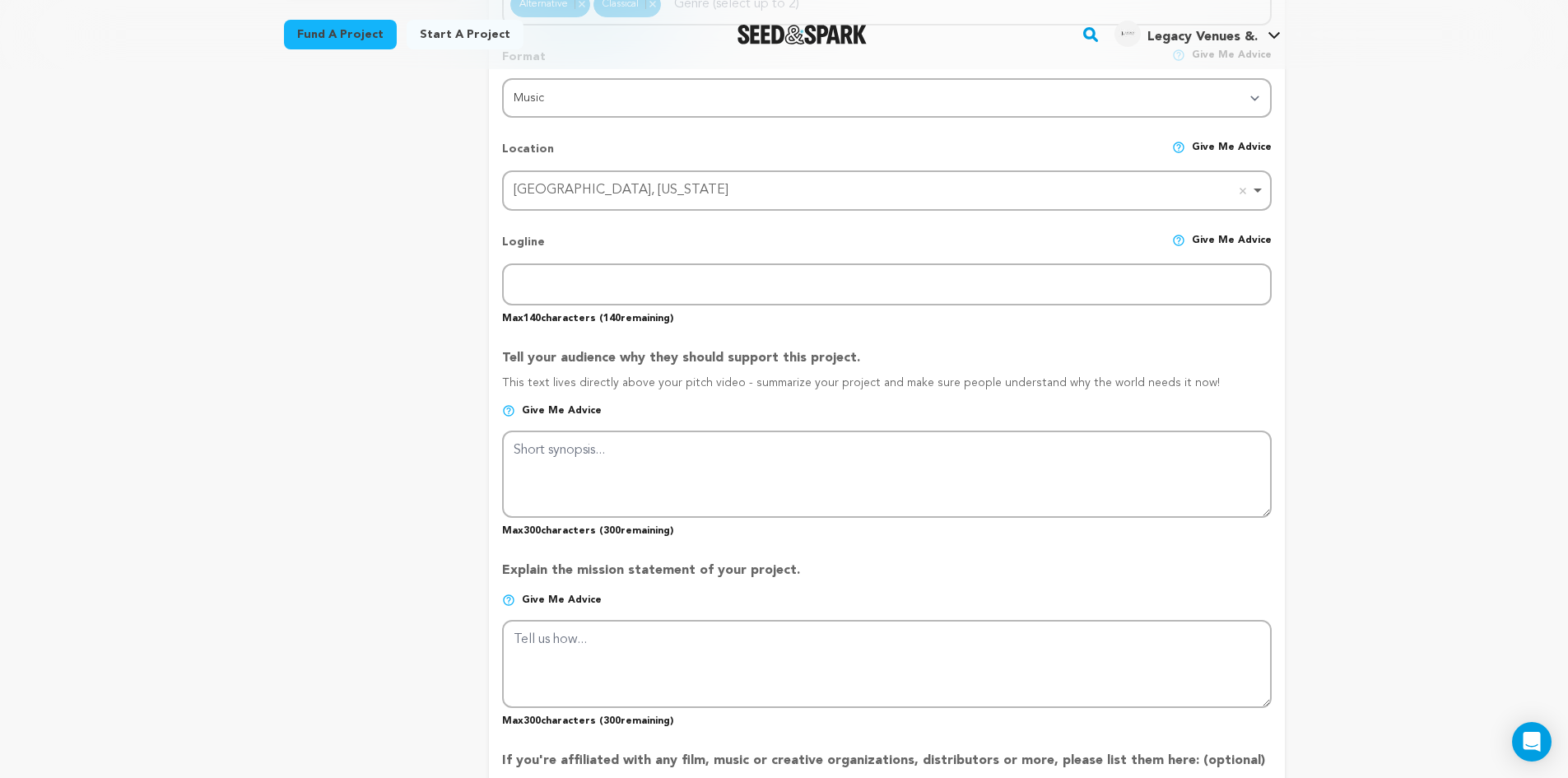
scroll to position [658, 0]
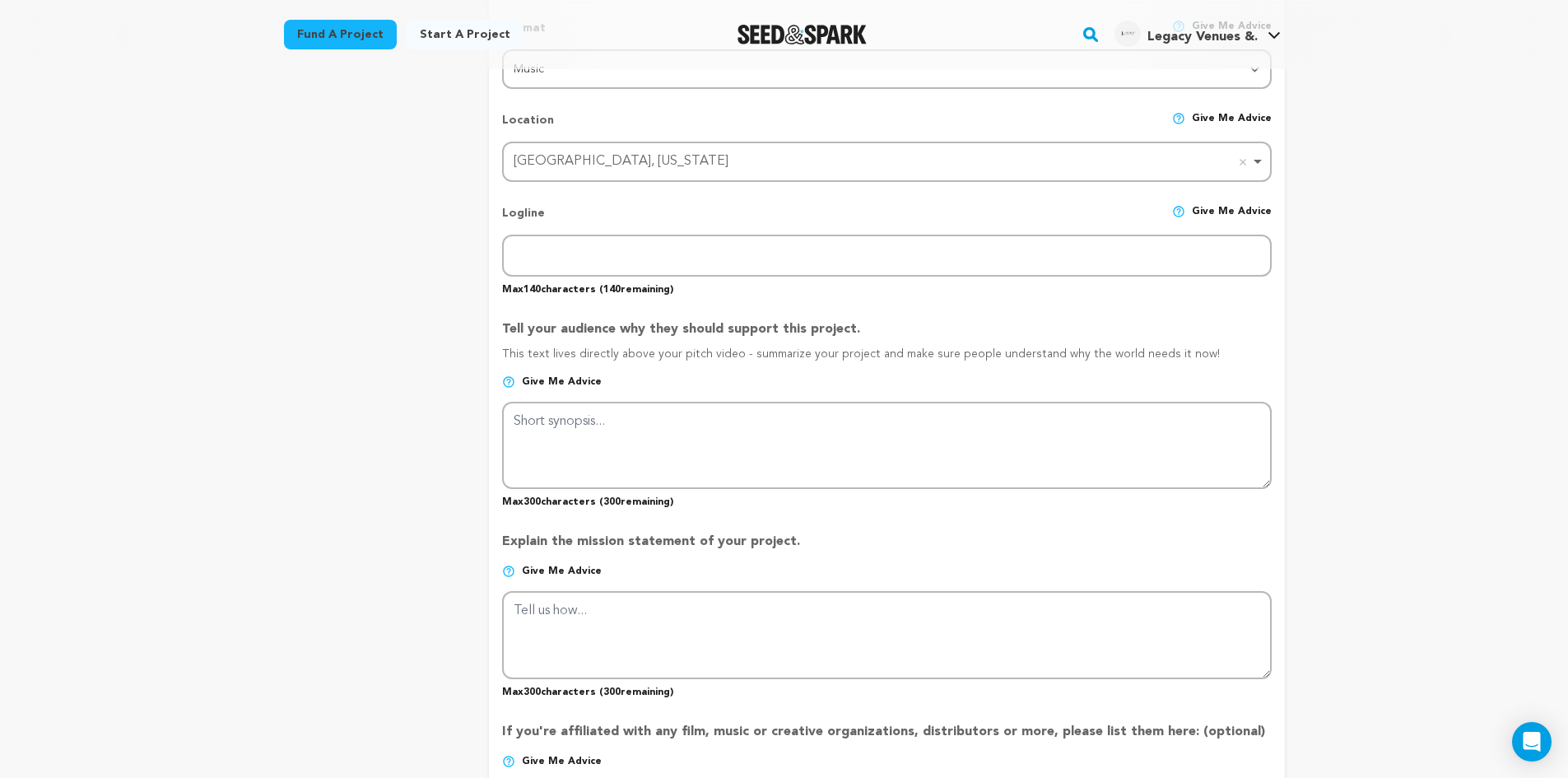
click at [719, 164] on div "Glendale Heights, Illinois Remove item" at bounding box center [881, 161] width 736 height 24
paste input "California"
click at [623, 177] on div "Glendale Heights, Illinois Remove item" at bounding box center [886, 161] width 752 height 30
paste input "Glendale"
click at [571, 170] on div "Glendale Heights, Illinois Remove item" at bounding box center [881, 161] width 736 height 24
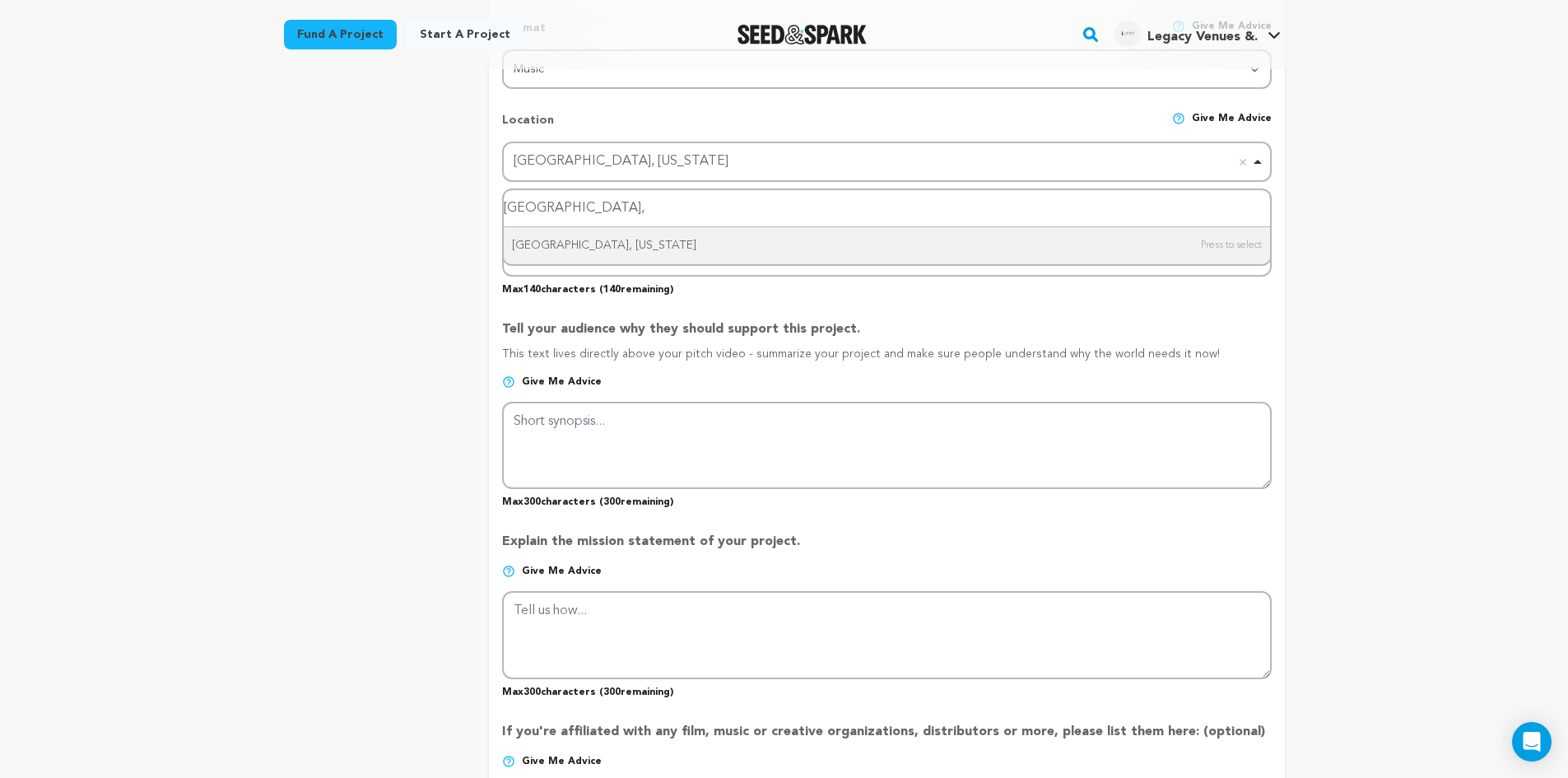
paste input "California"
type input "Glendale, California"
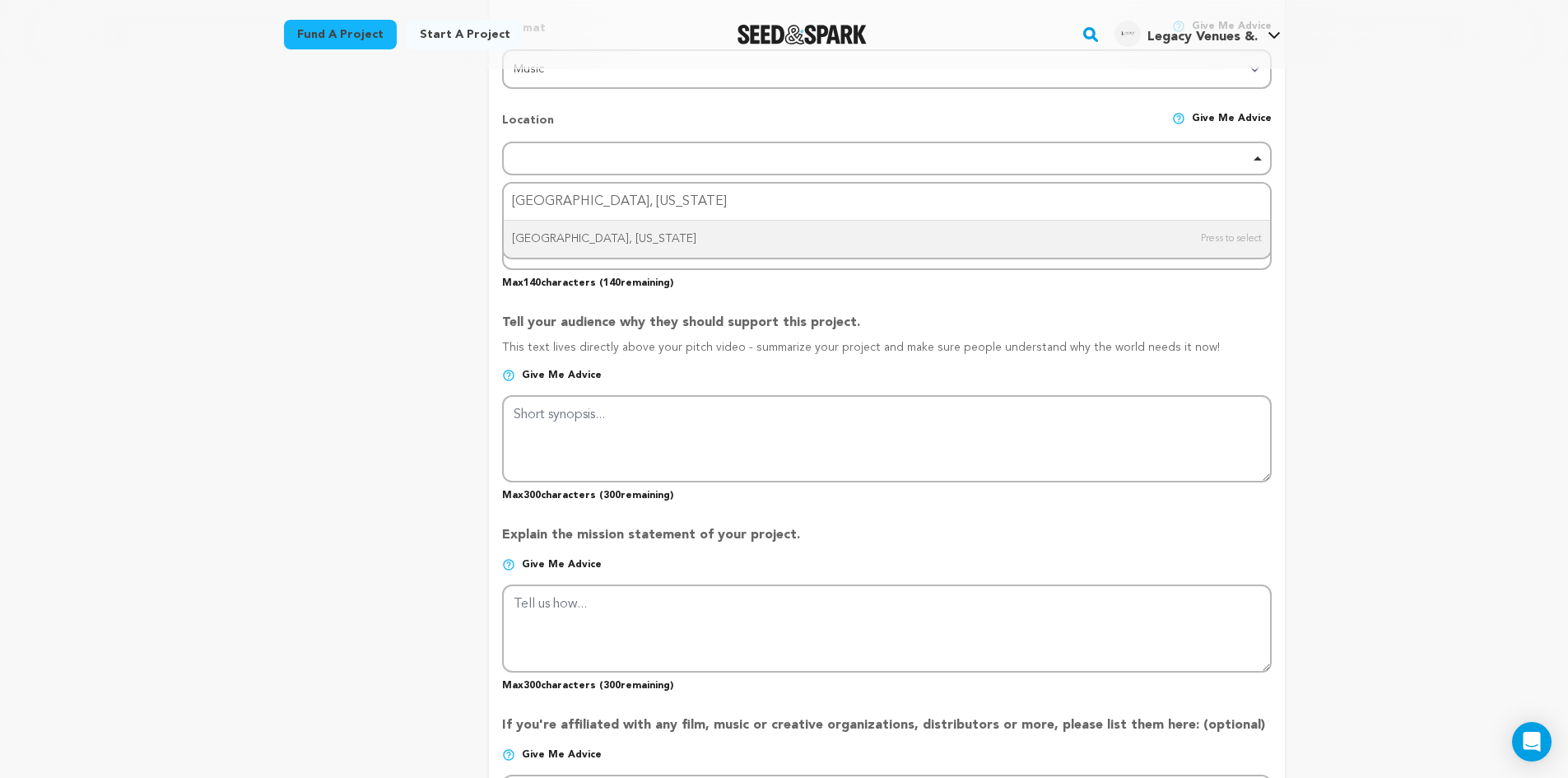
click at [1401, 256] on div "Back to Project Dashboard Edit Project Submit For feedback Submit For feedback …" at bounding box center [784, 676] width 1568 height 2533
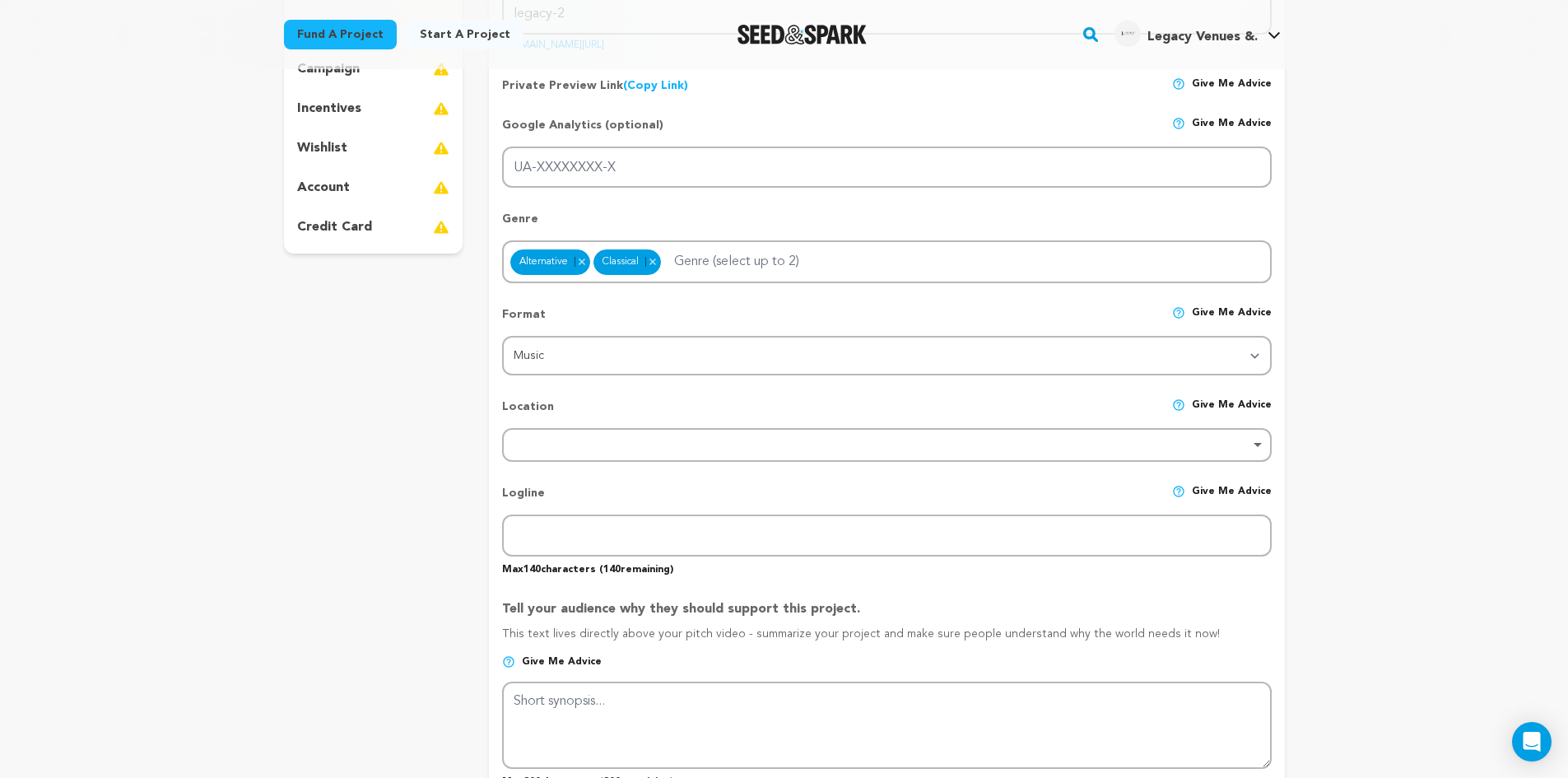
scroll to position [330, 0]
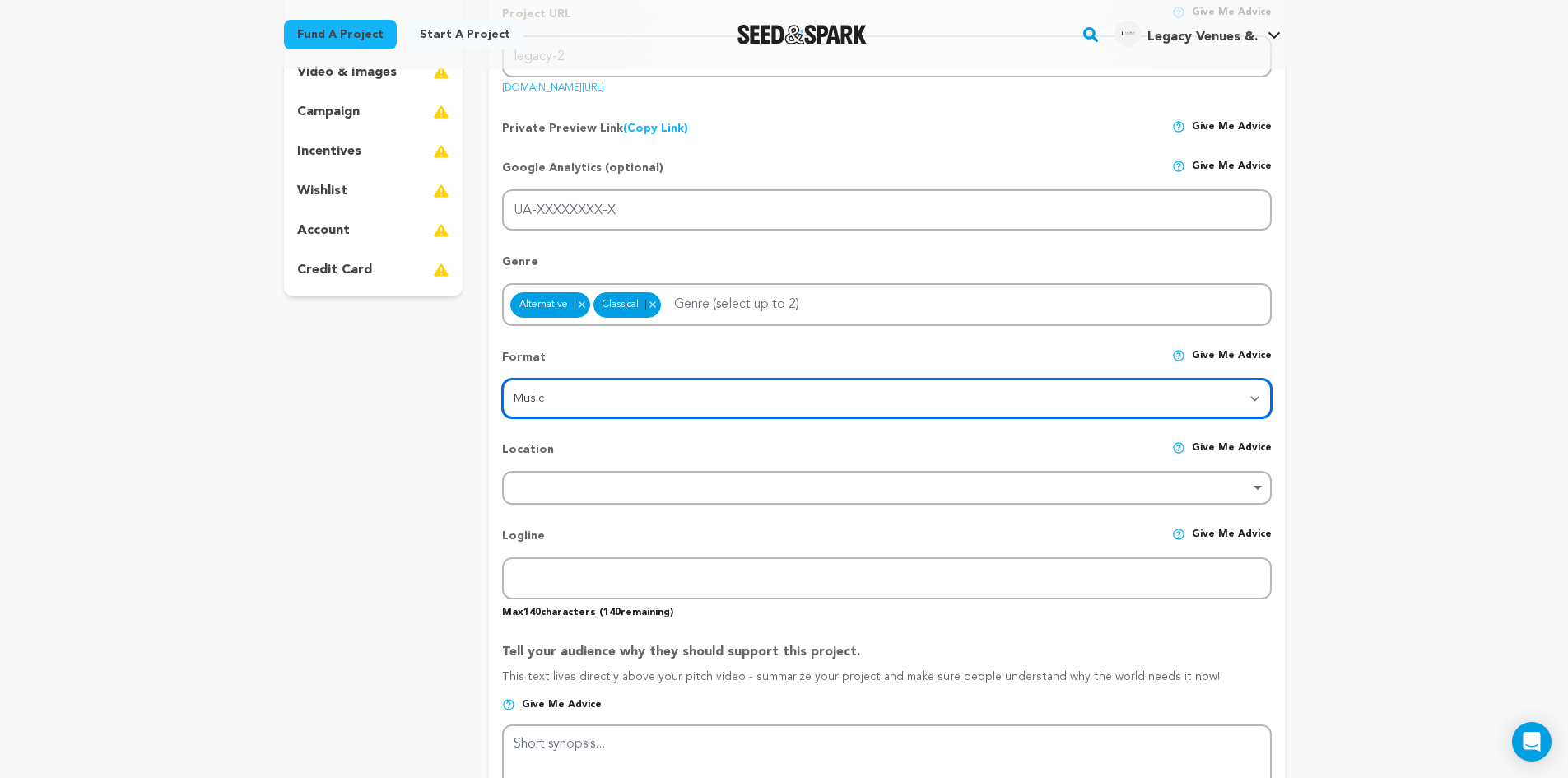
click at [1255, 399] on select "Category Film Feature Film Short Series VR Experience Film Festival Company Mus…" at bounding box center [886, 399] width 768 height 40
click at [1255, 397] on select "Category Film Feature Film Short Series VR Experience Film Festival Company Mus…" at bounding box center [886, 399] width 768 height 40
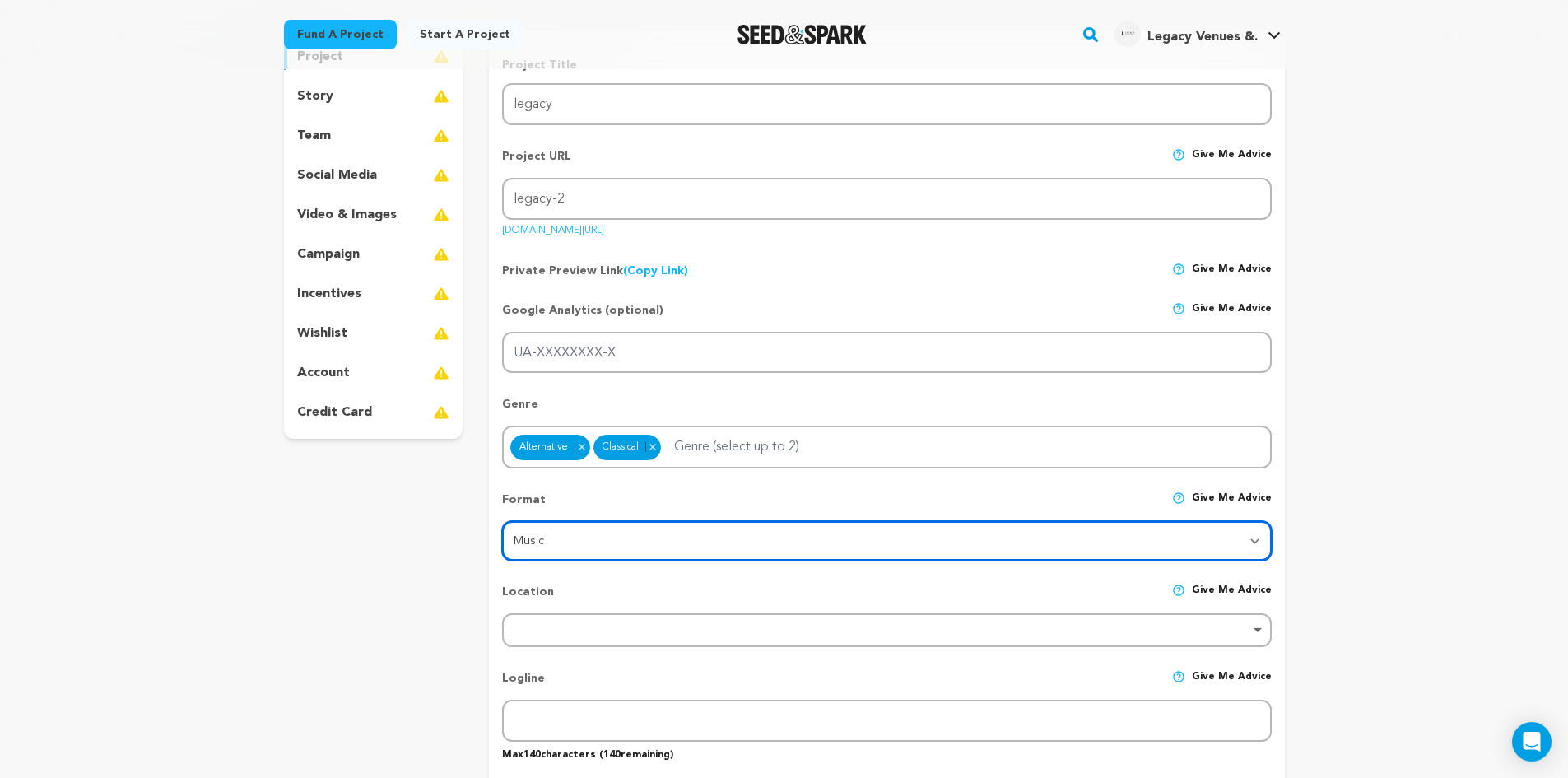
scroll to position [164, 0]
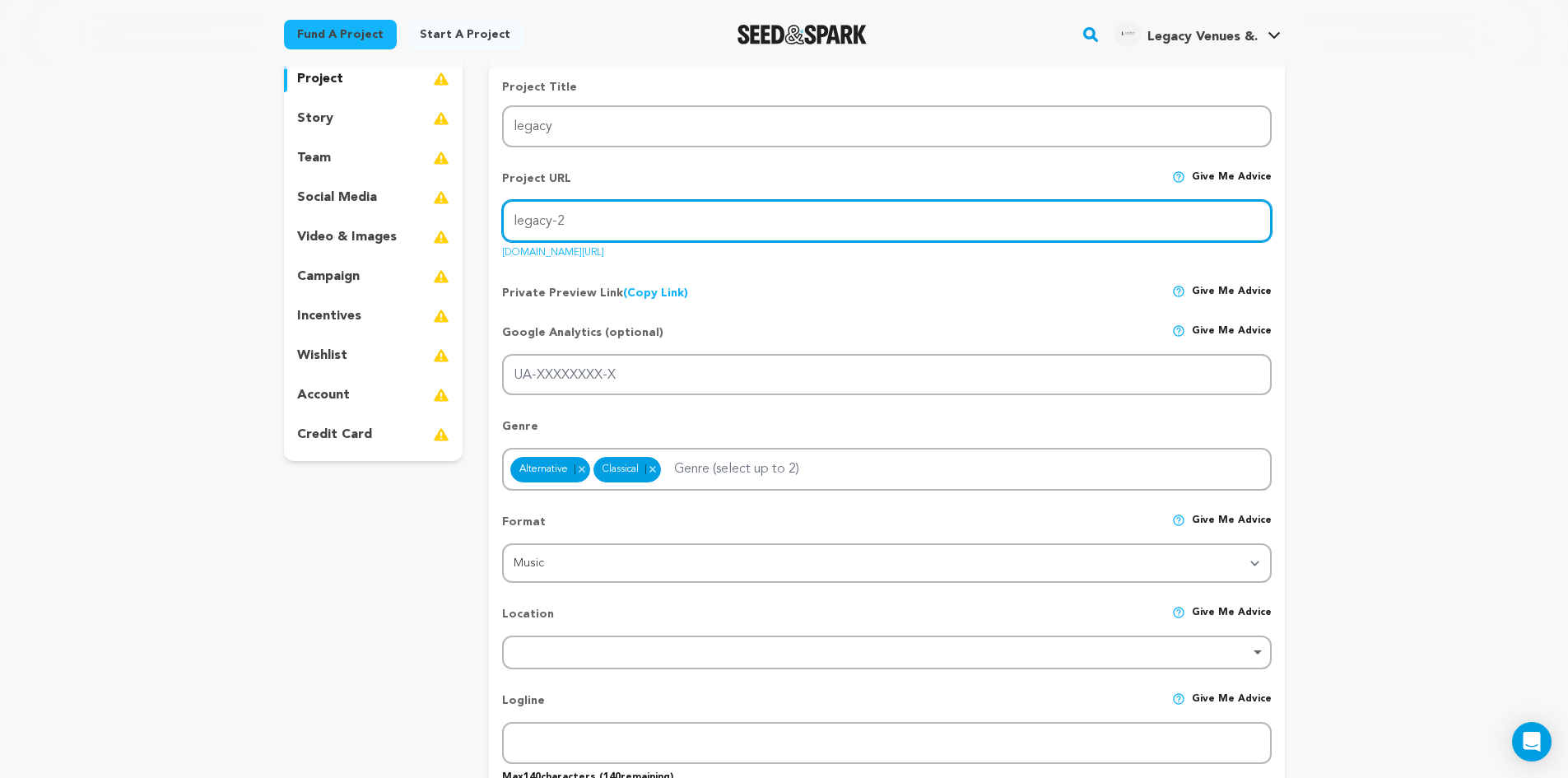
click at [614, 215] on input "legacy-2" at bounding box center [886, 221] width 768 height 42
click at [609, 222] on input "legacy-2" at bounding box center [886, 221] width 768 height 42
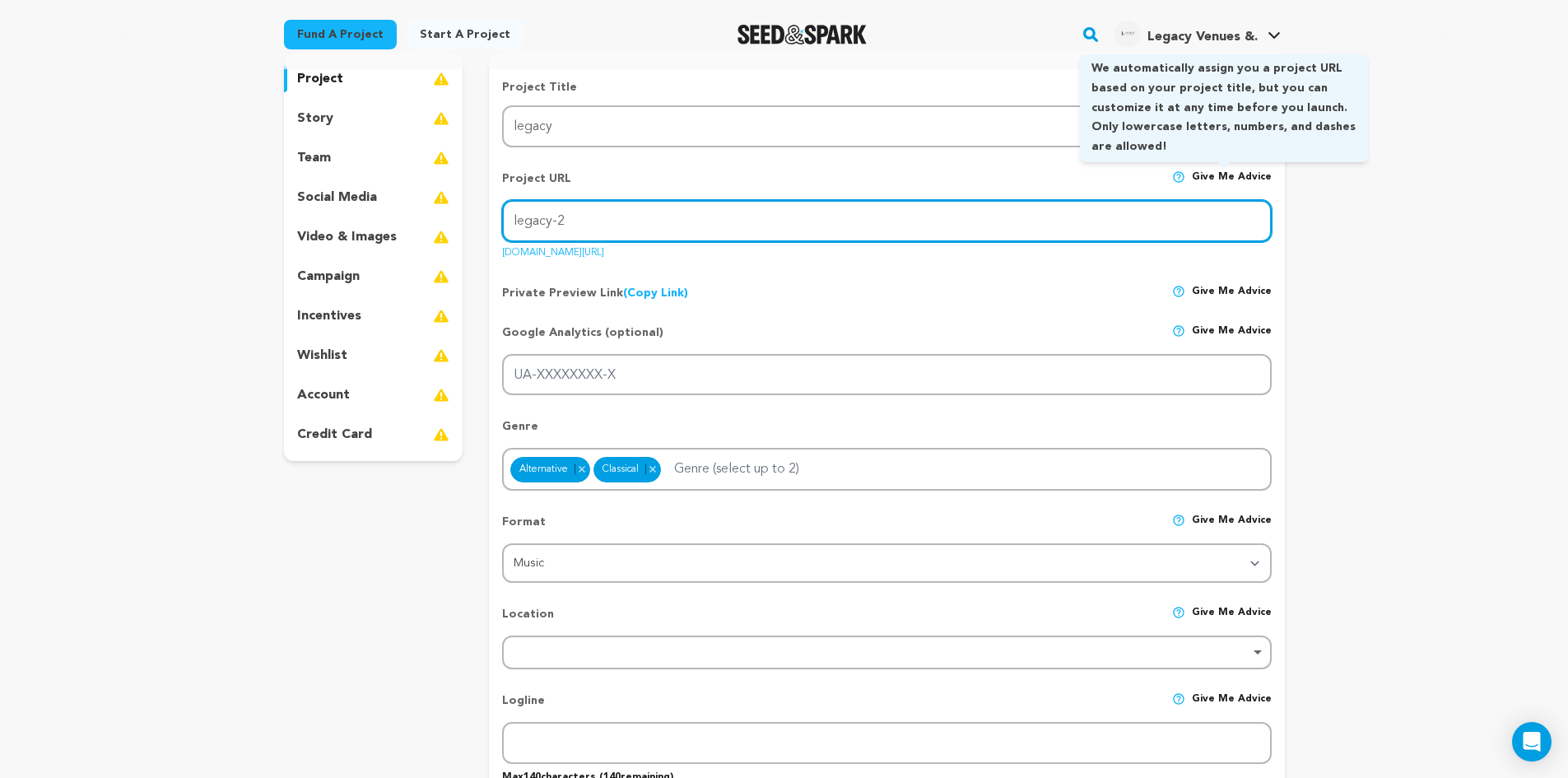
paste input "text"
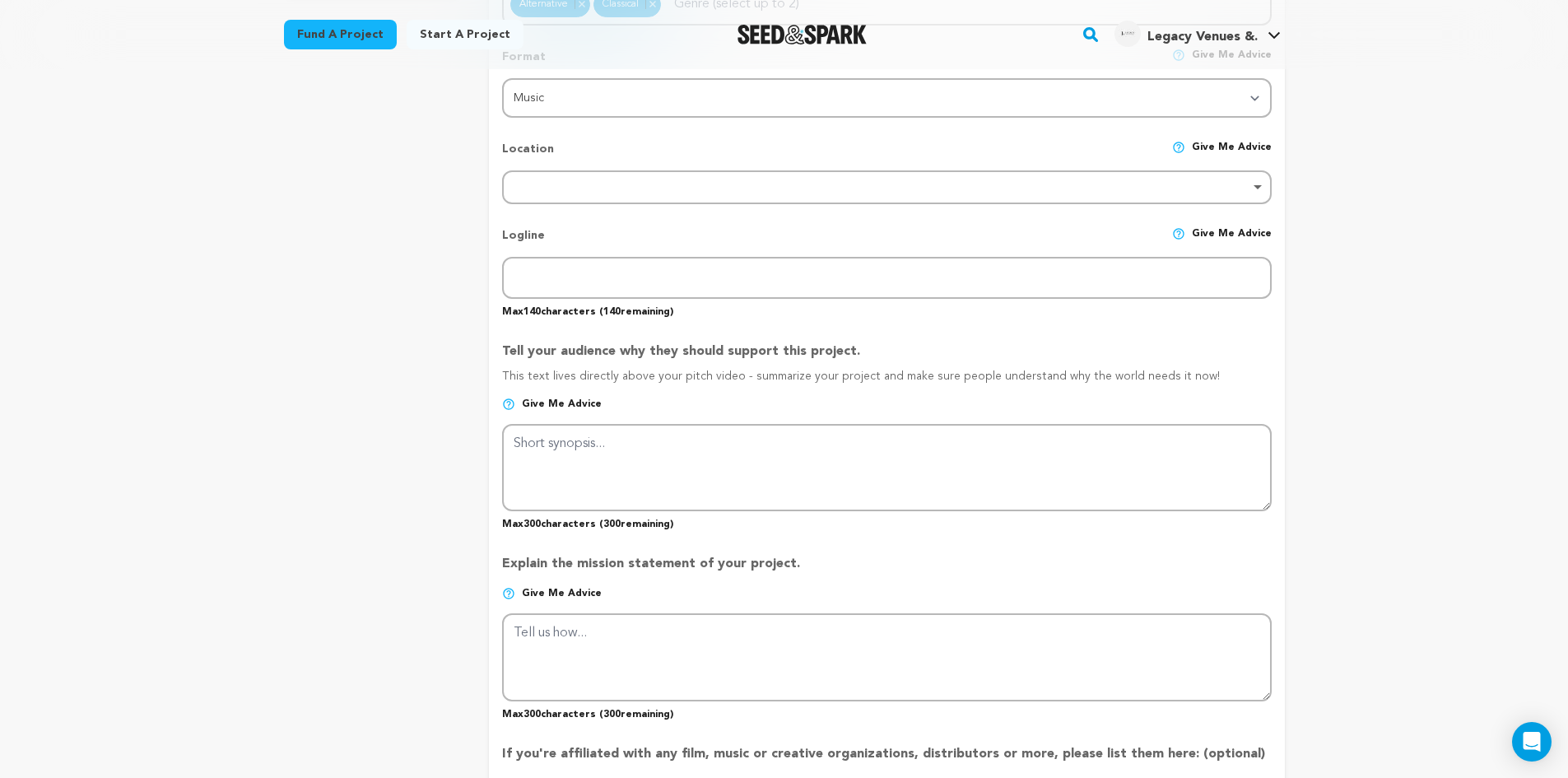
scroll to position [658, 0]
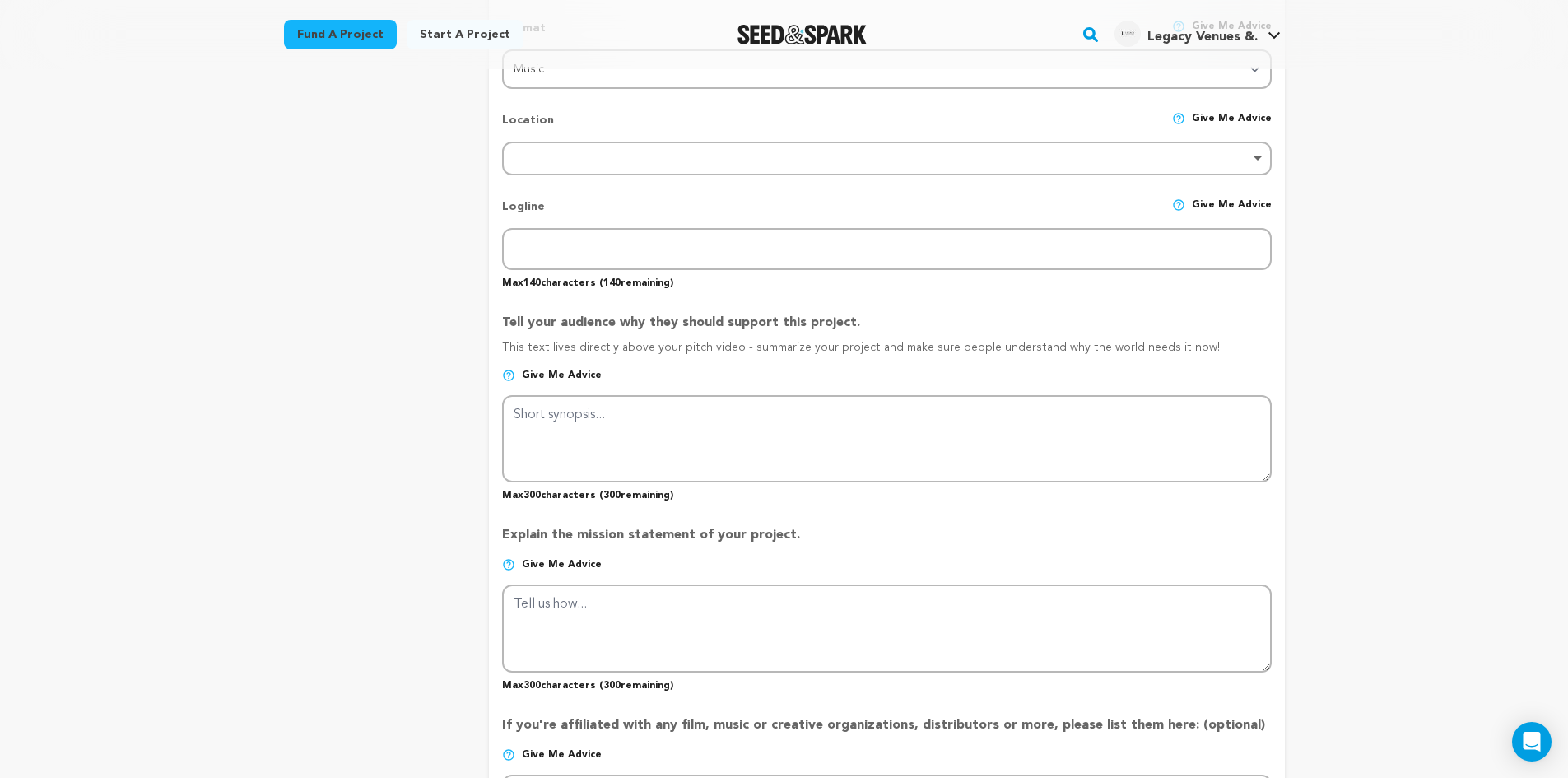
type input "legacy"
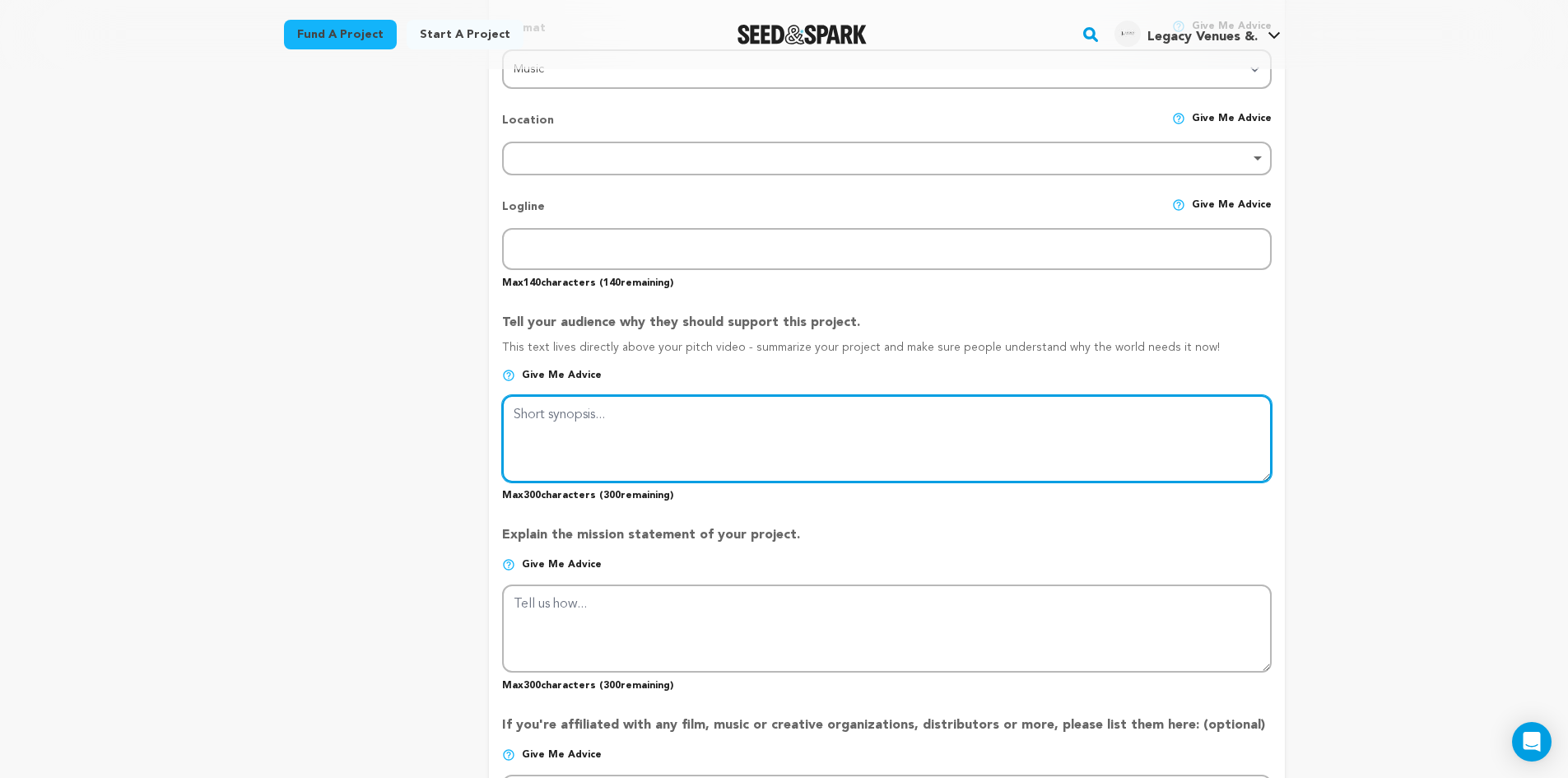
click at [736, 452] on textarea at bounding box center [886, 439] width 768 height 87
paste textarea "Enjoy events that will never be forgotten in Glendale, Los Angeles' top venue. …"
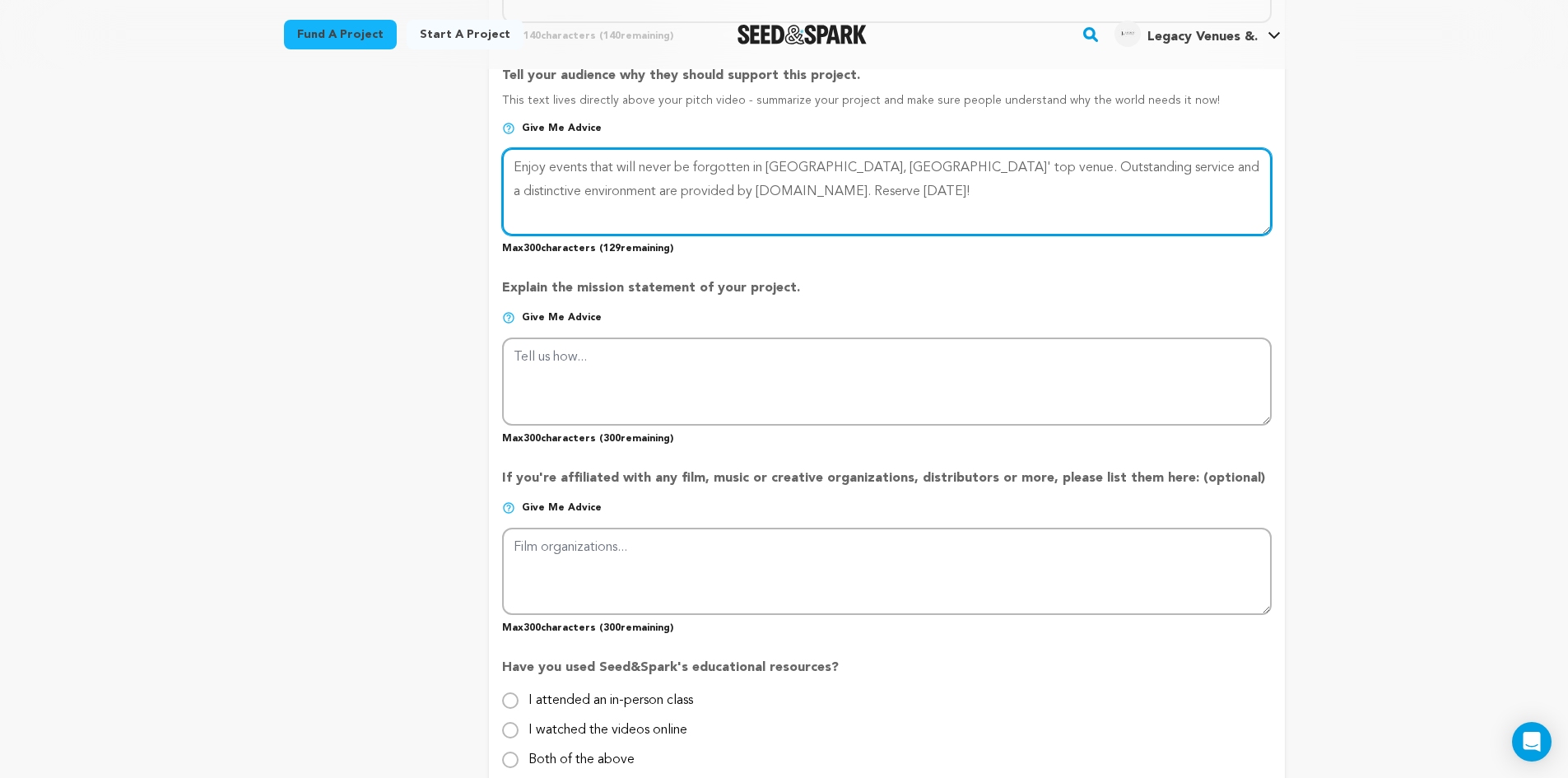
scroll to position [14, 0]
paste textarea "https://legacy.la/"
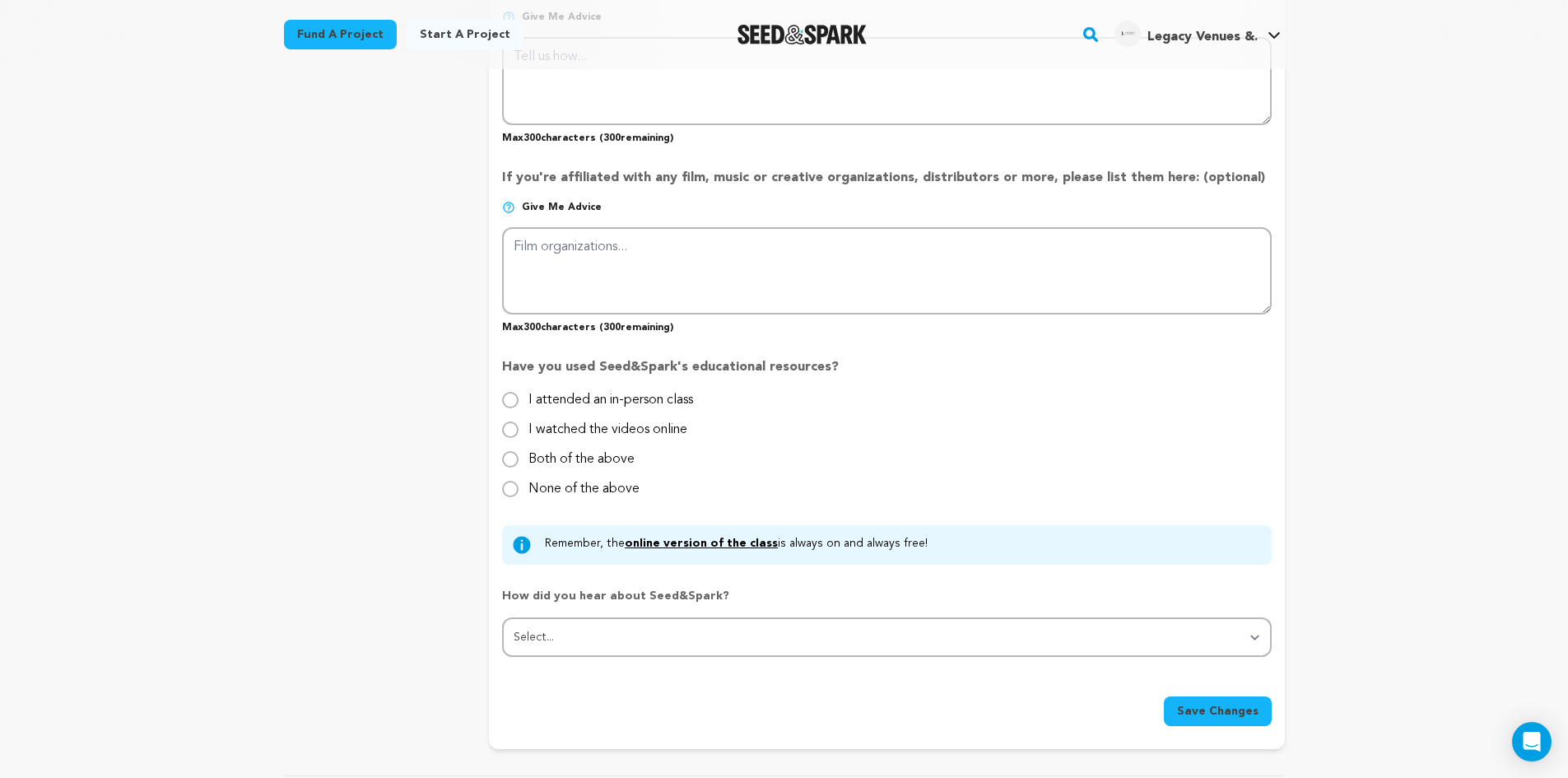
scroll to position [1235, 0]
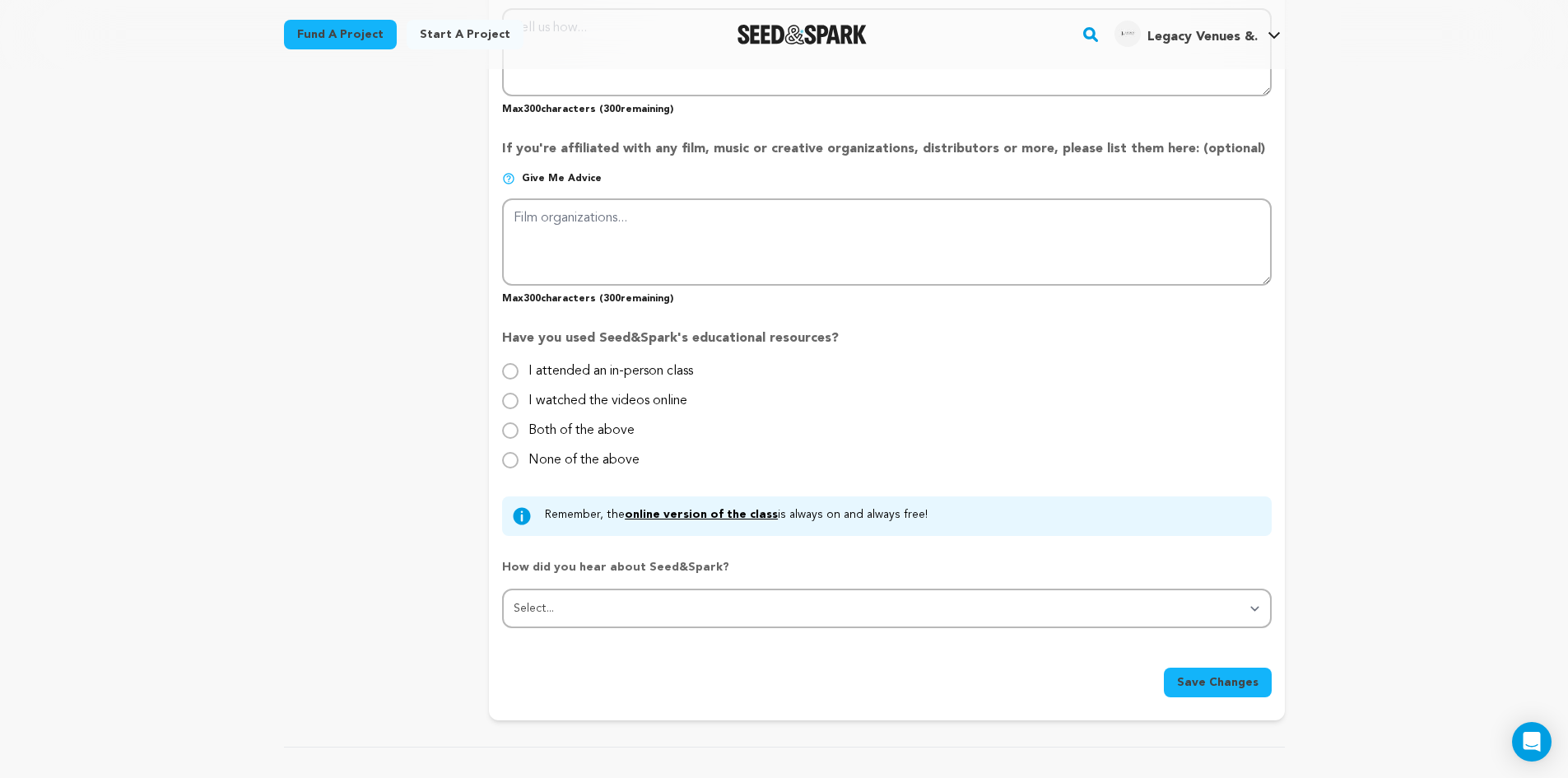
type textarea "Enjoy events that will never be forgotten in Glendale, Los Angeles' top venue. …"
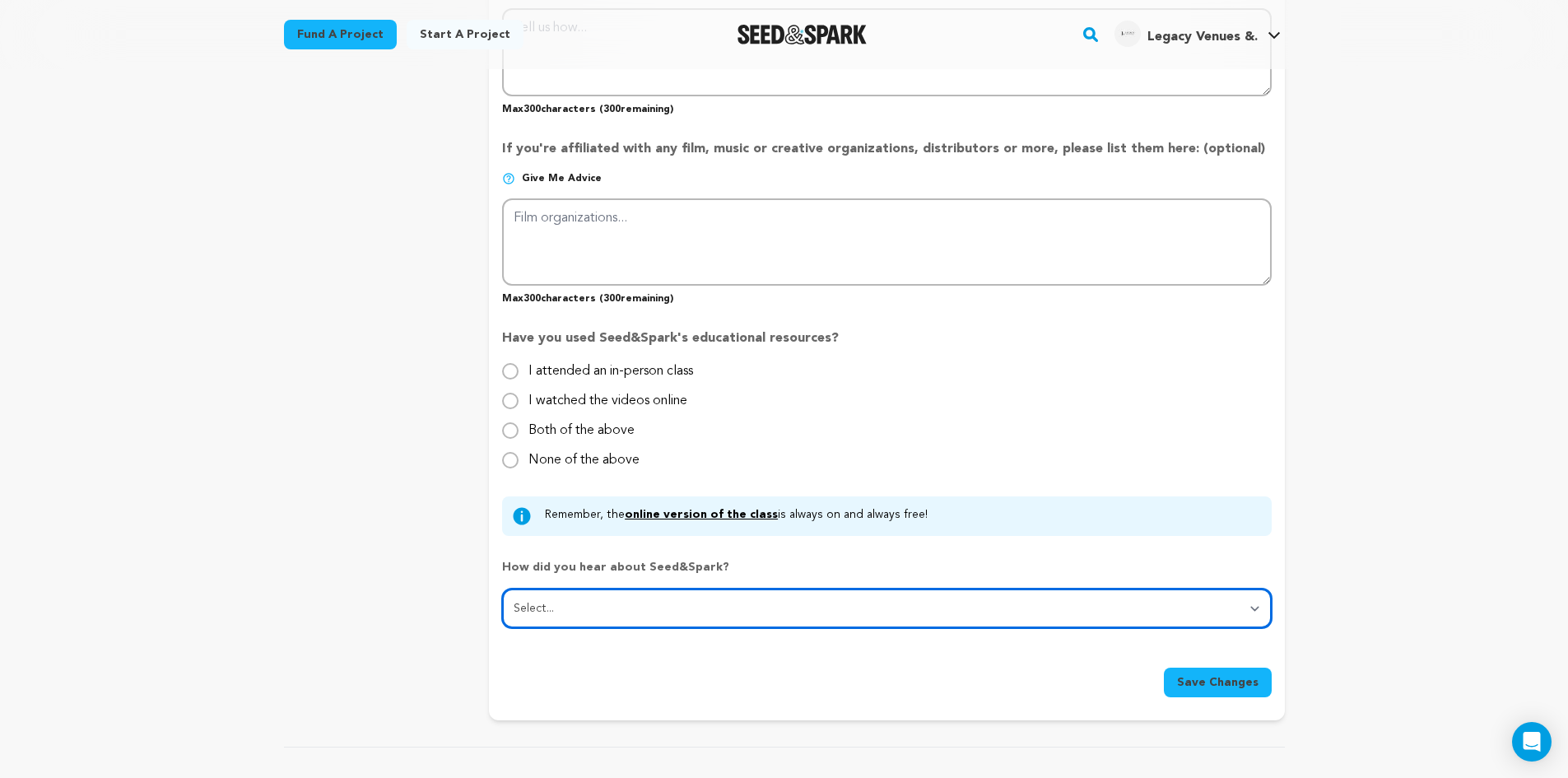
click at [726, 616] on select "Select... From a friend Social media Film festival or film organization Took an…" at bounding box center [886, 609] width 768 height 40
select select "0"
click at [502, 590] on select "Select... From a friend Social media Film festival or film organization Took an…" at bounding box center [886, 609] width 768 height 40
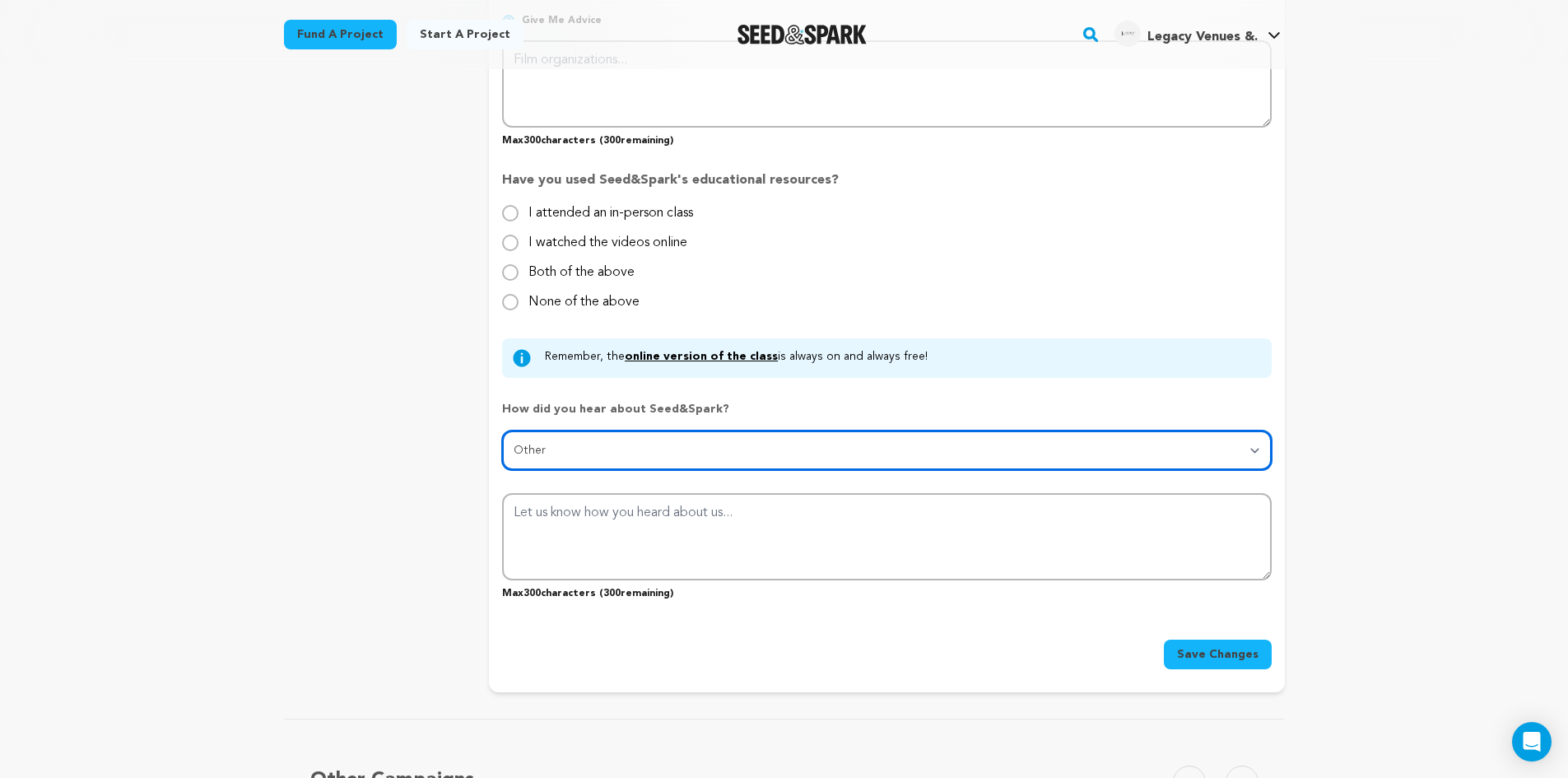
scroll to position [1399, 0]
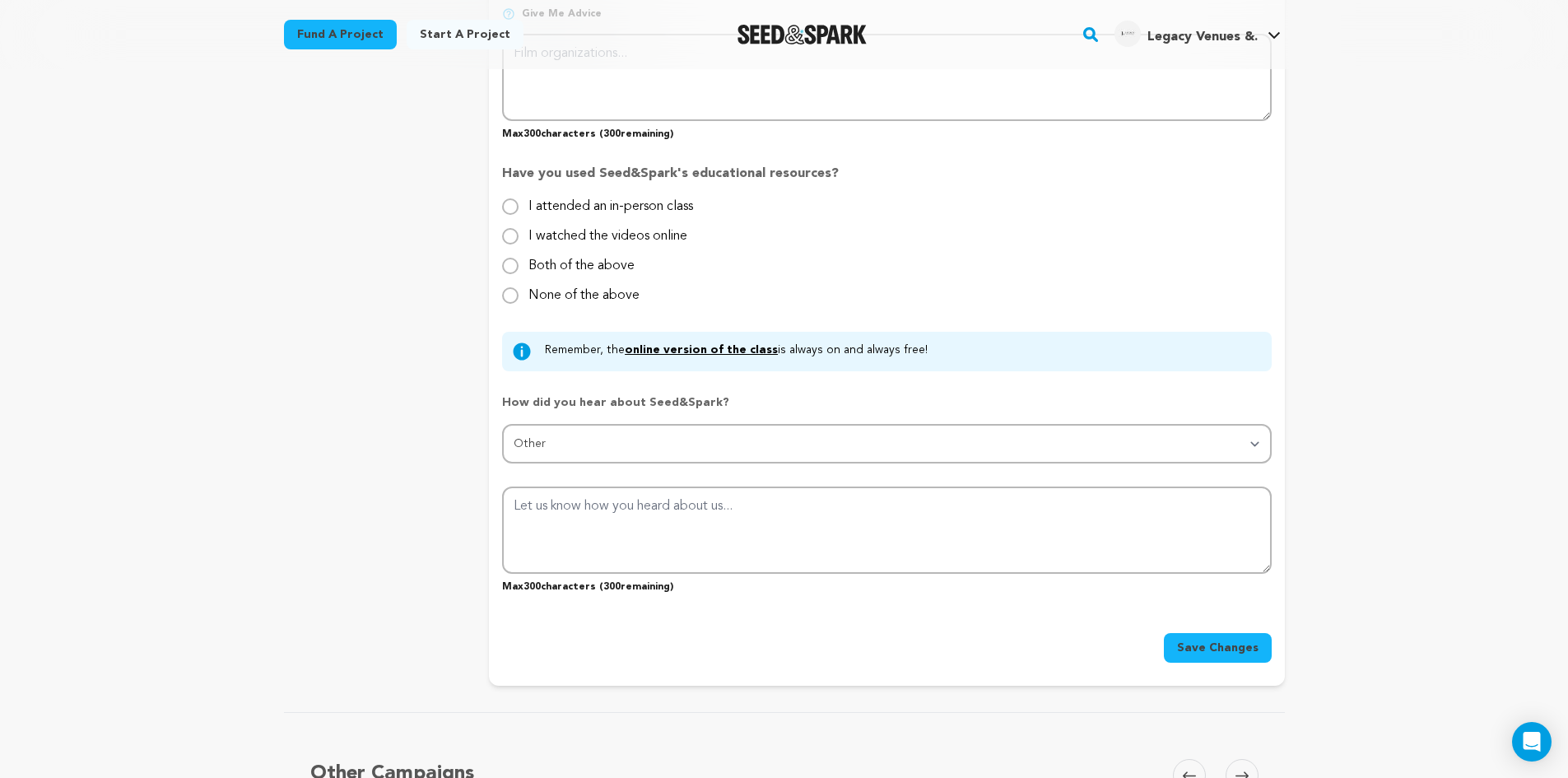
click at [1182, 652] on span "Save Changes" at bounding box center [1218, 647] width 82 height 16
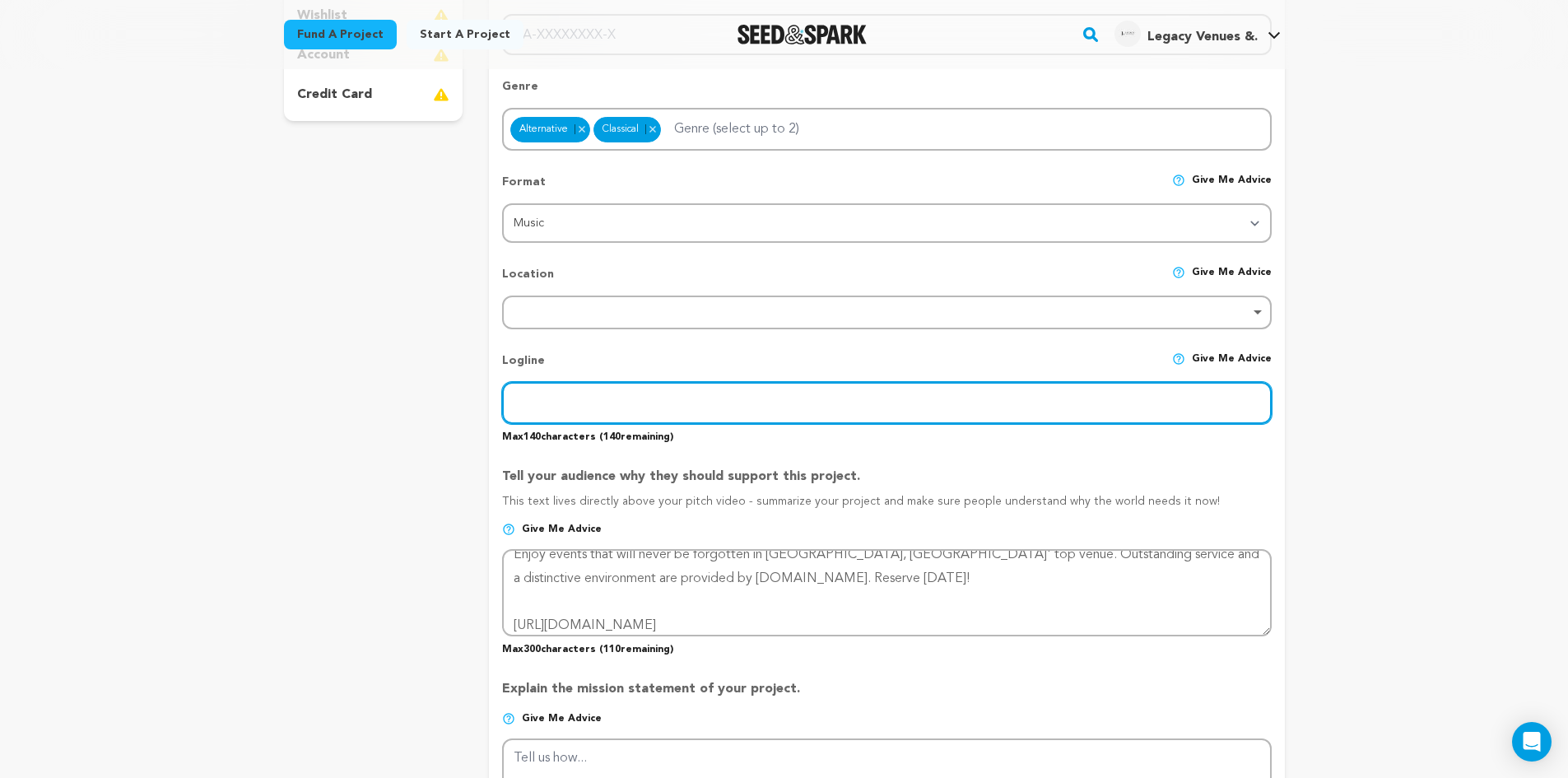
scroll to position [476, 0]
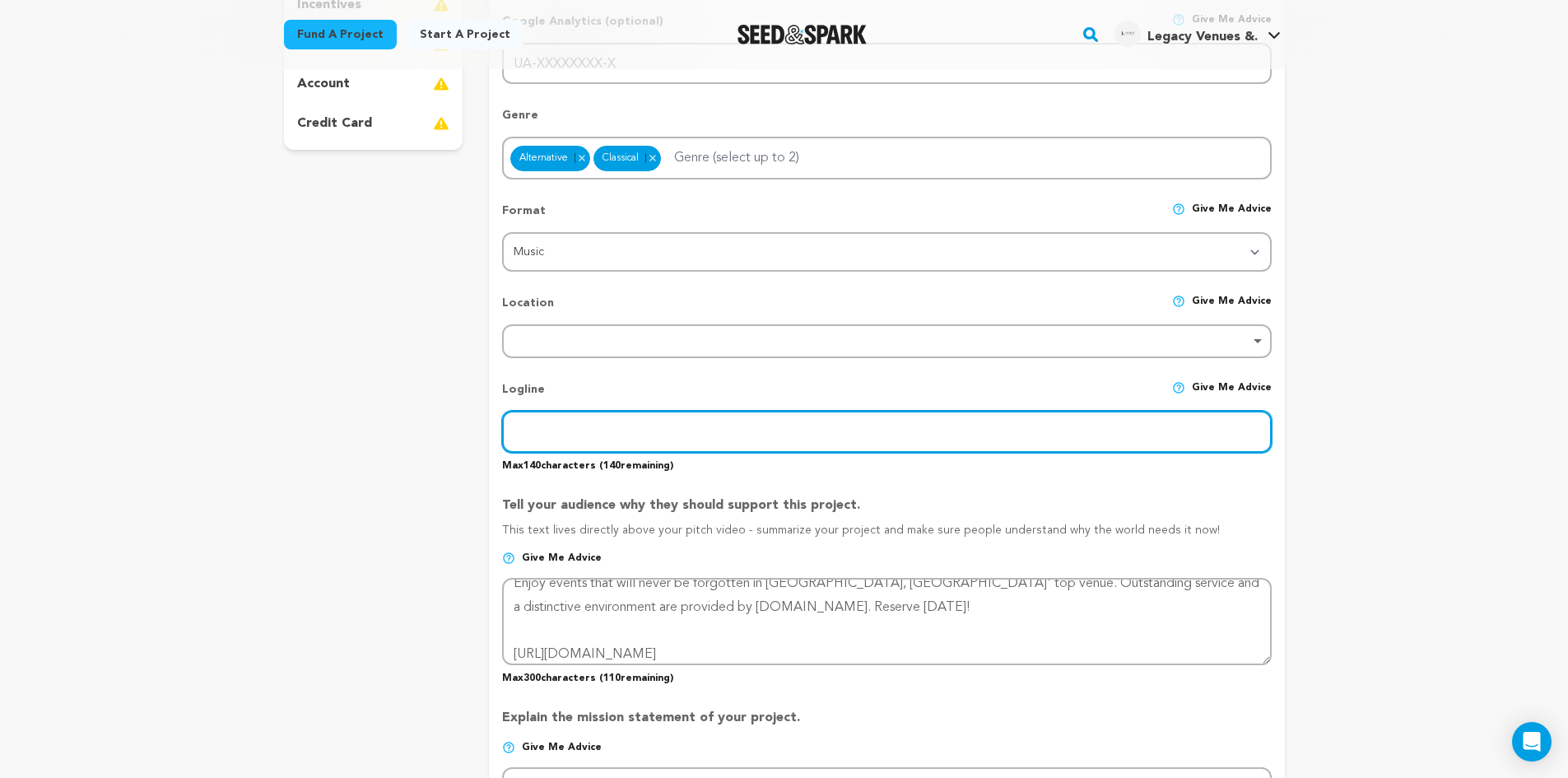
paste input "Best Venue Glendale Los Angles | Legacy.la"
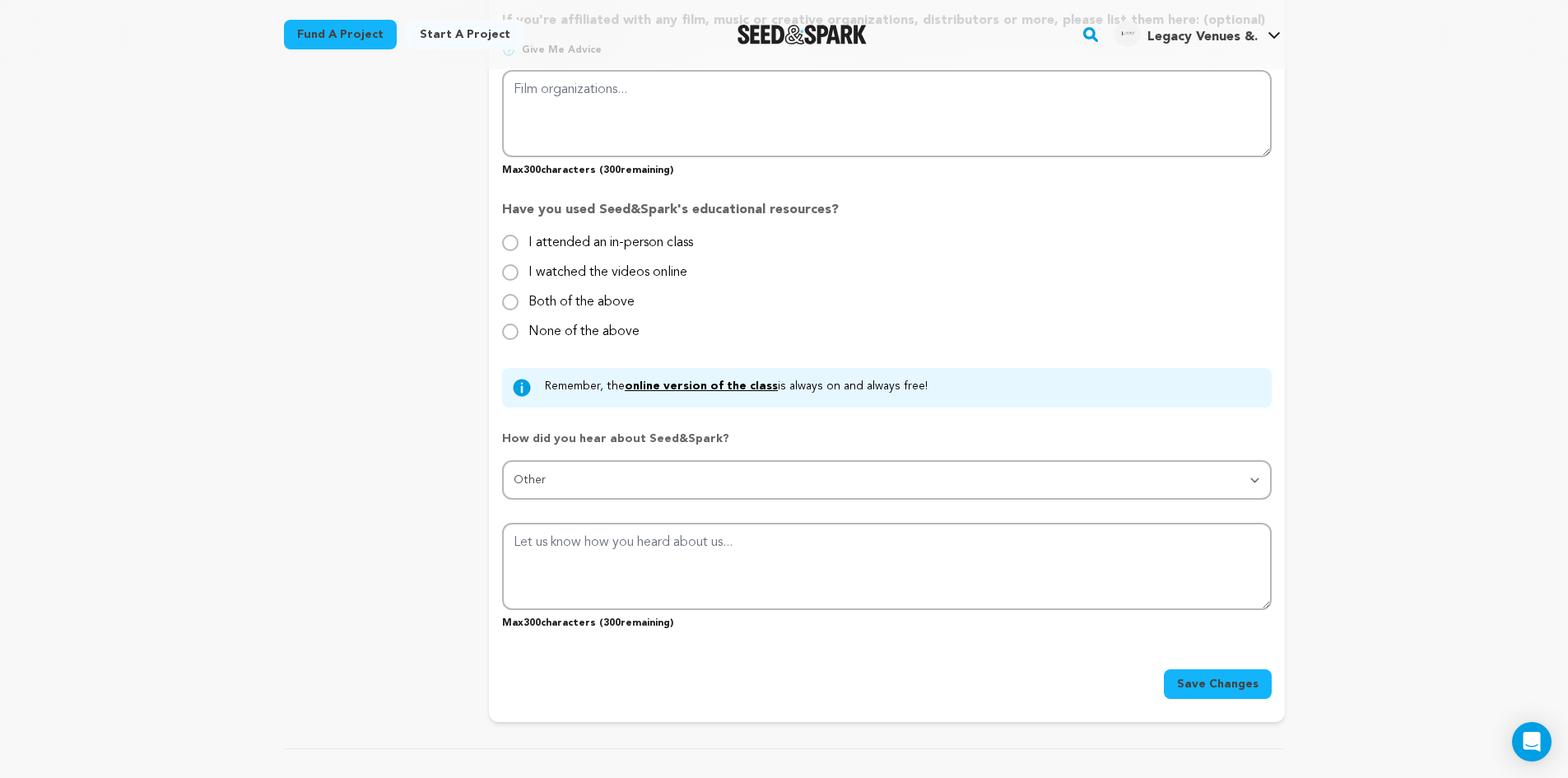
scroll to position [1547, 0]
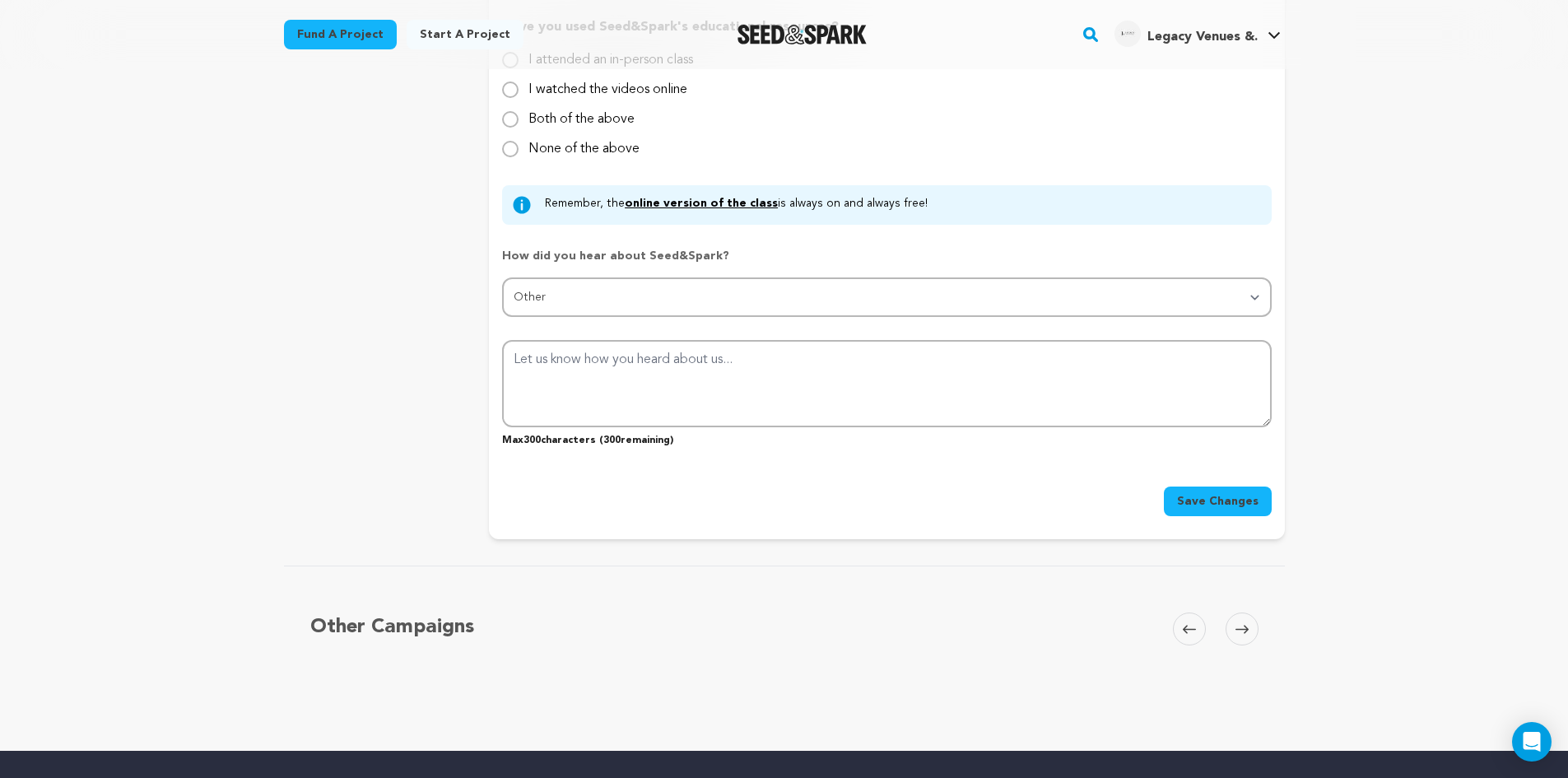
type input "Best Venue Glendale Los Angles | Legacy.la"
click at [1206, 504] on span "Save Changes" at bounding box center [1218, 501] width 82 height 16
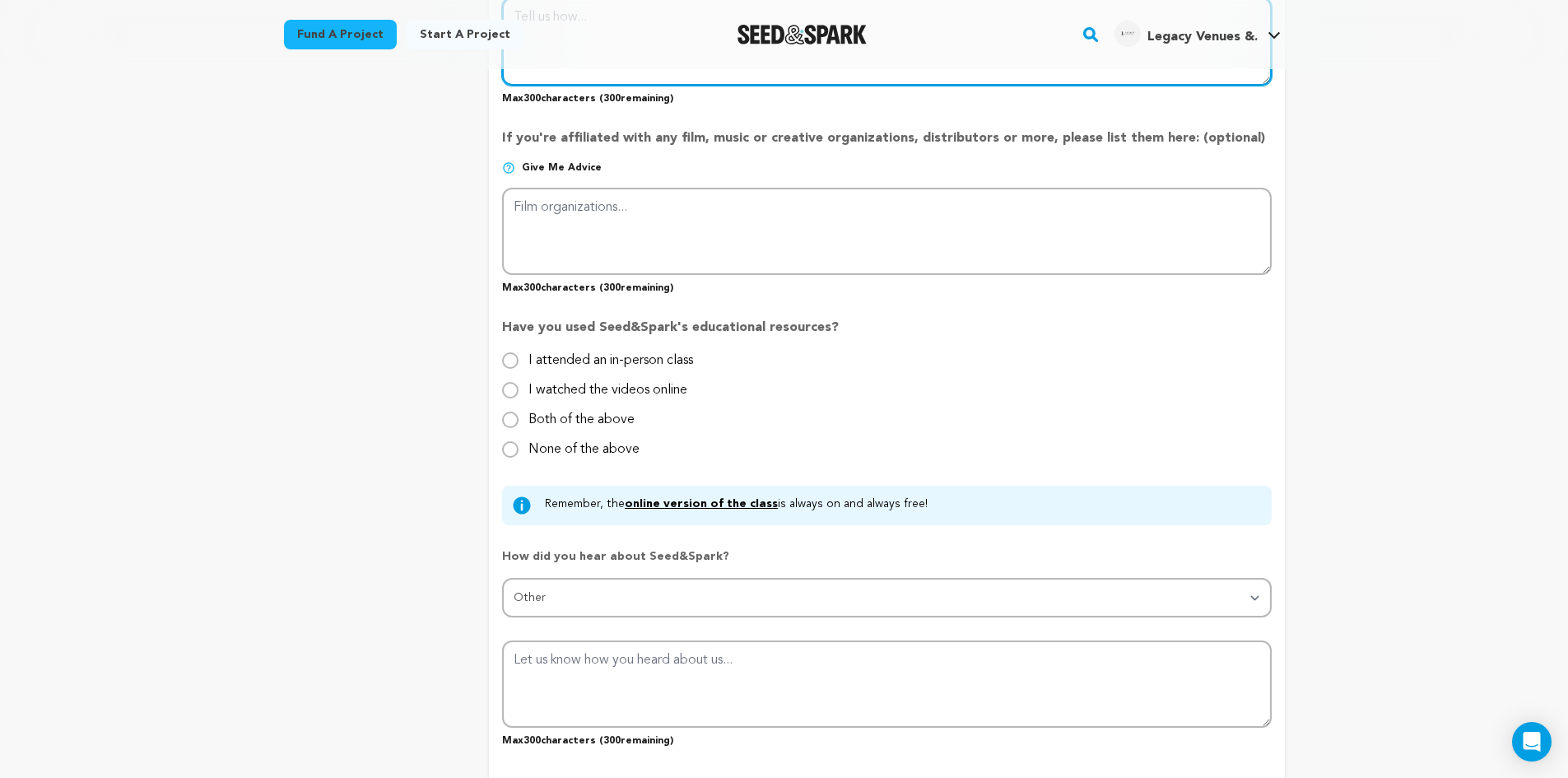
scroll to position [998, 0]
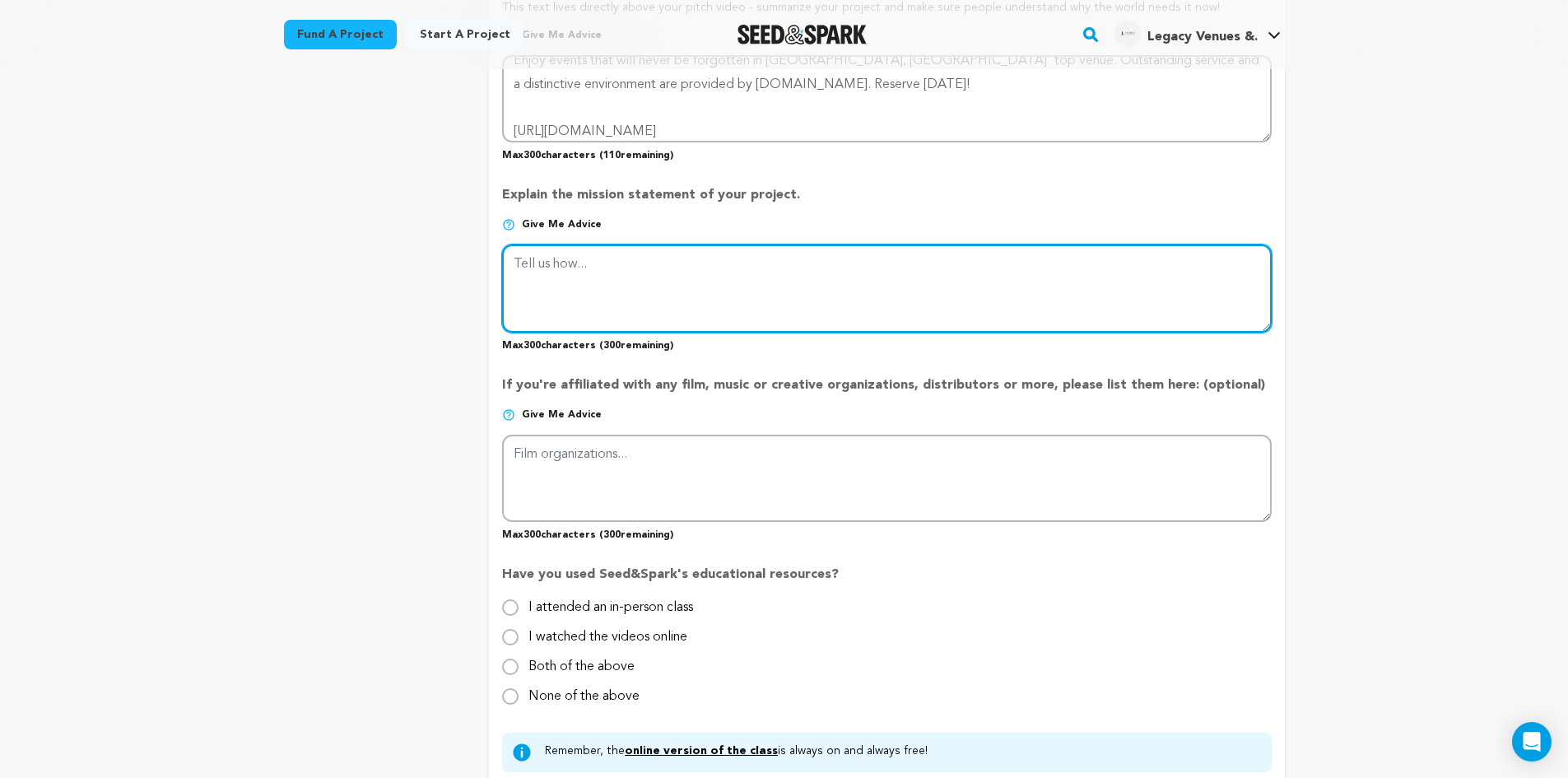
paste textarea "Affordable wedding venues in Los Angeles are available at Legacy.la, so plan yo…"
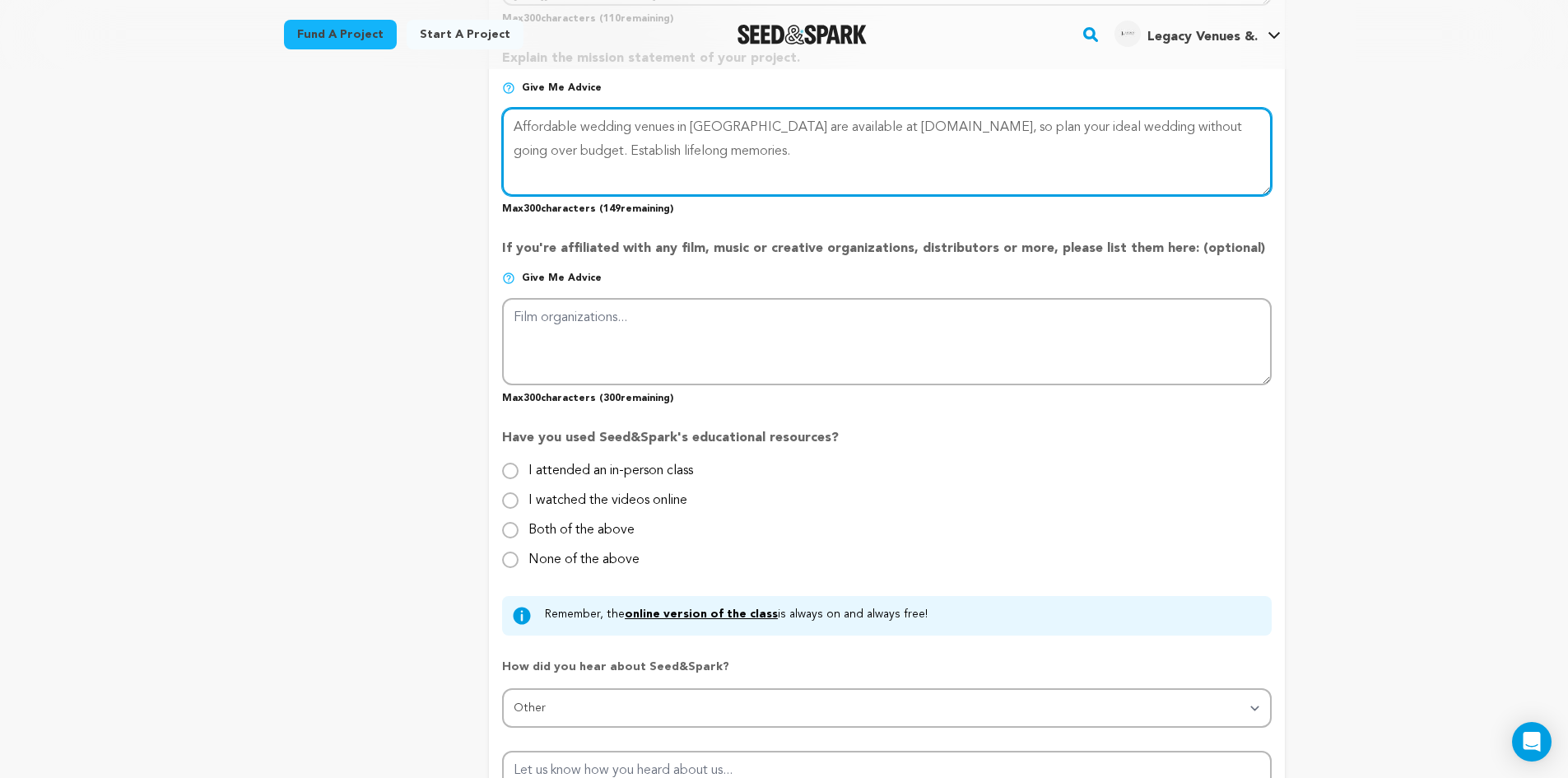
scroll to position [1328, 0]
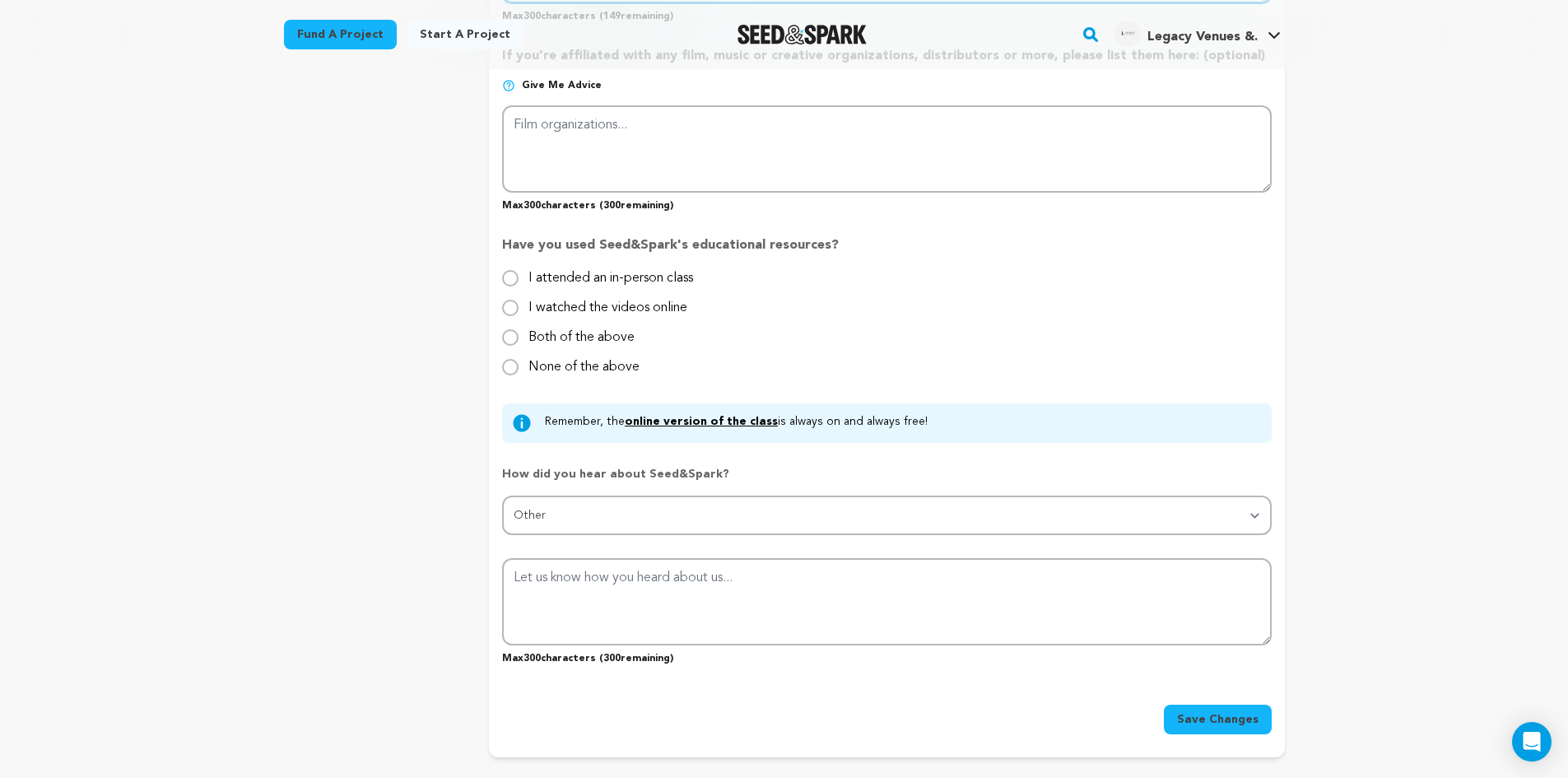
type textarea "Affordable wedding venues in Los Angeles are available at Legacy.la, so plan yo…"
click at [1214, 712] on span "Save Changes" at bounding box center [1218, 719] width 82 height 16
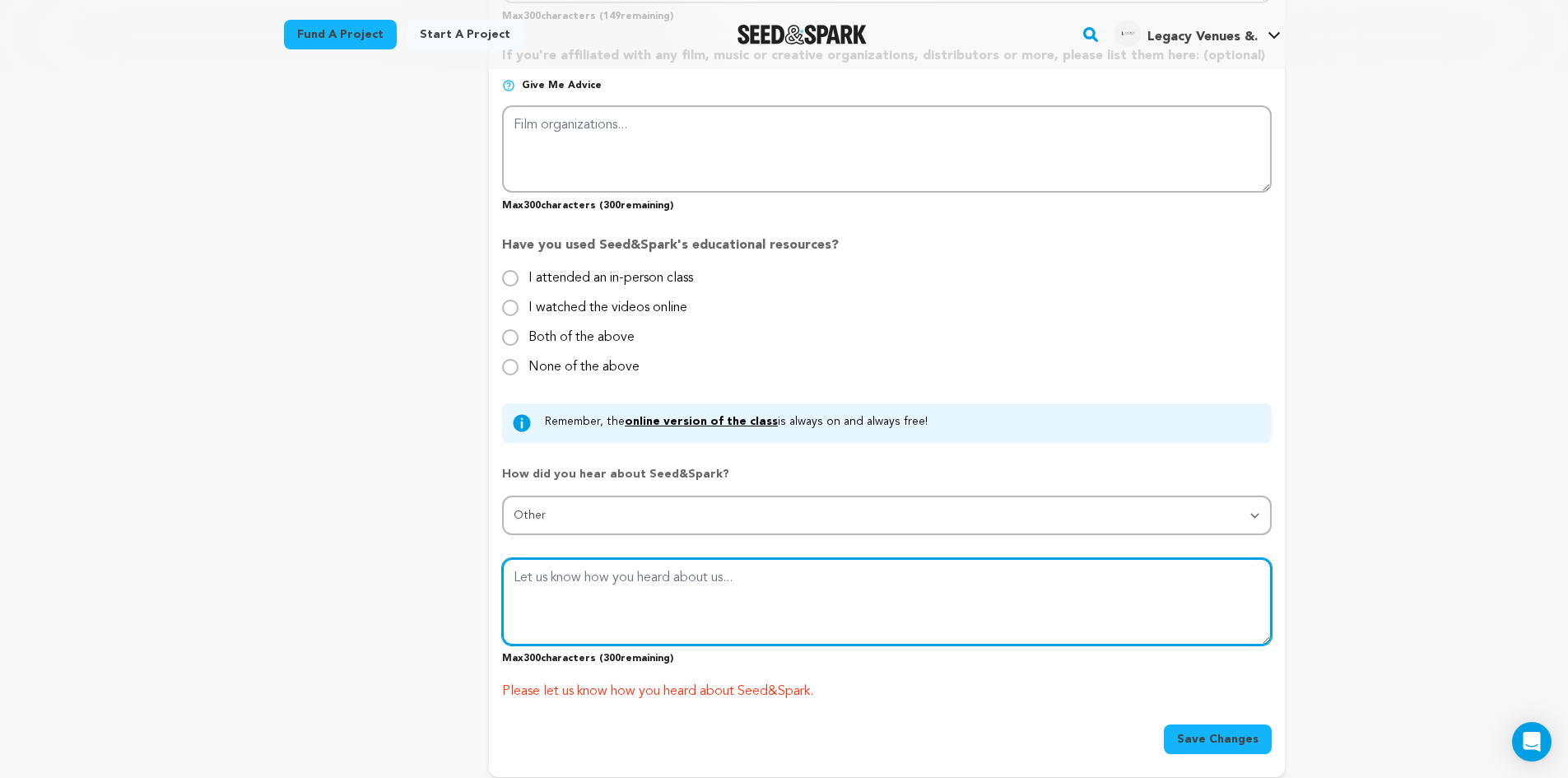
click at [901, 617] on textarea at bounding box center [886, 602] width 768 height 87
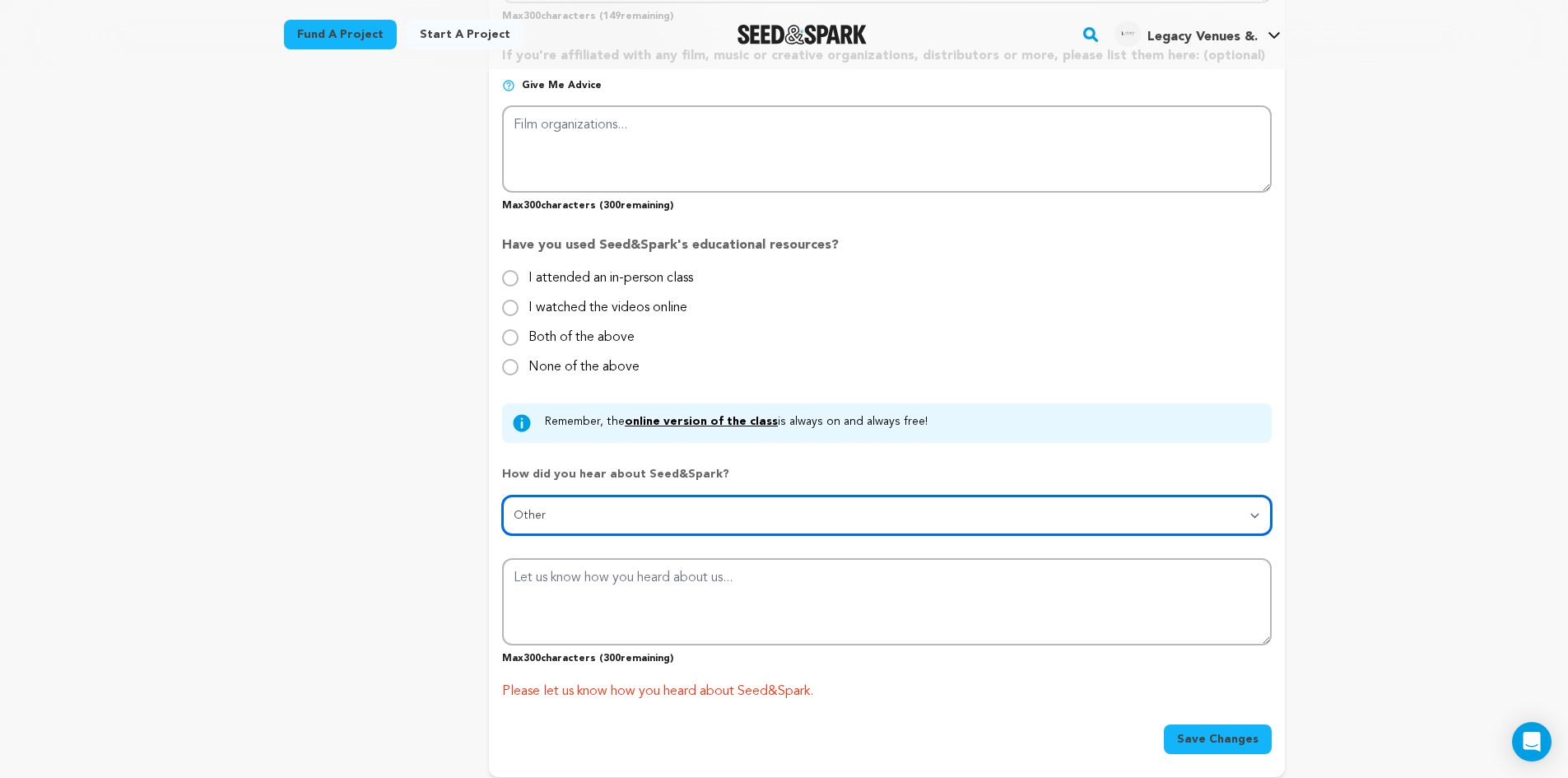
click at [719, 508] on select "Select... From a friend Social media Film festival or film organization Took an…" at bounding box center [886, 516] width 768 height 40
select select "2"
click at [502, 497] on select "Select... From a friend Social media Film festival or film organization Took an…" at bounding box center [886, 516] width 768 height 40
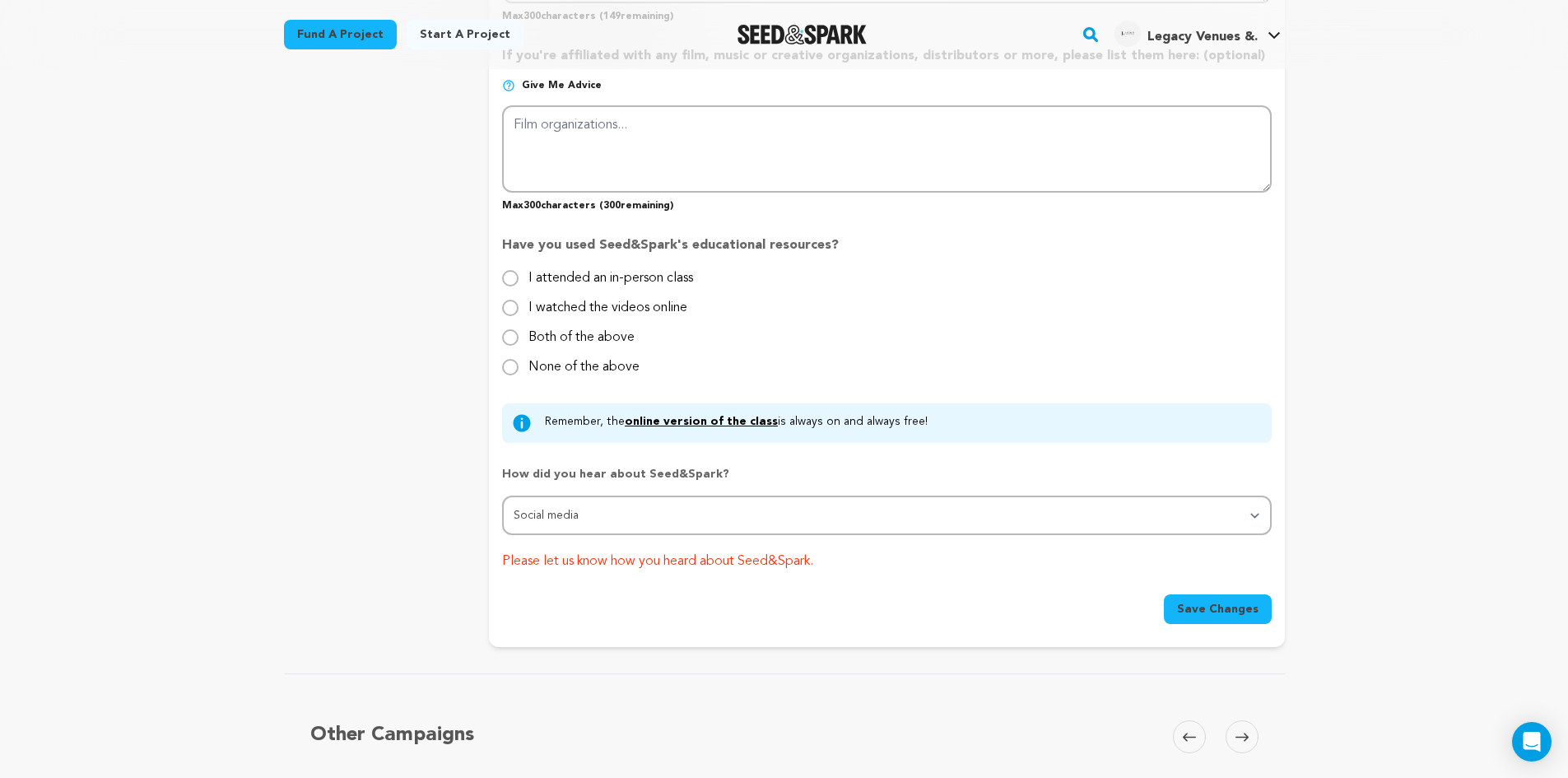
click at [1225, 610] on span "Save Changes" at bounding box center [1218, 609] width 82 height 16
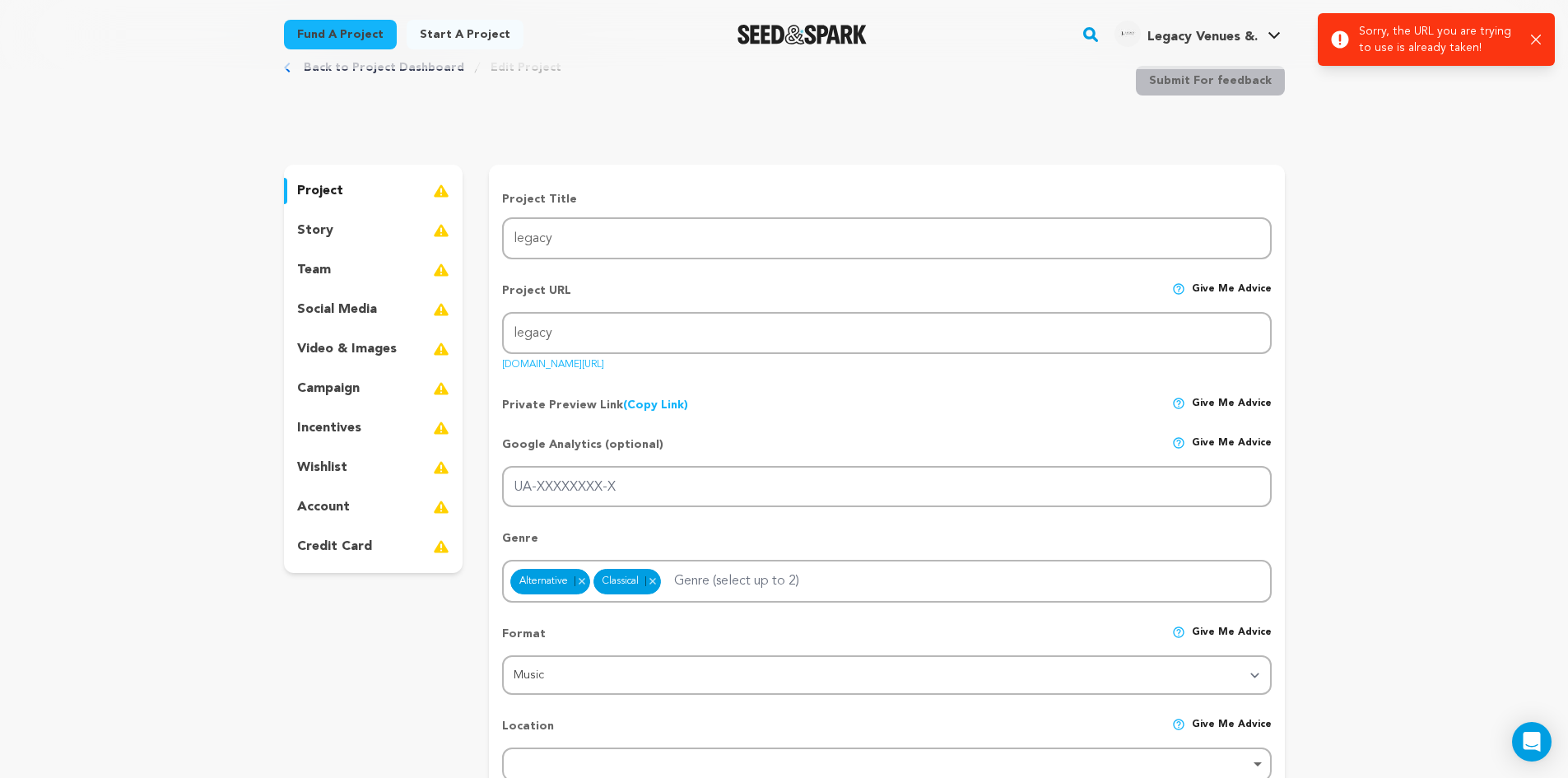
scroll to position [0, 0]
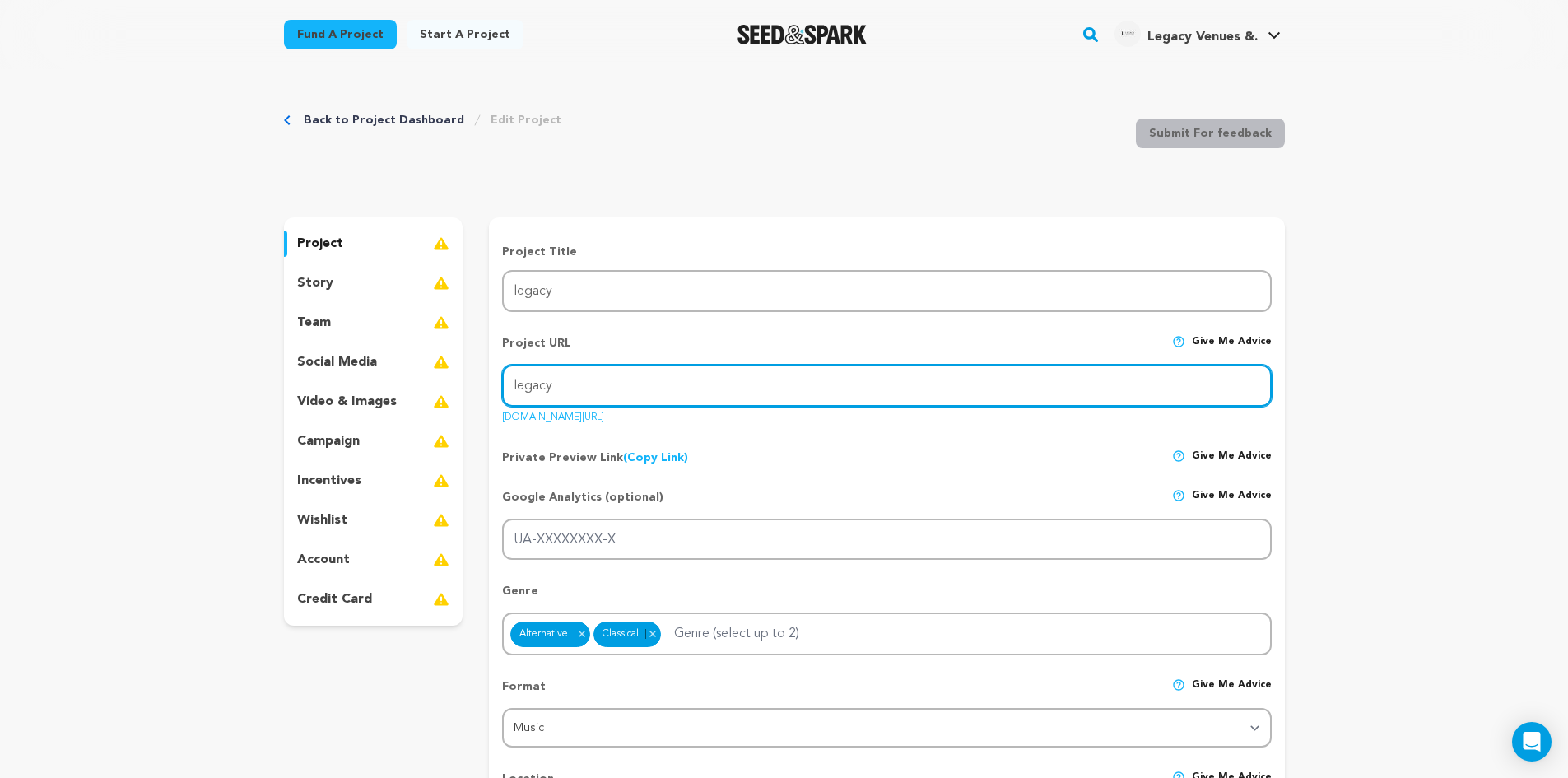
click at [602, 385] on input "legacy" at bounding box center [886, 386] width 768 height 42
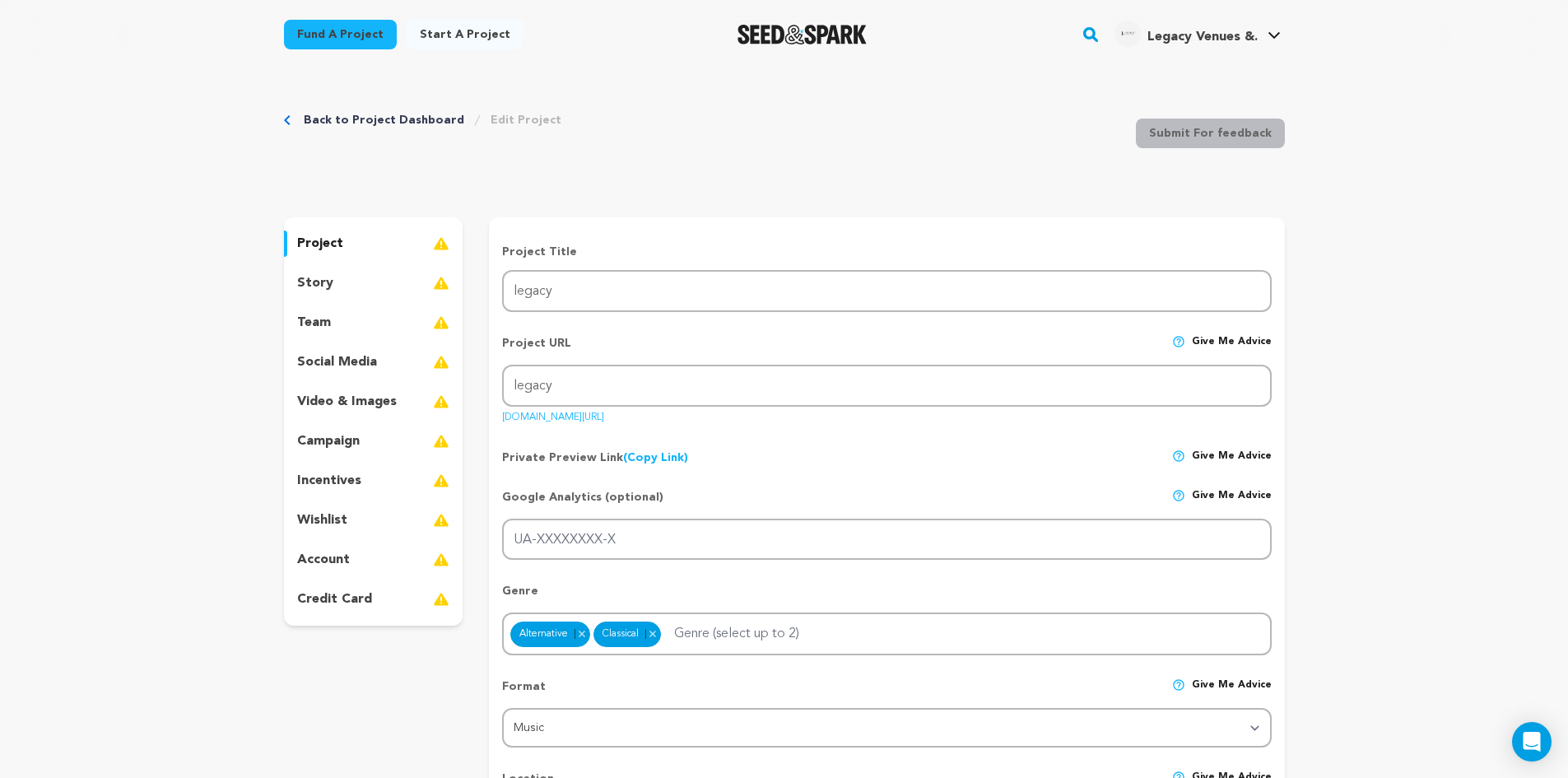
click at [604, 423] on link "seedandspark.com/fund/legacy-2" at bounding box center [553, 413] width 102 height 16
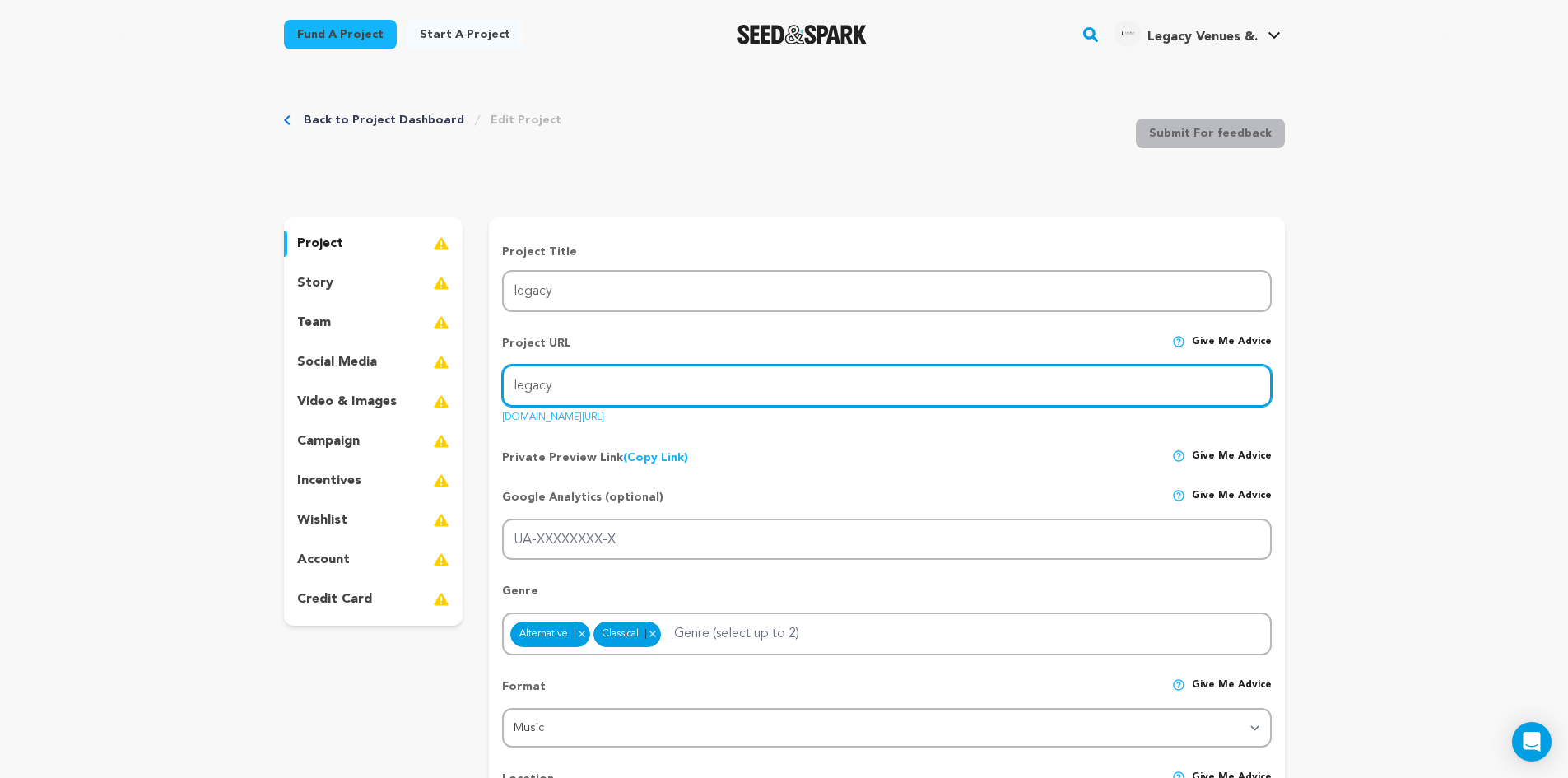
click at [687, 392] on input "legacy" at bounding box center [886, 386] width 768 height 42
paste input "Legacy Venues & Catering"
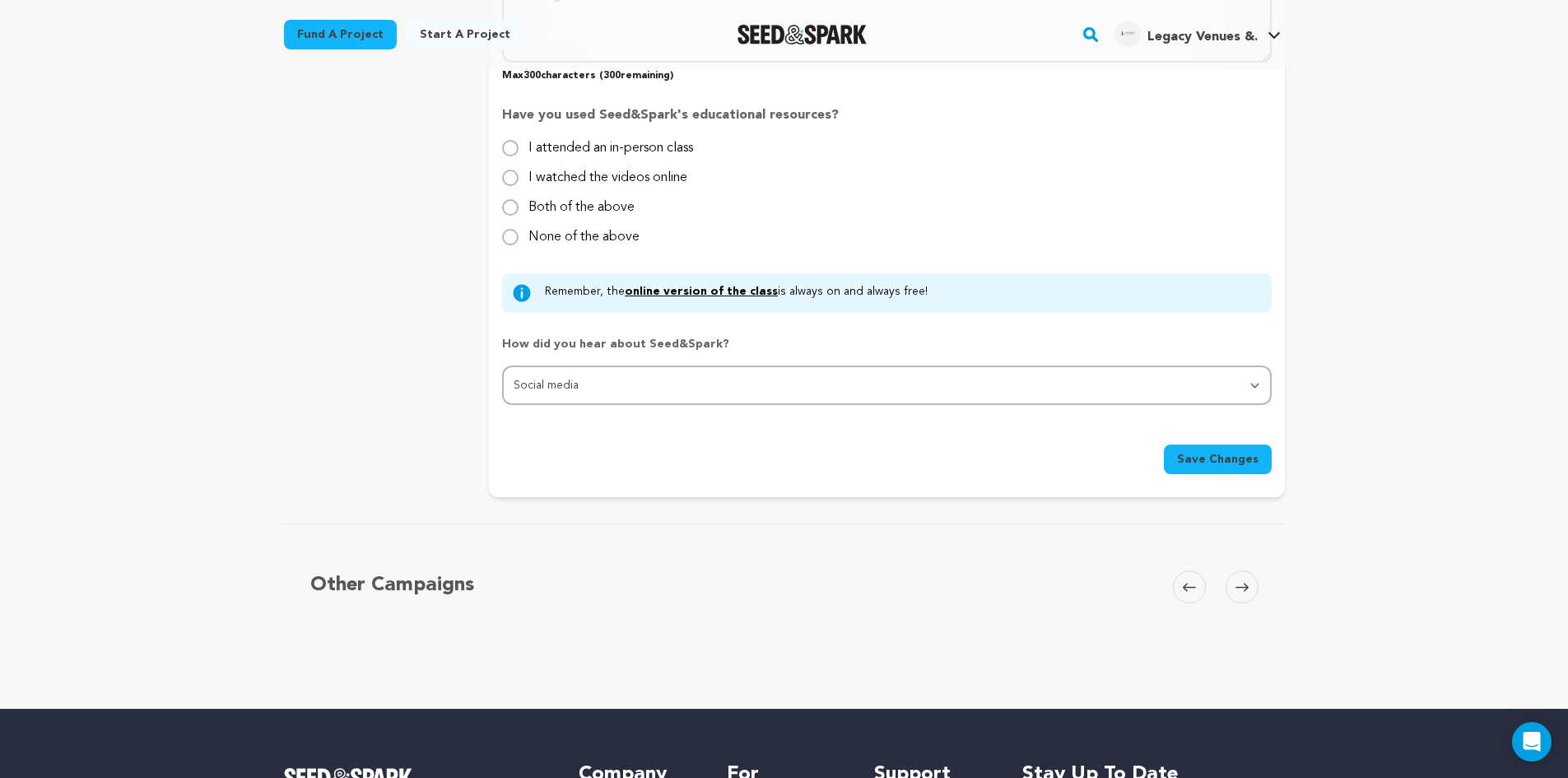
scroll to position [1482, 0]
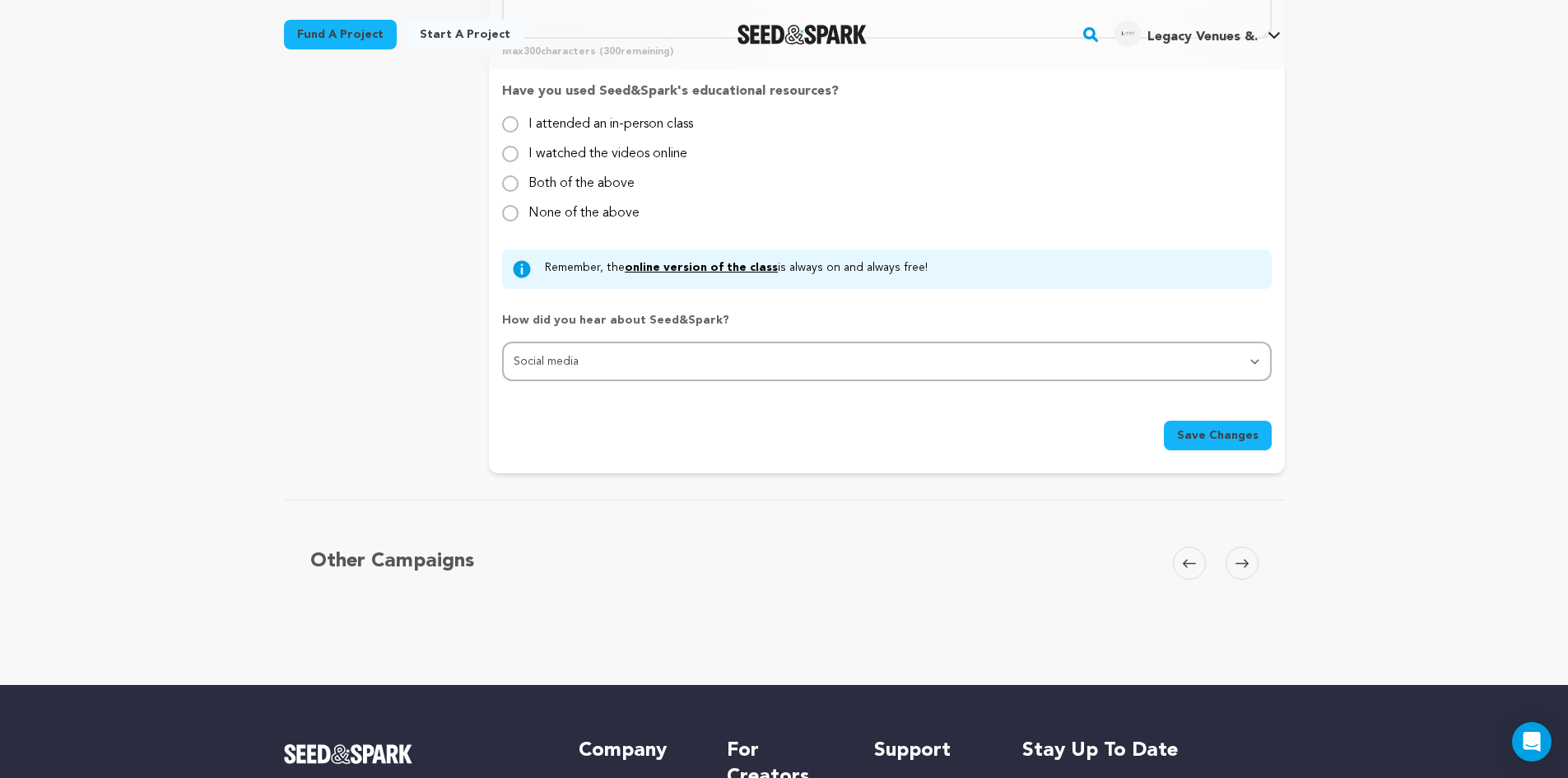
click at [1217, 445] on button "Save Changes" at bounding box center [1218, 435] width 108 height 29
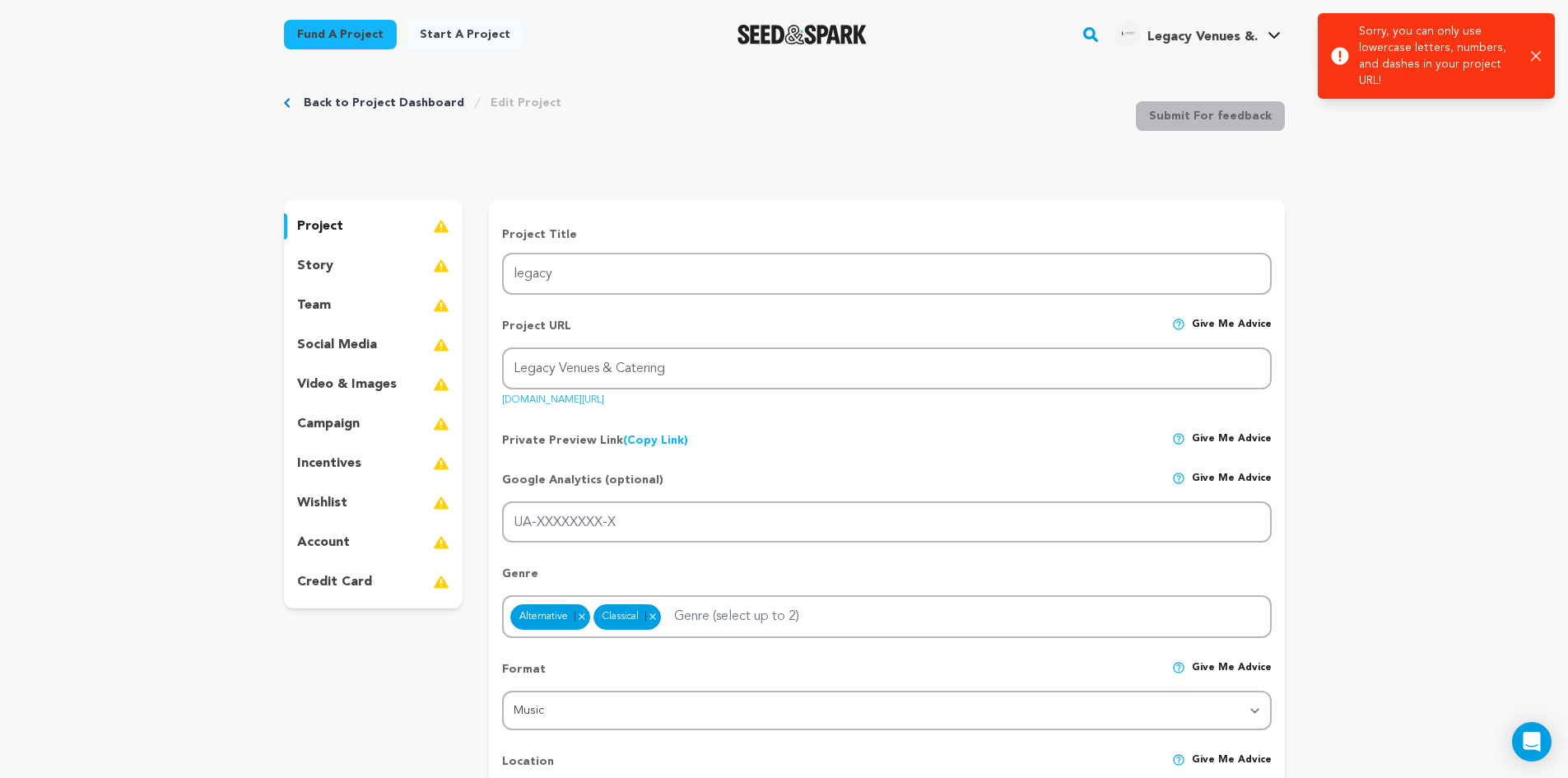
scroll to position [0, 0]
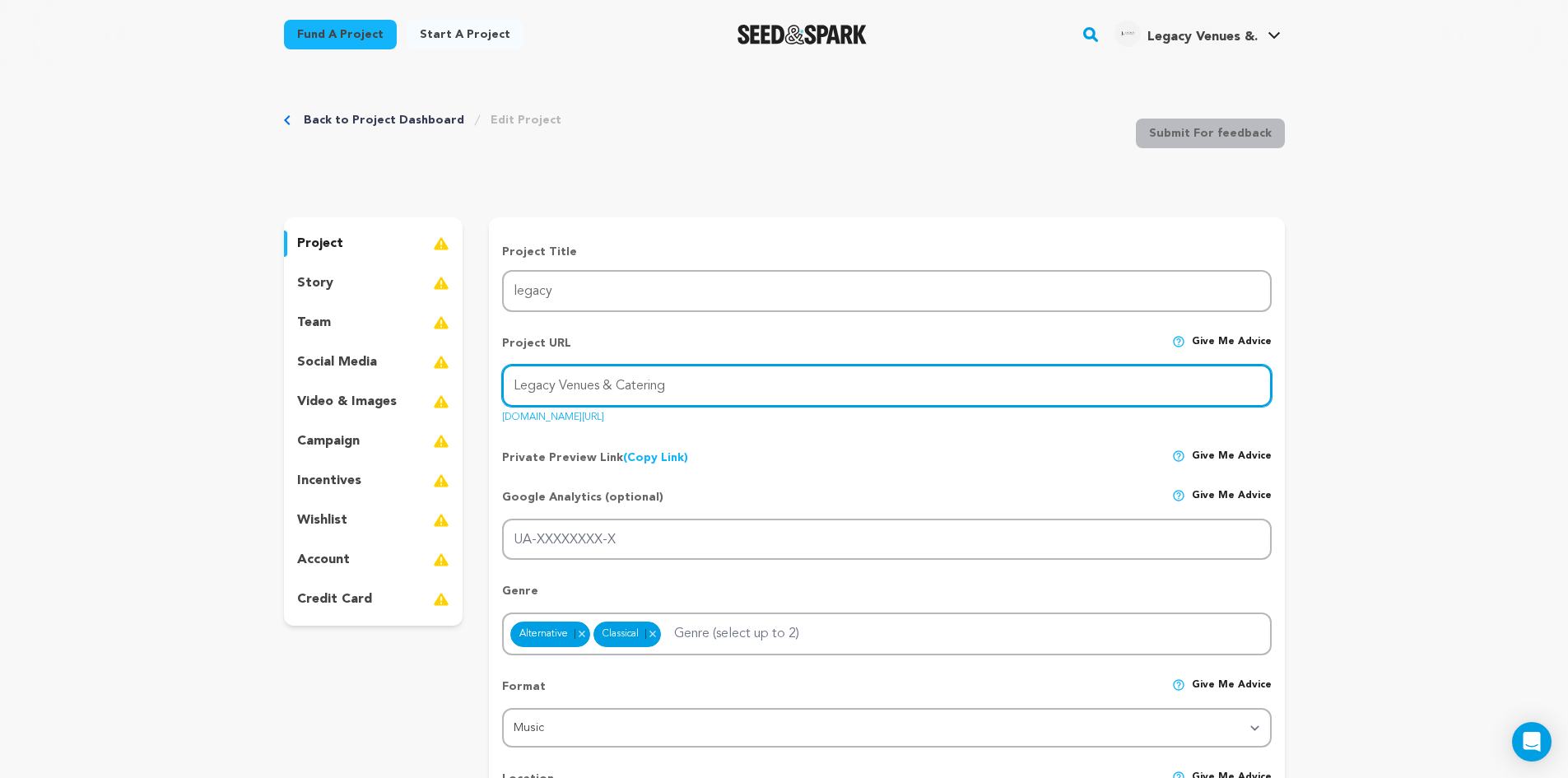
click at [701, 386] on input "Legacy Venues & Catering" at bounding box center [886, 386] width 768 height 42
paste input "legacy"
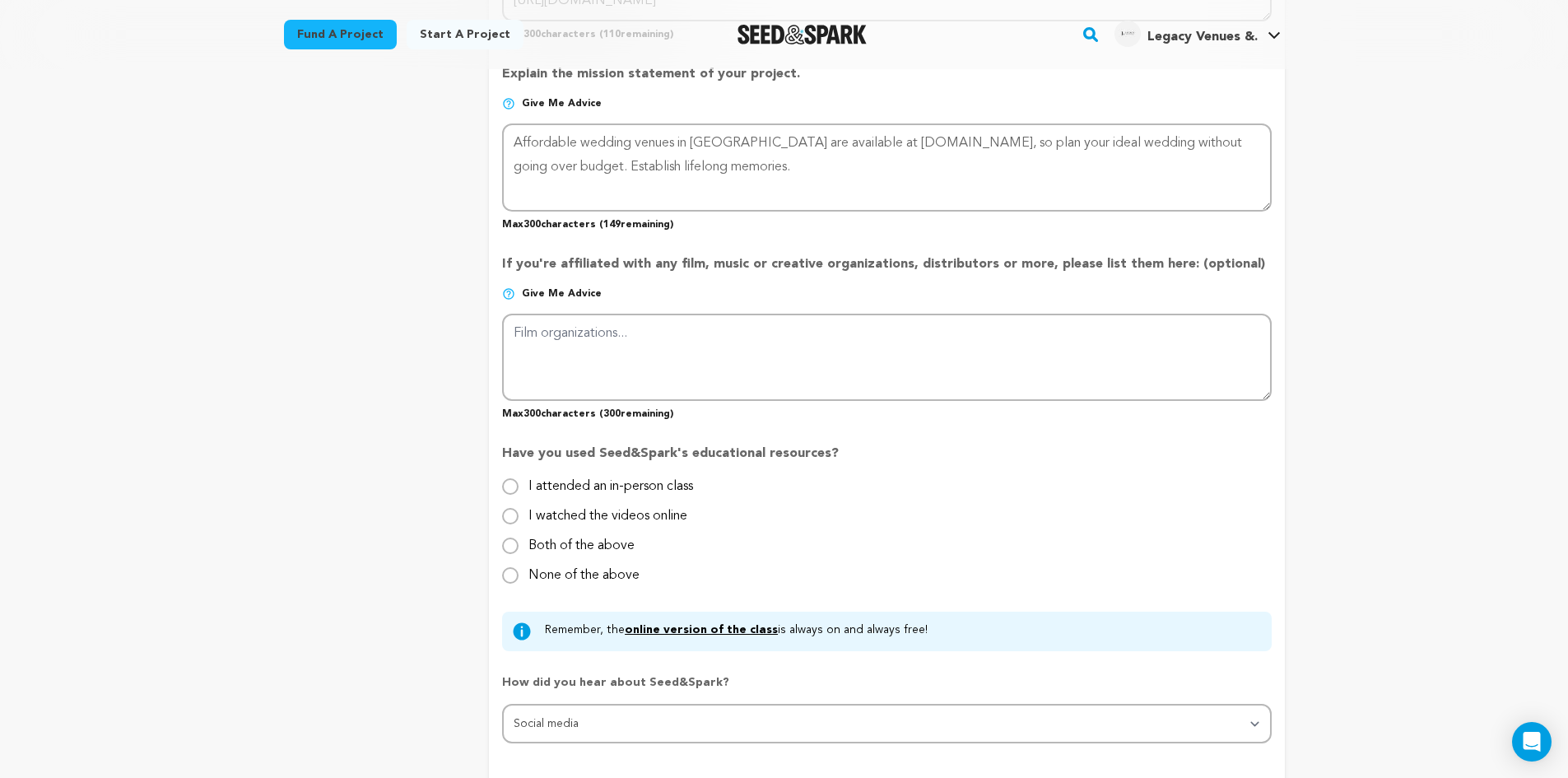
scroll to position [1235, 0]
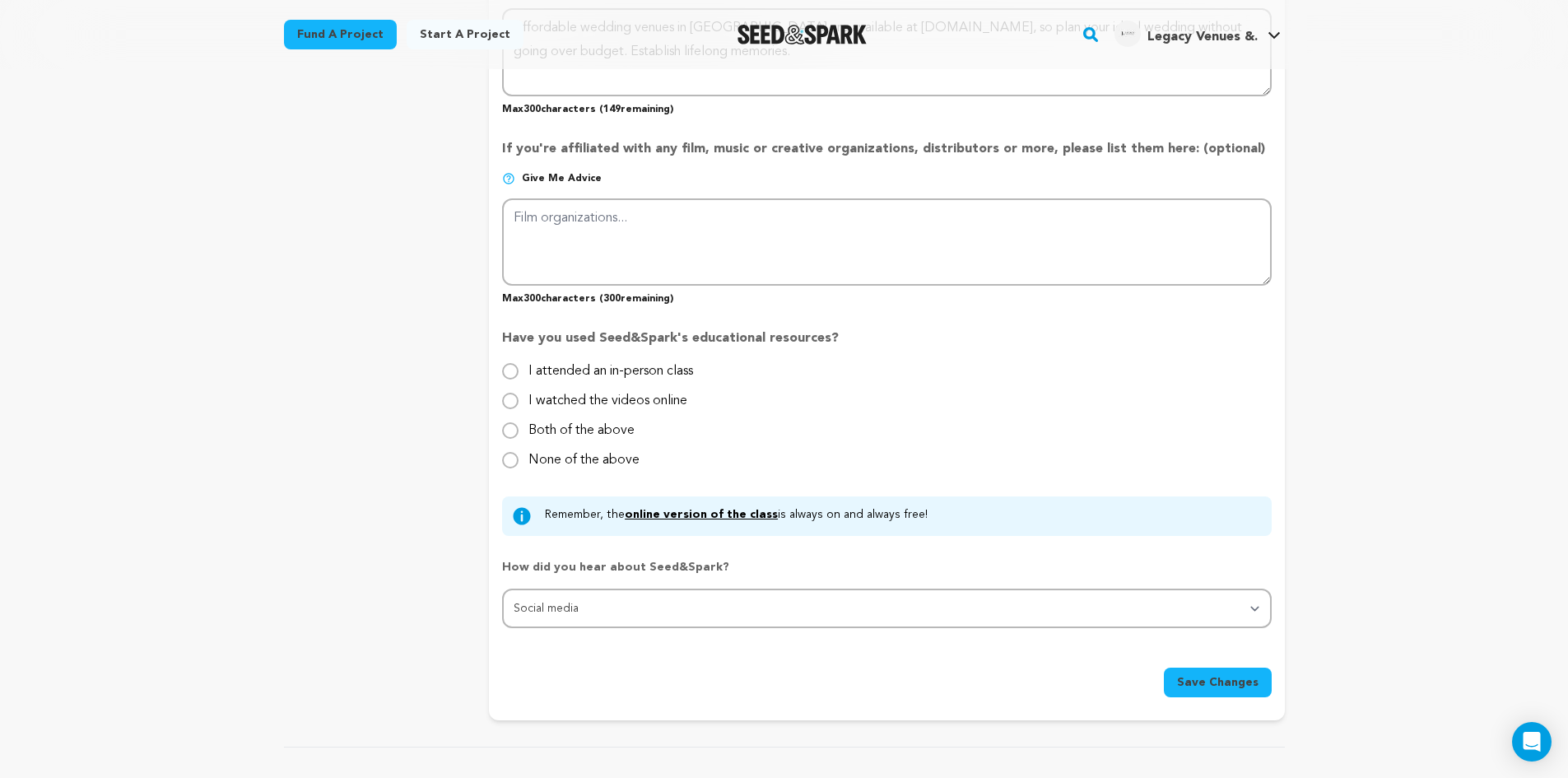
click at [1212, 680] on span "Save Changes" at bounding box center [1218, 682] width 82 height 16
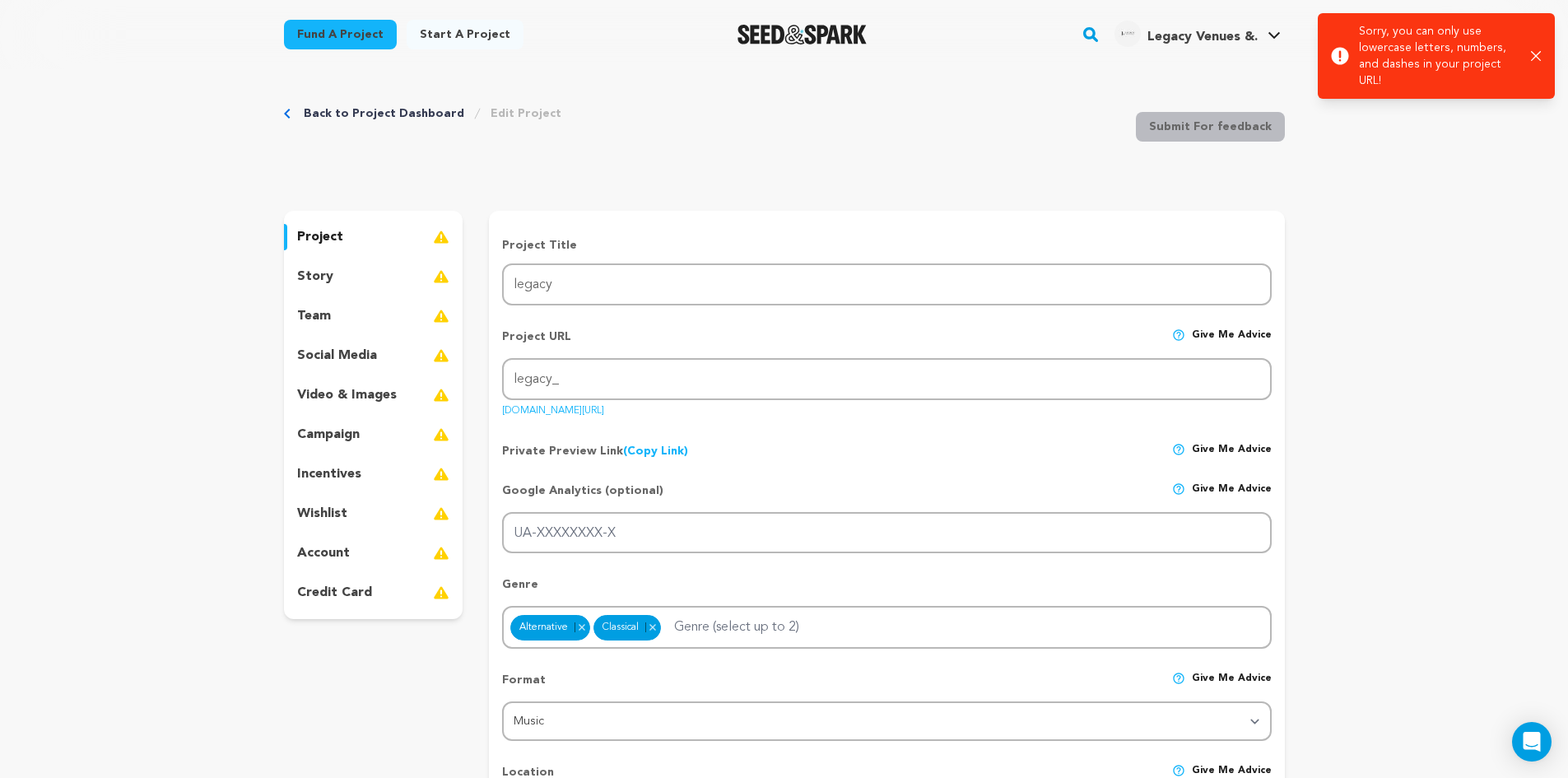
scroll to position [0, 0]
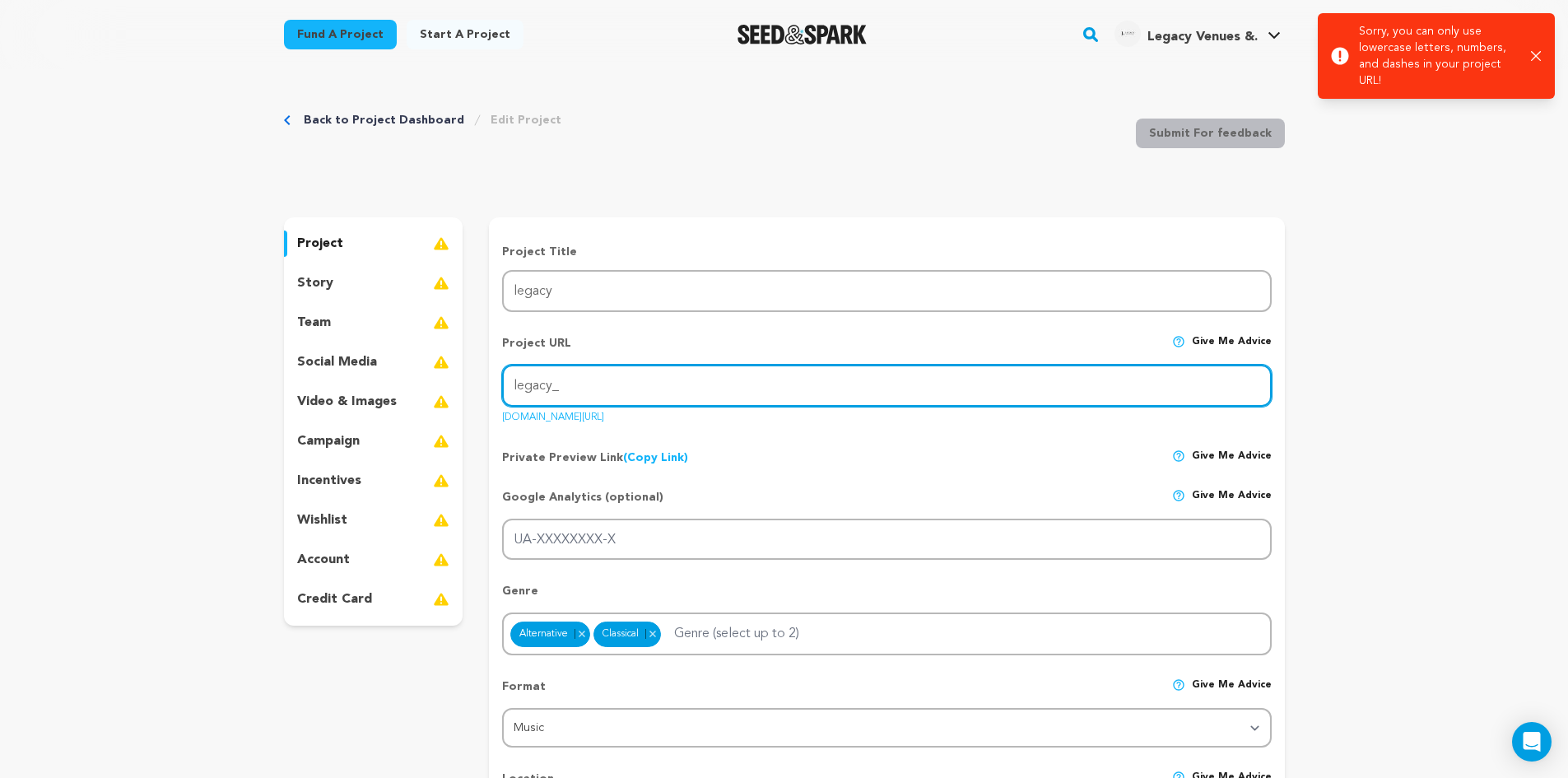
click at [697, 385] on input "legacy_" at bounding box center [886, 386] width 768 height 42
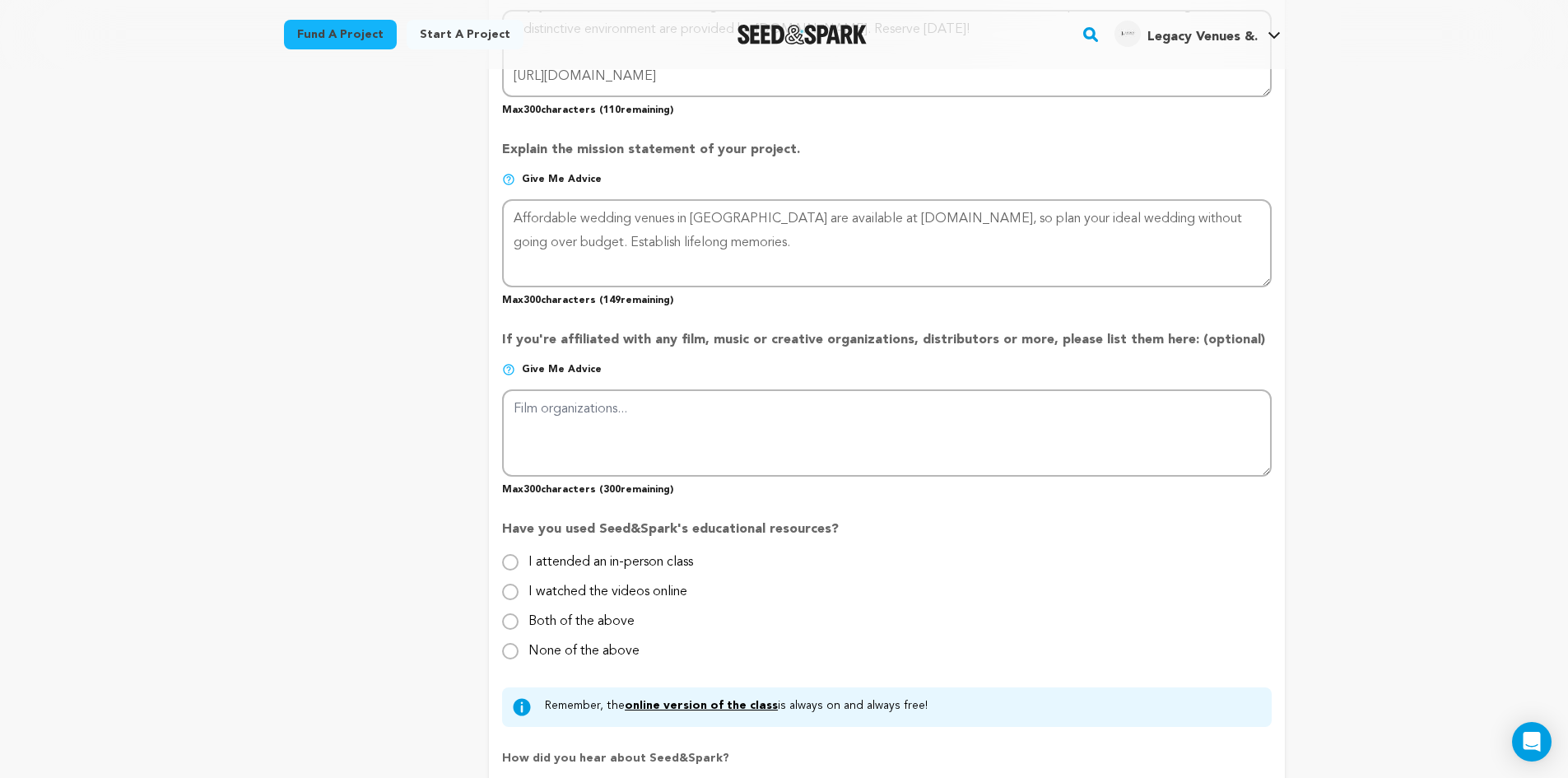
scroll to position [1152, 0]
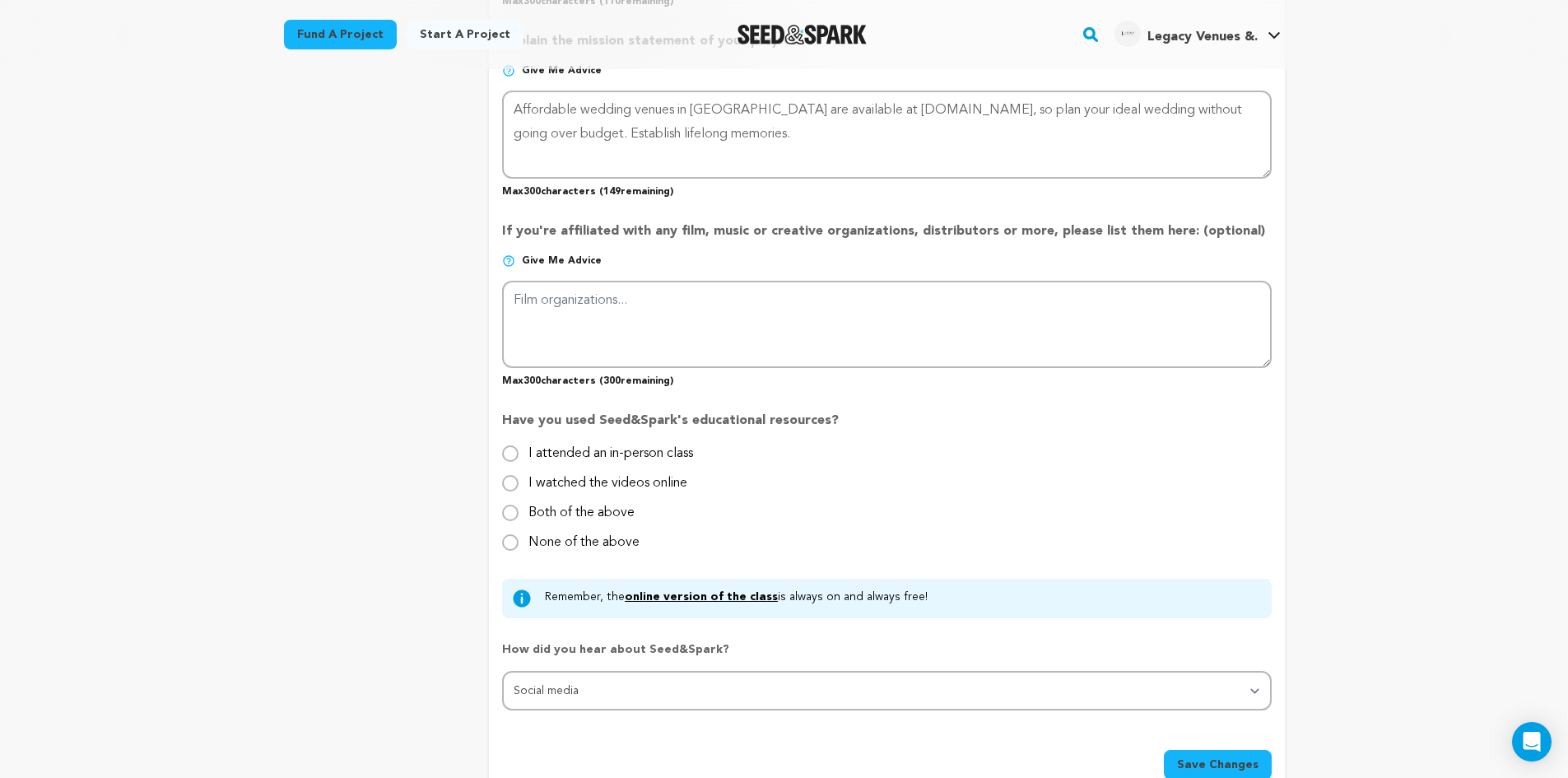
type input "legacy1"
click at [1196, 760] on span "Save Changes" at bounding box center [1218, 764] width 82 height 16
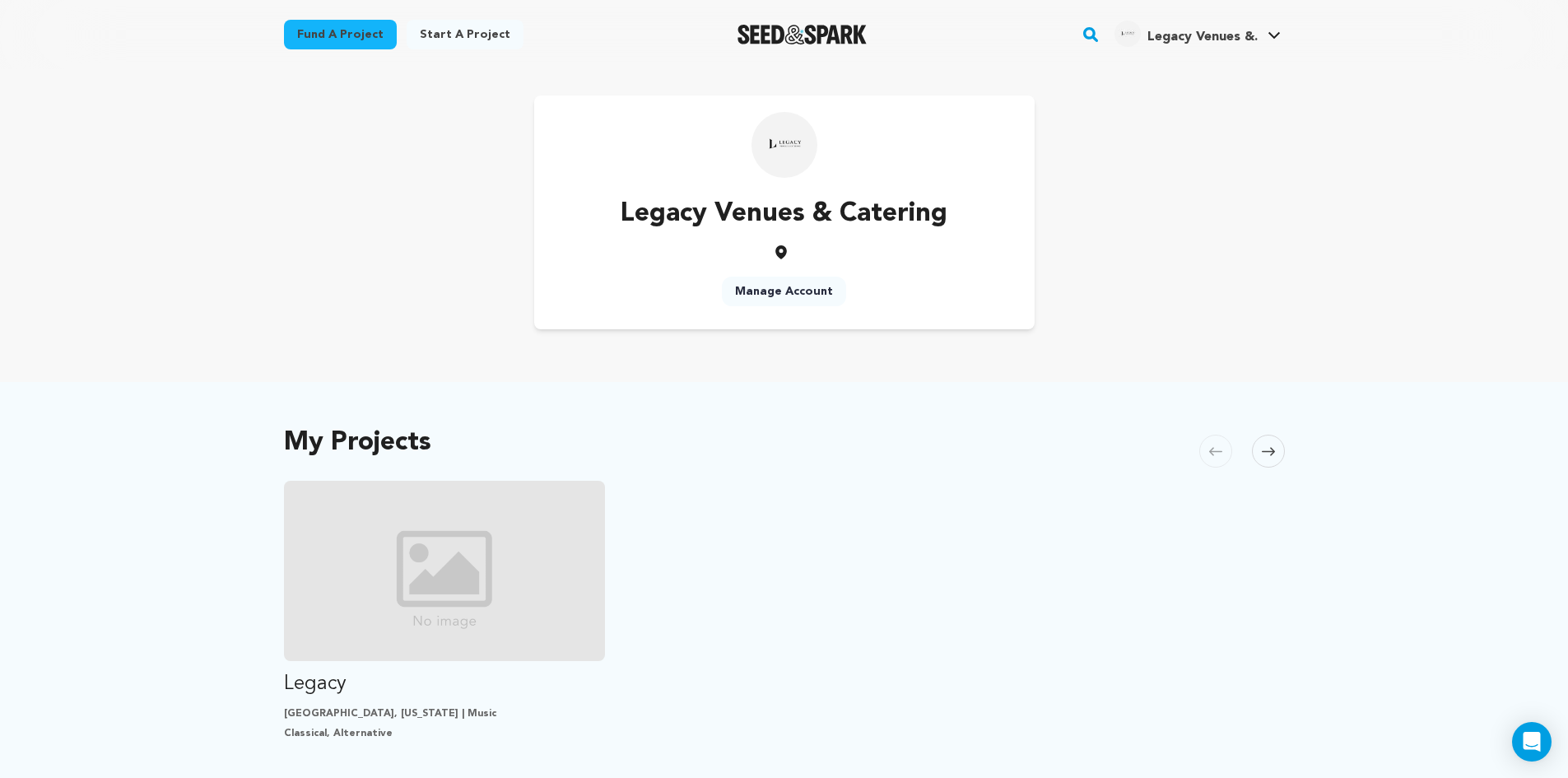
click at [783, 291] on link "Manage Account" at bounding box center [784, 291] width 124 height 29
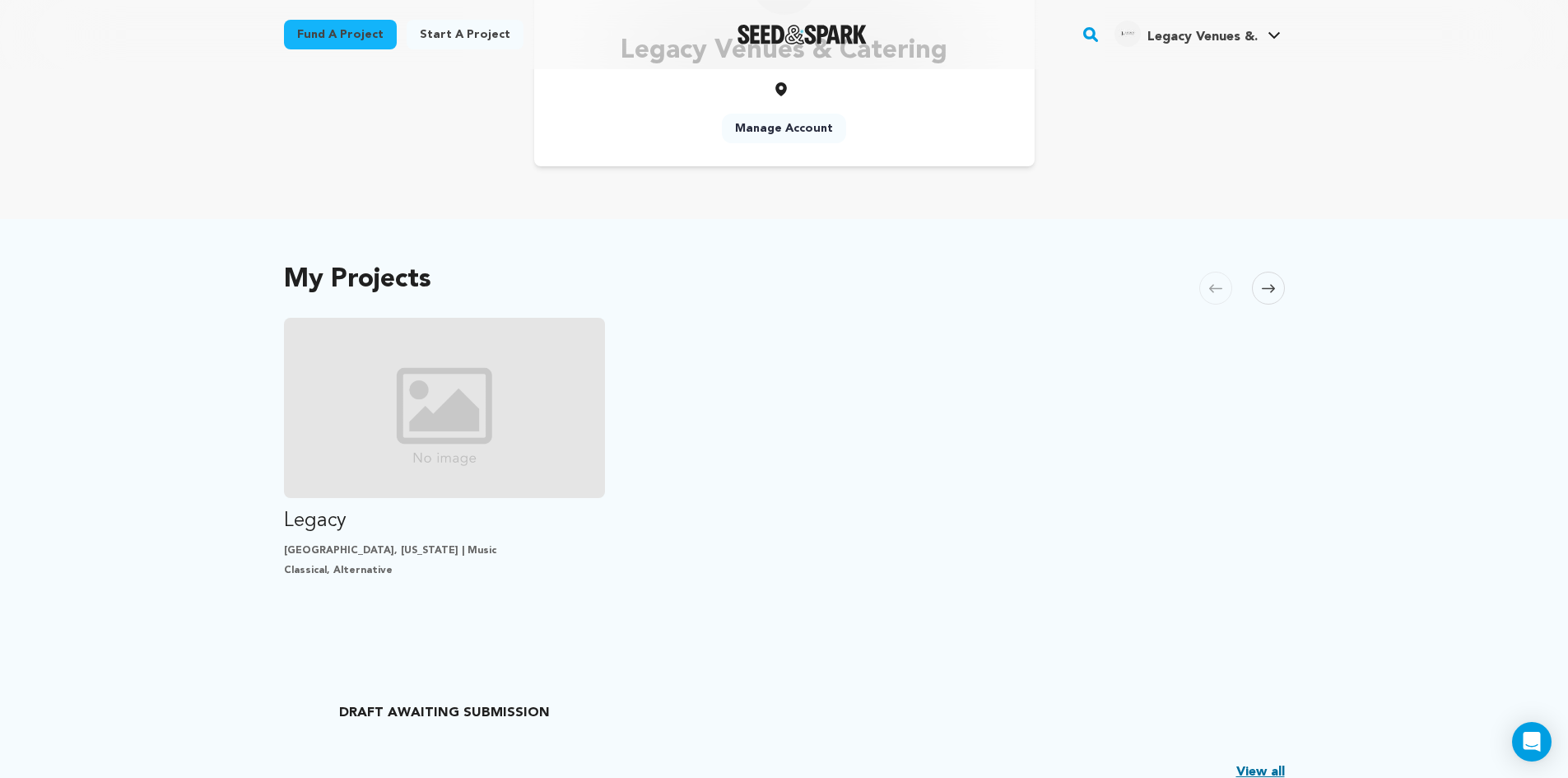
scroll to position [164, 0]
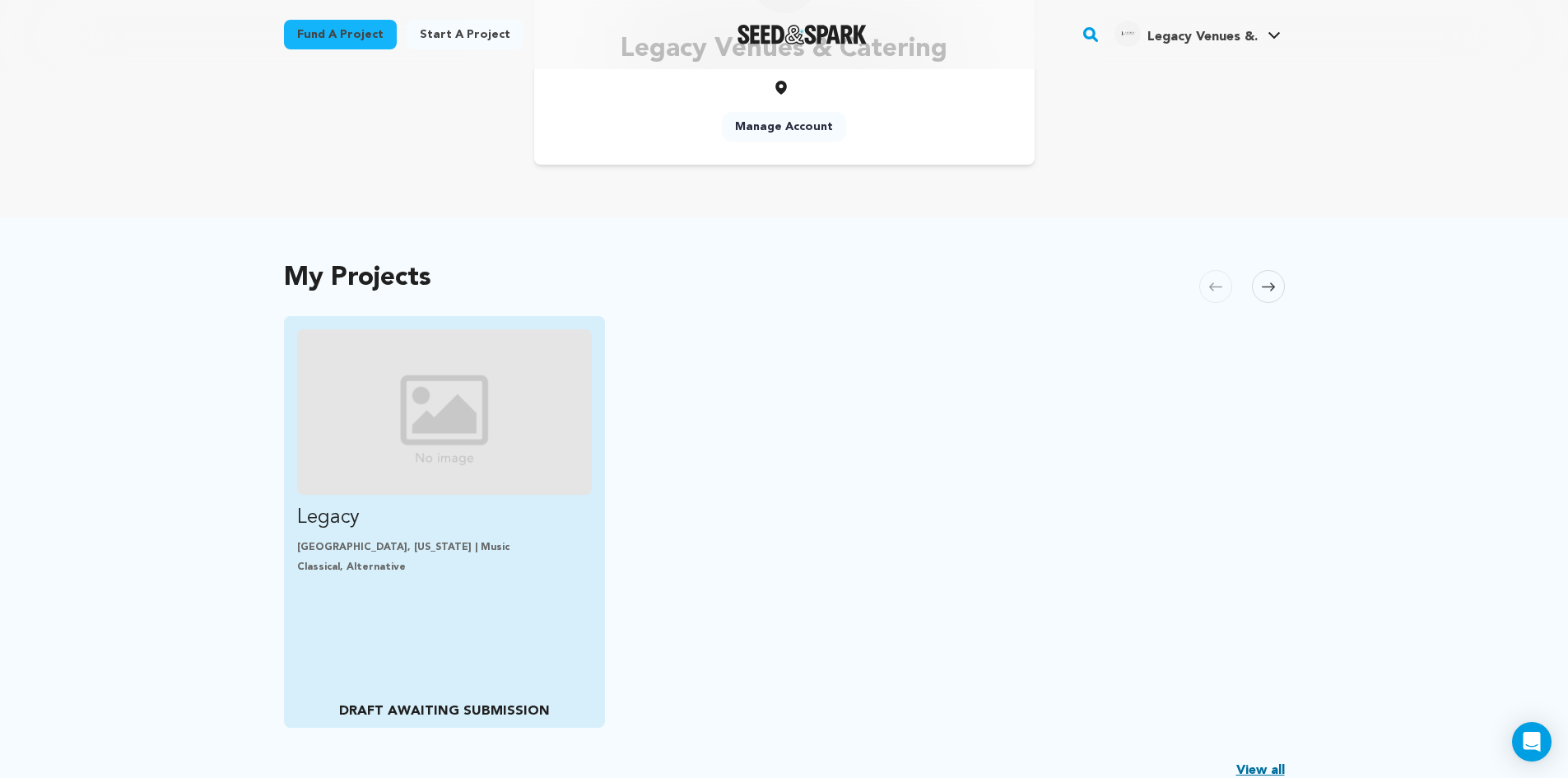
click at [348, 569] on p "Classical, Alternative" at bounding box center [444, 567] width 295 height 13
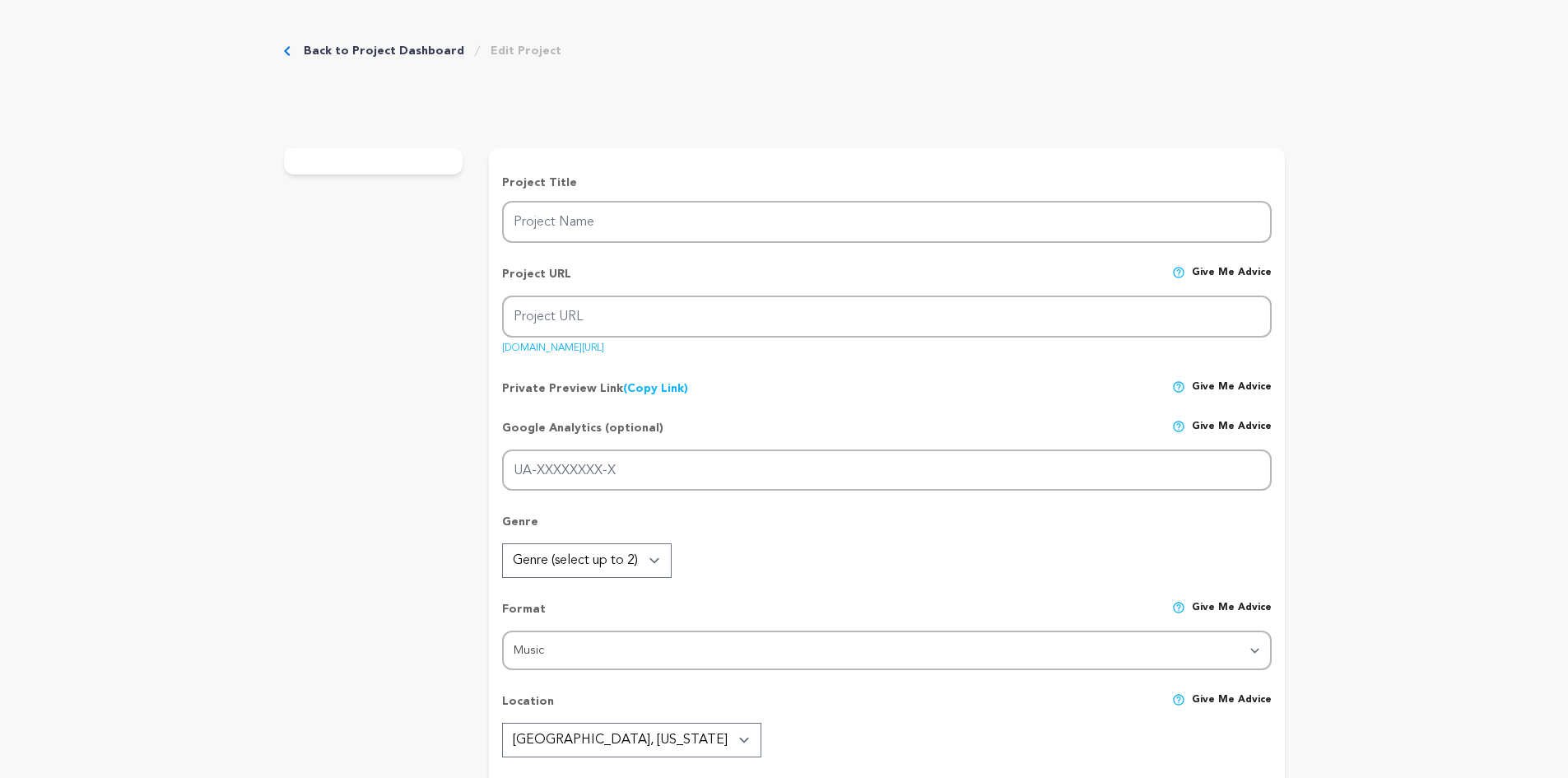
type input "legacy"
type input "legacy1"
type input "Best Venue [GEOGRAPHIC_DATA] | [DOMAIN_NAME]"
type textarea "Enjoy events that will never be forgotten in [GEOGRAPHIC_DATA], [GEOGRAPHIC_DAT…"
type textarea "Affordable wedding venues in [GEOGRAPHIC_DATA] are available at [DOMAIN_NAME], …"
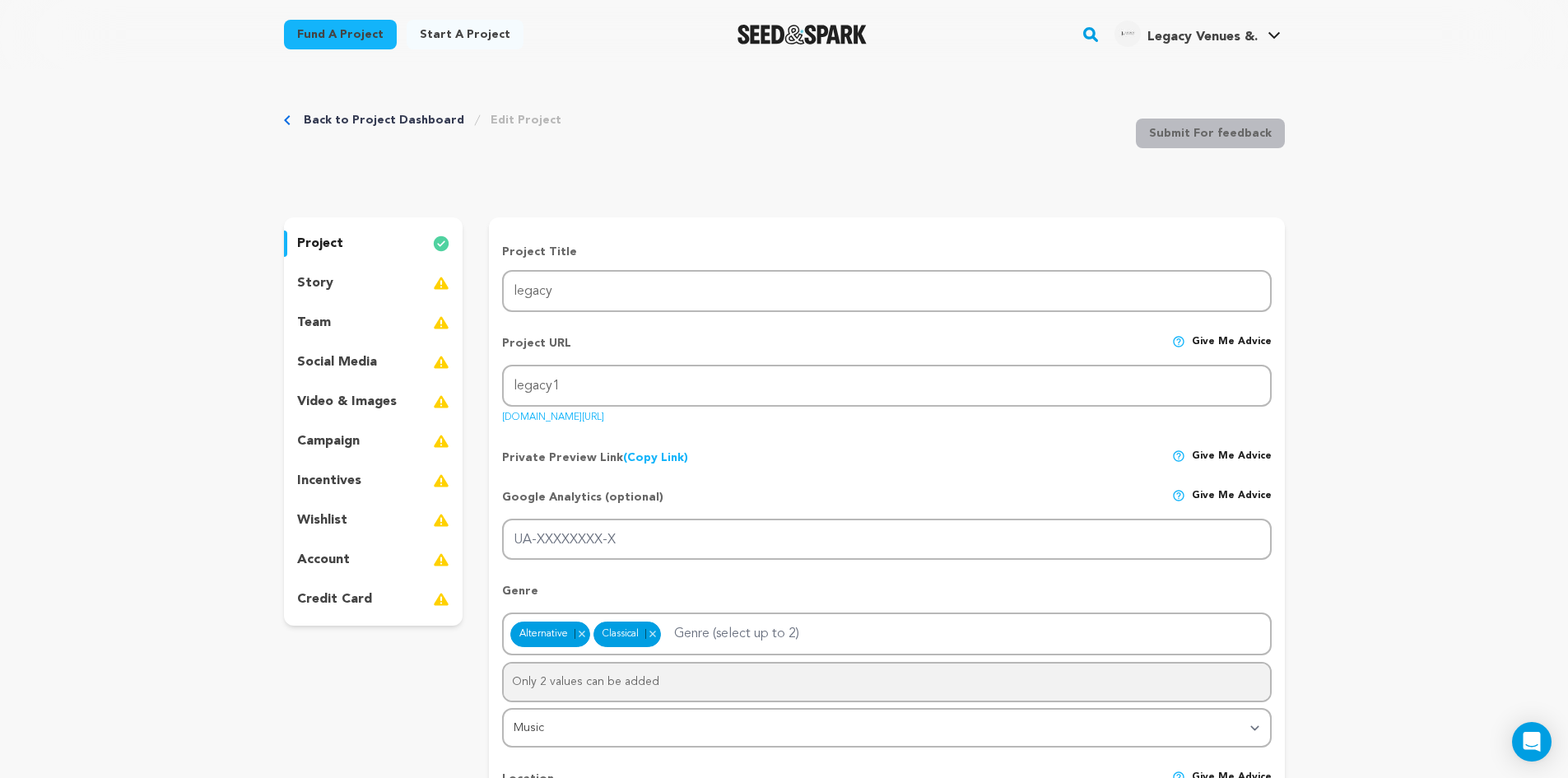
click at [657, 452] on link "(Copy Link) Copy private preview link" at bounding box center [655, 458] width 65 height 11
